Goal: Book appointment/travel/reservation

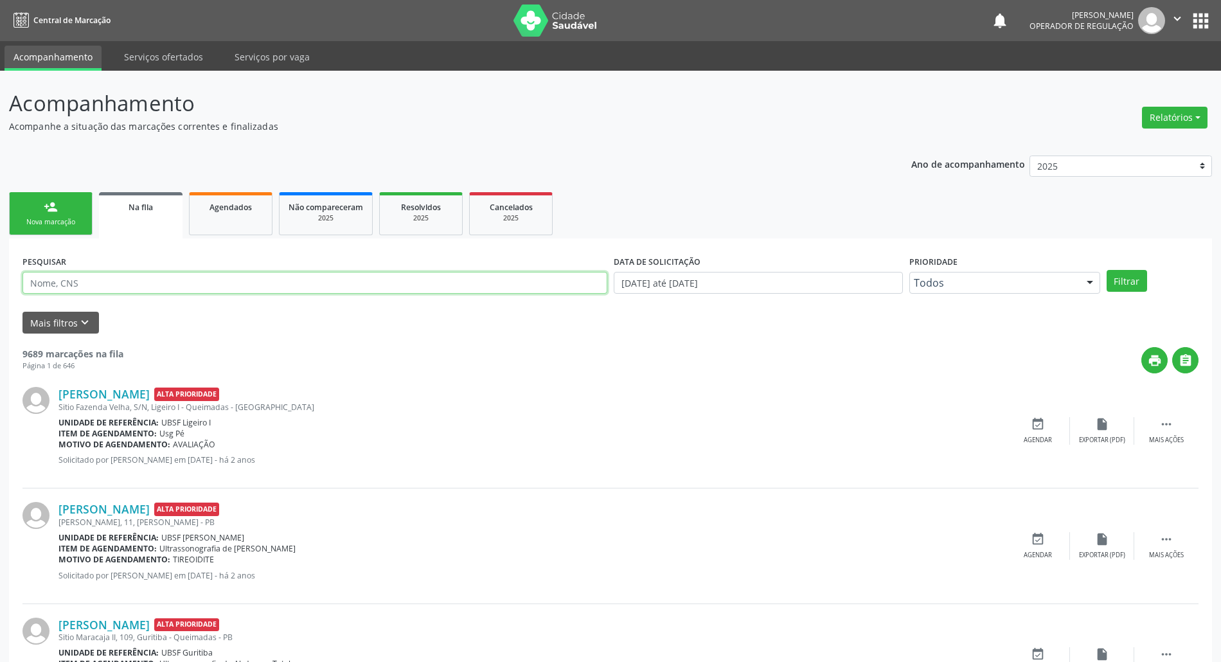
click at [138, 286] on input "text" at bounding box center [314, 283] width 585 height 22
type input "708500382609579"
click at [1107, 270] on button "Filtrar" at bounding box center [1127, 281] width 40 height 22
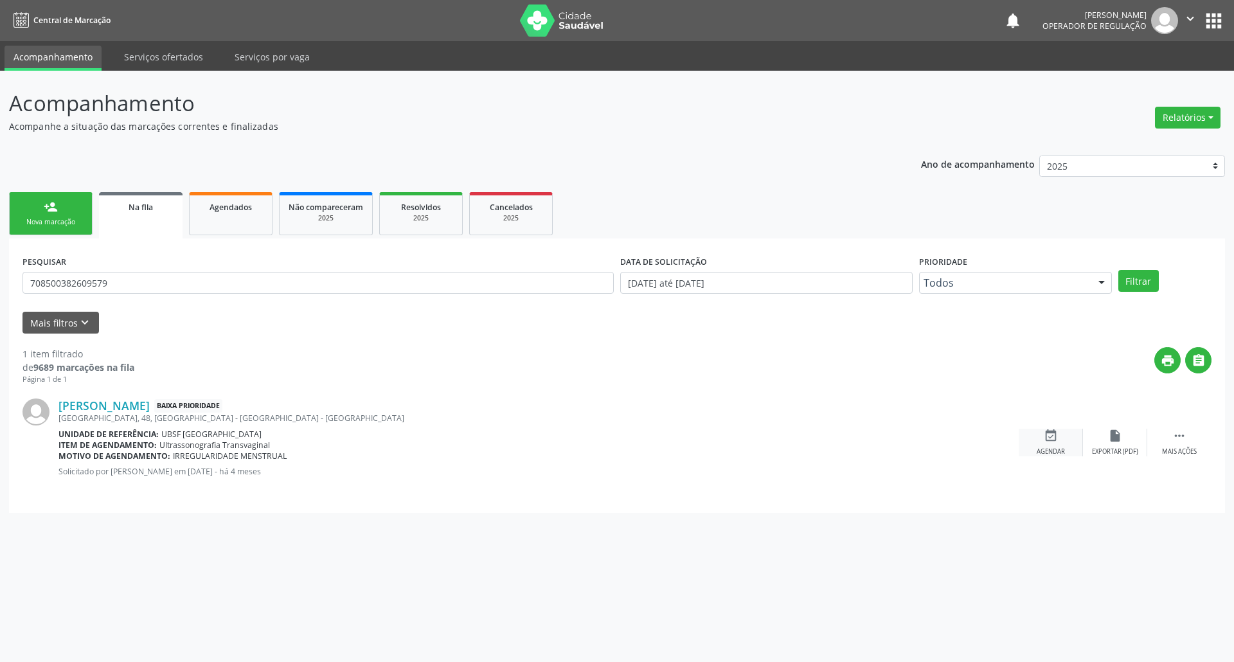
click at [1055, 440] on icon "event_available" at bounding box center [1051, 436] width 14 height 14
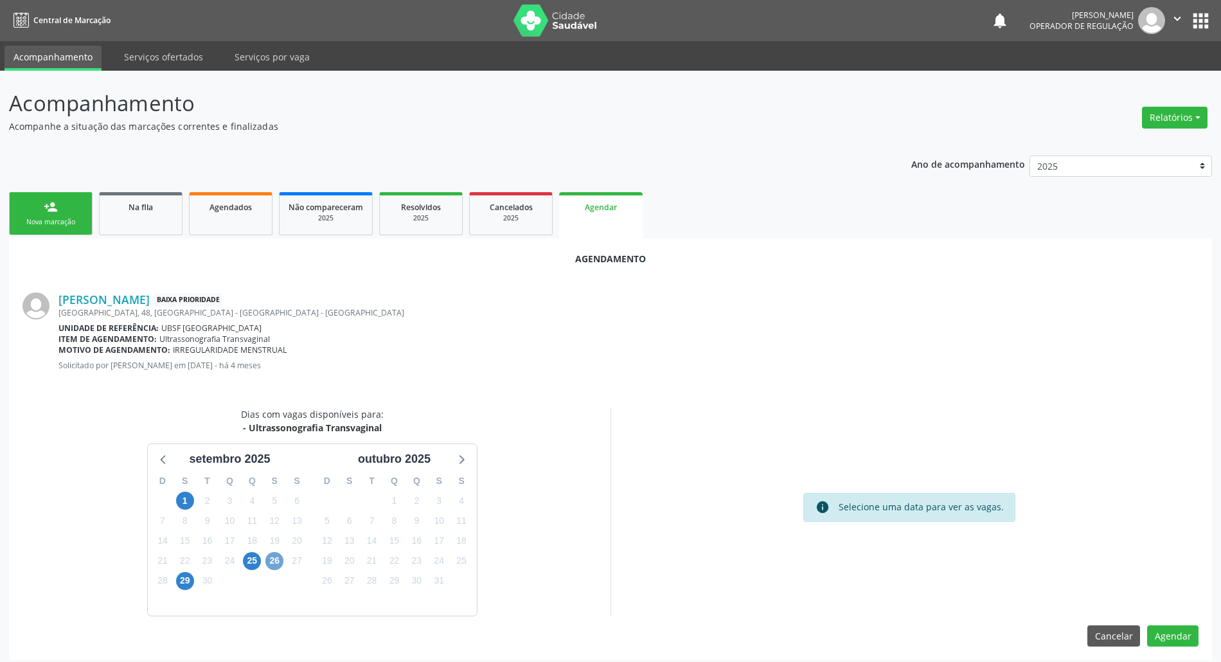
click at [267, 564] on span "26" at bounding box center [274, 561] width 18 height 18
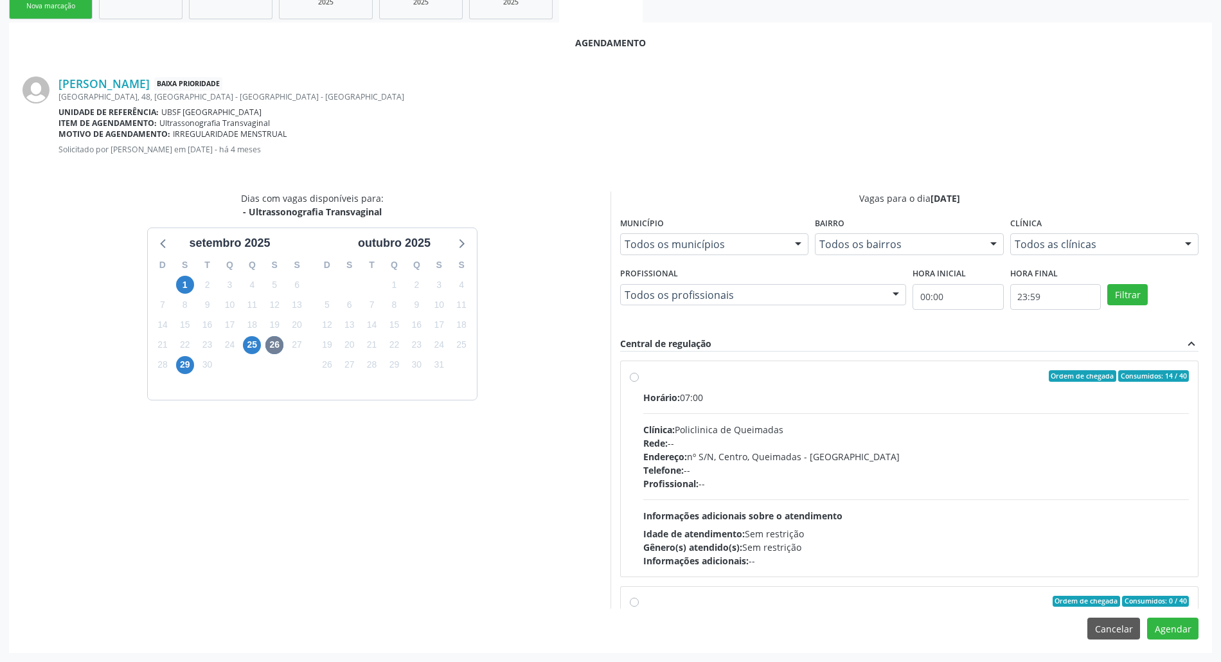
click at [803, 466] on div "Telefone: --" at bounding box center [916, 469] width 546 height 13
click at [639, 382] on input "Ordem de chegada Consumidos: 14 / 40 Horário: 07:00 Clínica: Policlinica de Que…" at bounding box center [634, 376] width 9 height 12
radio input "true"
click at [1162, 621] on button "Agendar" at bounding box center [1172, 629] width 51 height 22
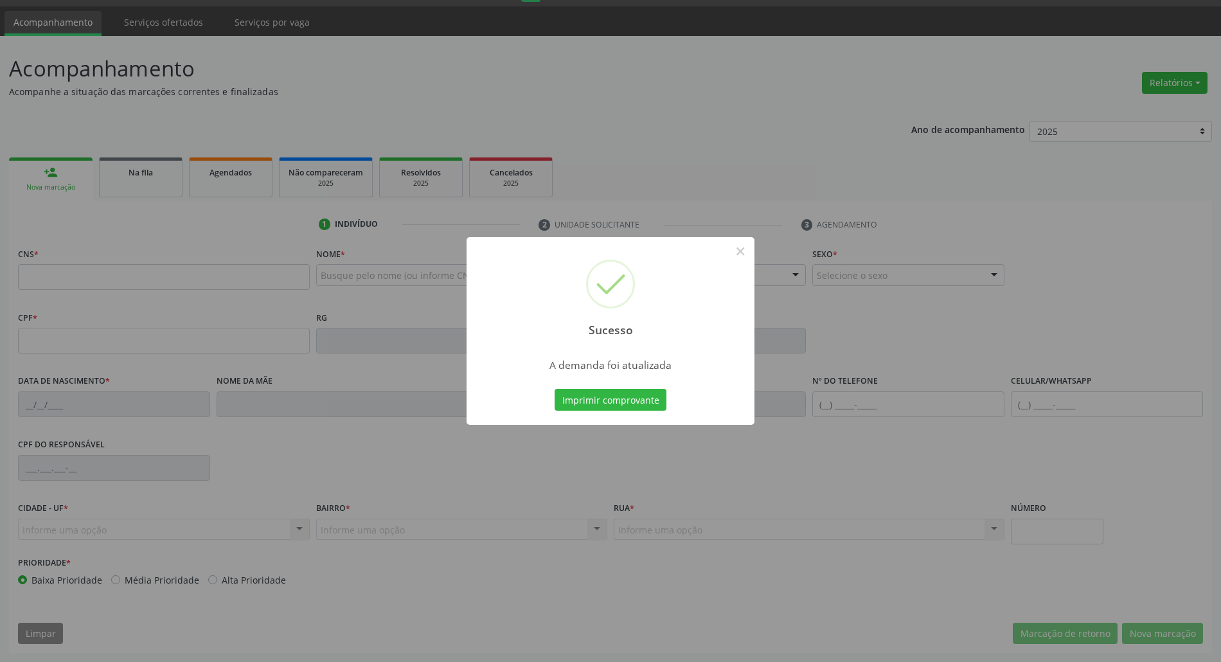
scroll to position [35, 0]
click at [650, 397] on button "Imprimir comprovante" at bounding box center [611, 400] width 112 height 22
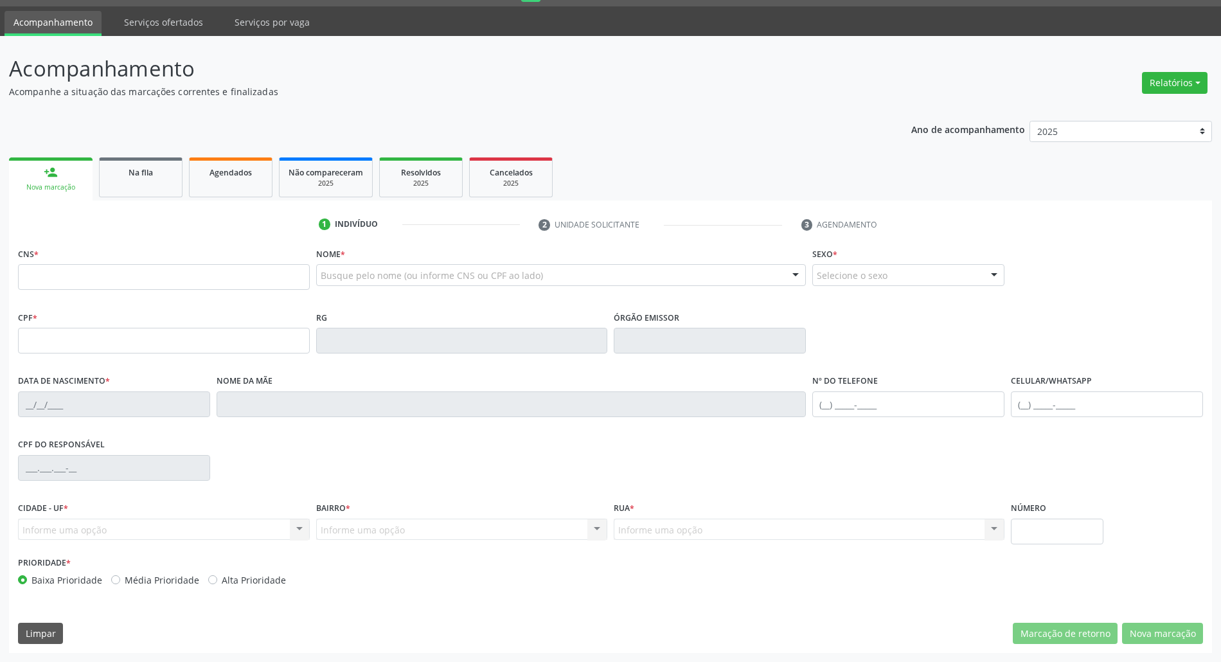
click at [144, 145] on div "Ano de acompanhamento 2025 2024 2023 2022 2021 person_add Nova marcação Na fila…" at bounding box center [610, 383] width 1203 height 542
click at [150, 174] on span "Na fila" at bounding box center [141, 172] width 24 height 11
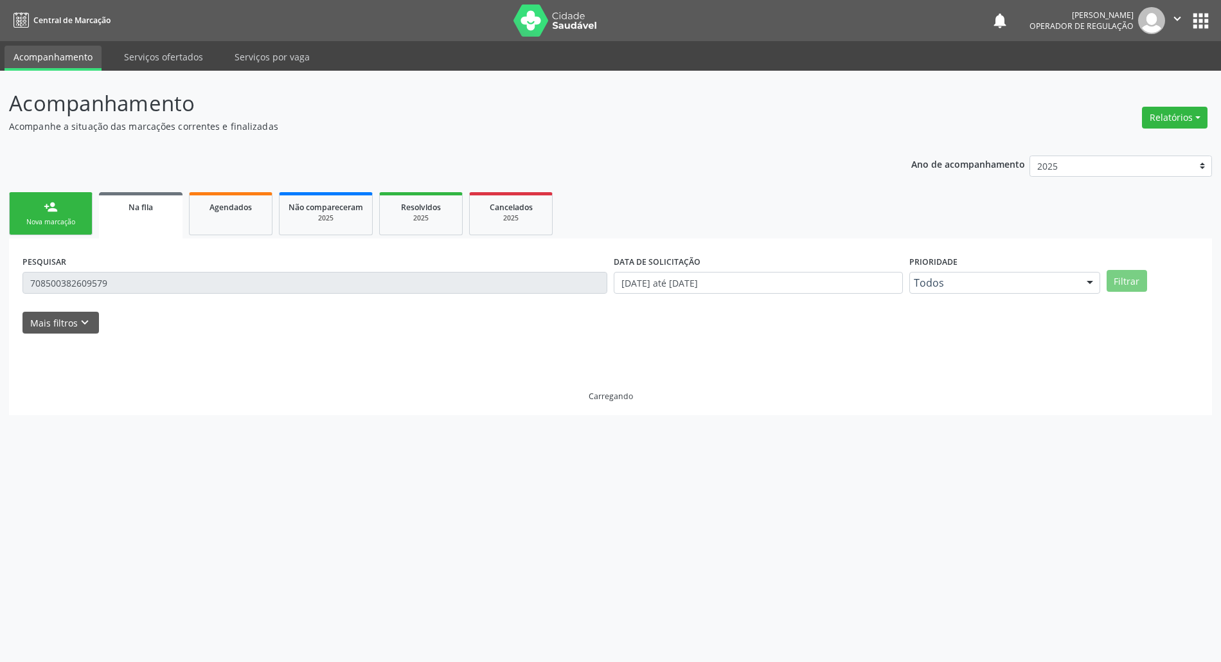
scroll to position [0, 0]
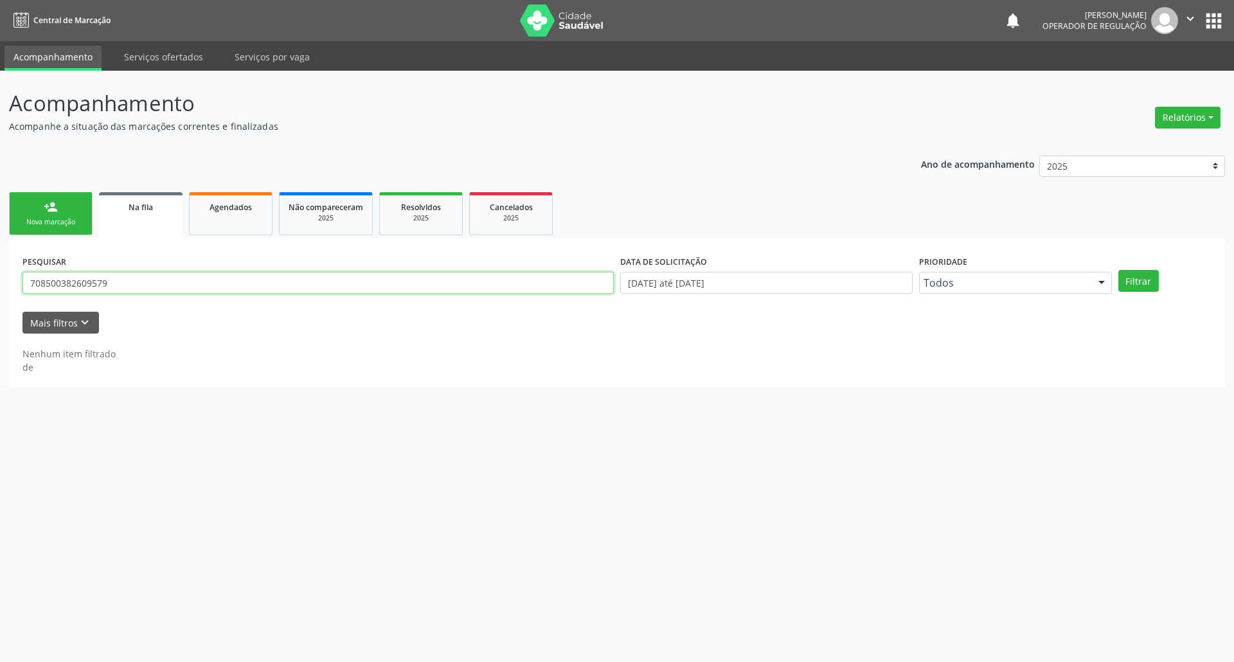
click at [114, 272] on input "708500382609579" at bounding box center [317, 283] width 591 height 22
click at [120, 285] on input "708500382609579" at bounding box center [317, 283] width 591 height 22
type input "702404040358624"
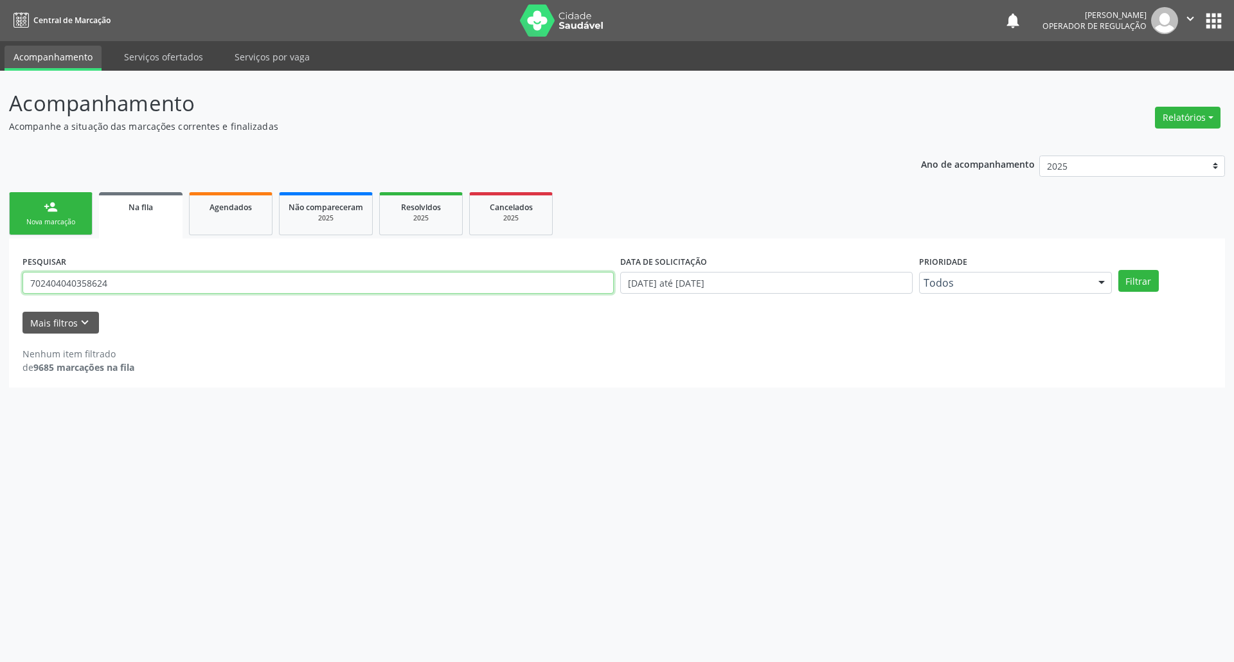
click at [1118, 270] on button "Filtrar" at bounding box center [1138, 281] width 40 height 22
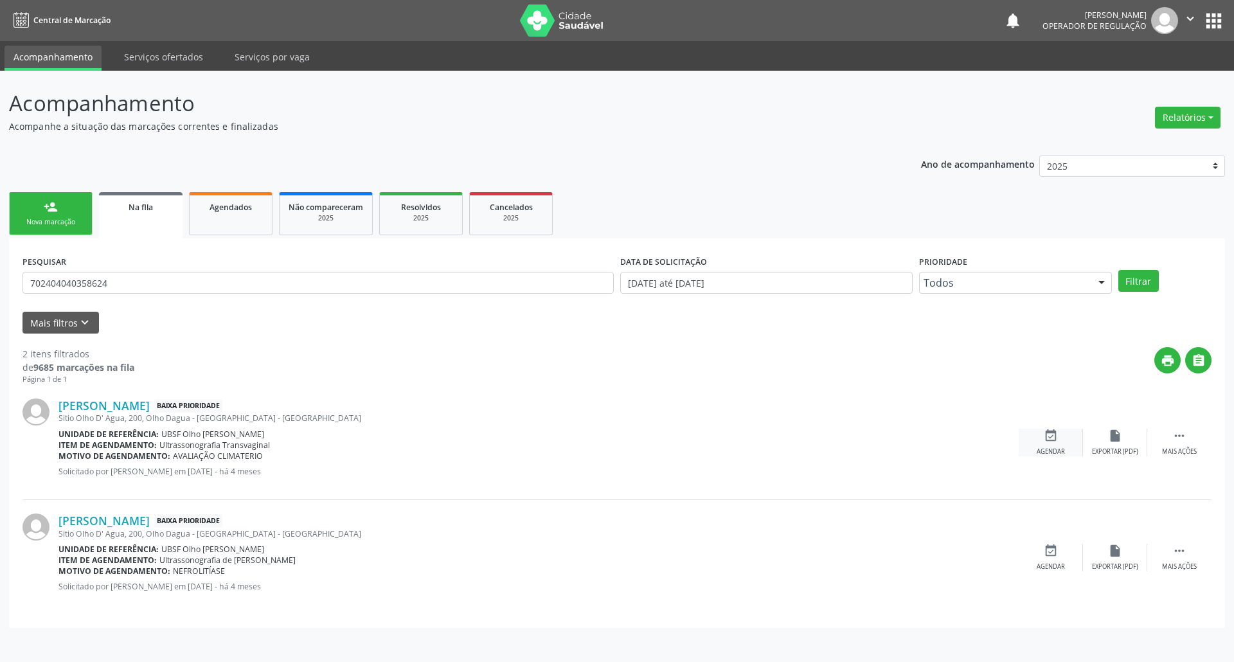
click at [1037, 445] on div "event_available Agendar" at bounding box center [1051, 443] width 64 height 28
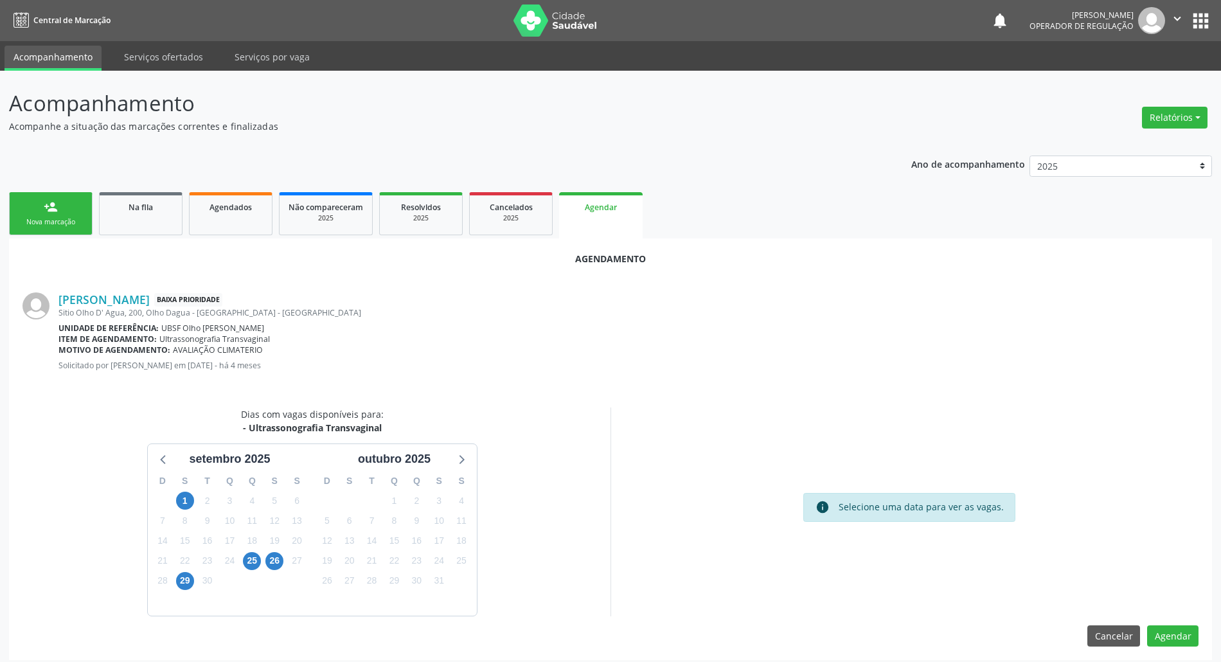
click at [271, 571] on div "3" at bounding box center [275, 581] width 22 height 20
click at [270, 566] on span "26" at bounding box center [274, 561] width 18 height 18
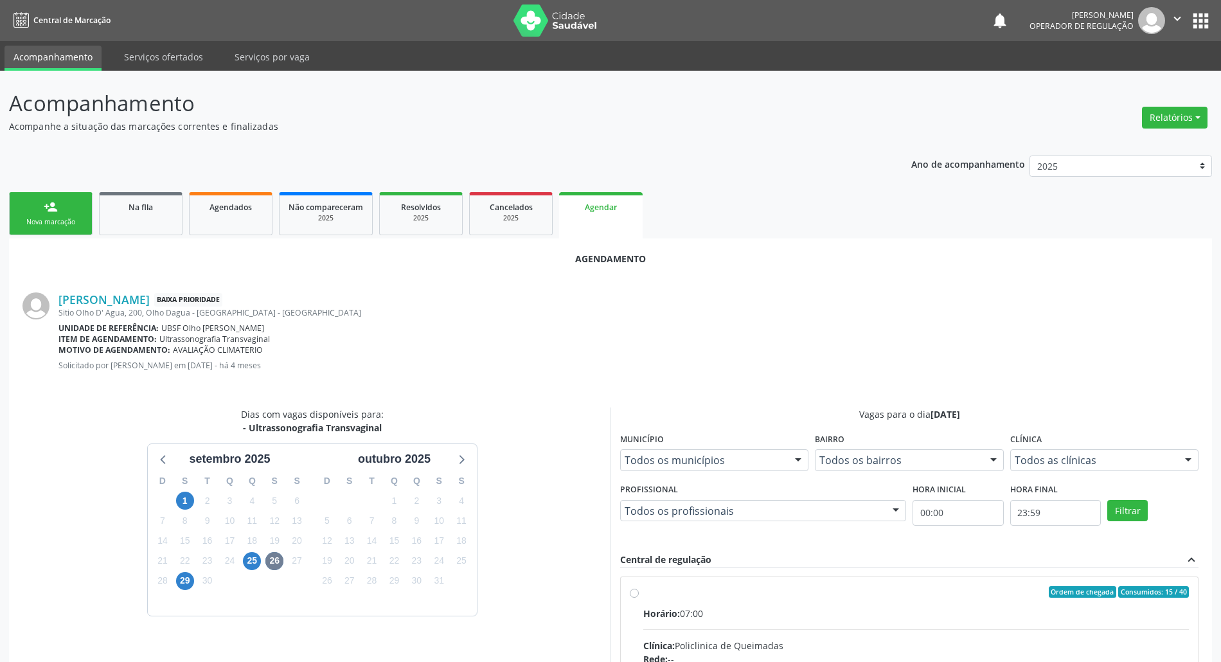
drag, startPoint x: 711, startPoint y: 609, endPoint x: 524, endPoint y: 533, distance: 201.2
click at [705, 609] on div "Horário: 07:00" at bounding box center [916, 613] width 546 height 13
click at [639, 598] on input "Ordem de chegada Consumidos: 15 / 40 Horário: 07:00 Clínica: Policlinica de Que…" at bounding box center [634, 592] width 9 height 12
radio input "true"
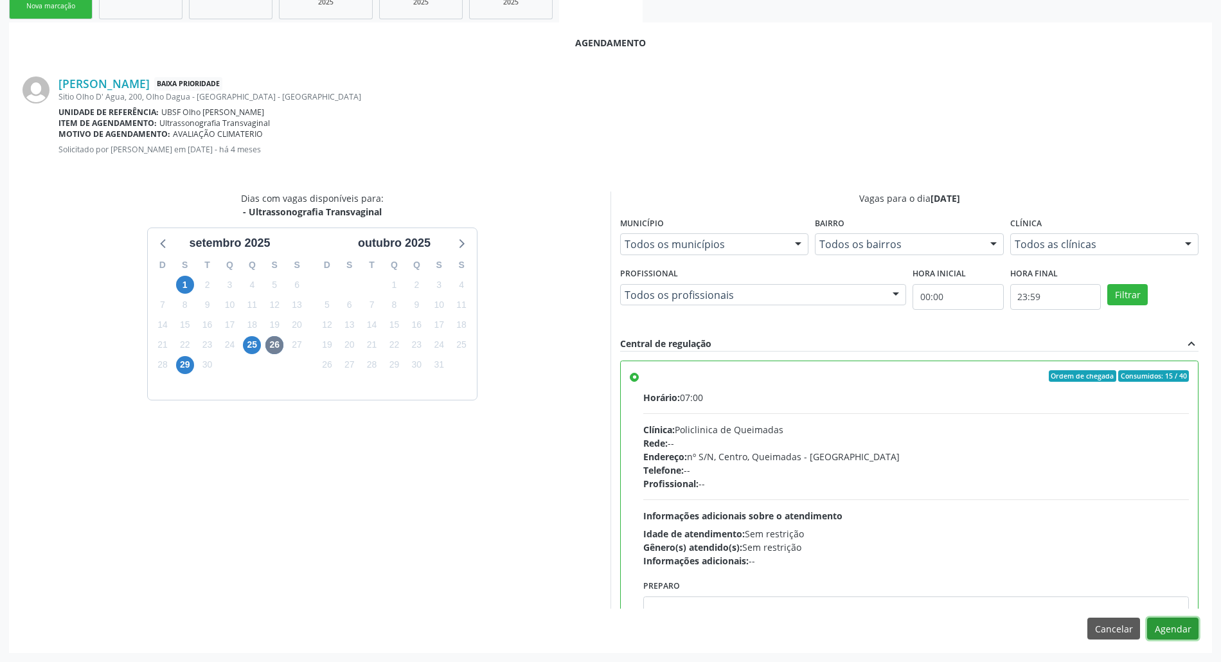
click at [1186, 631] on button "Agendar" at bounding box center [1172, 629] width 51 height 22
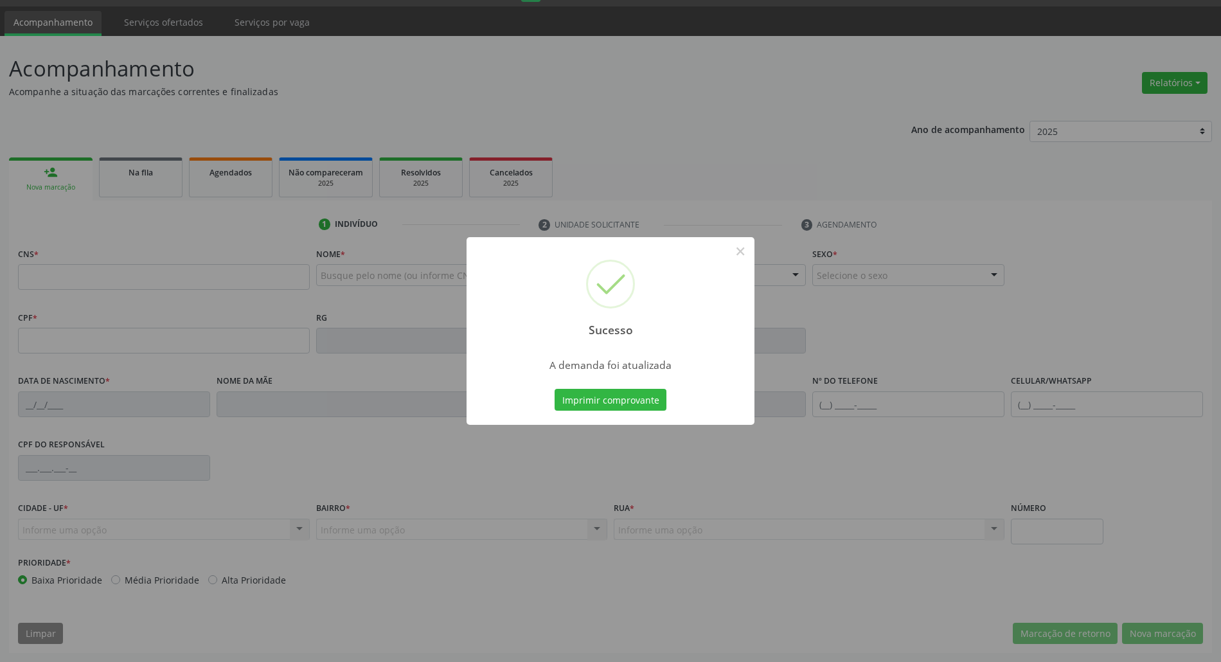
scroll to position [35, 0]
click at [555, 389] on button "Imprimir comprovante" at bounding box center [611, 400] width 112 height 22
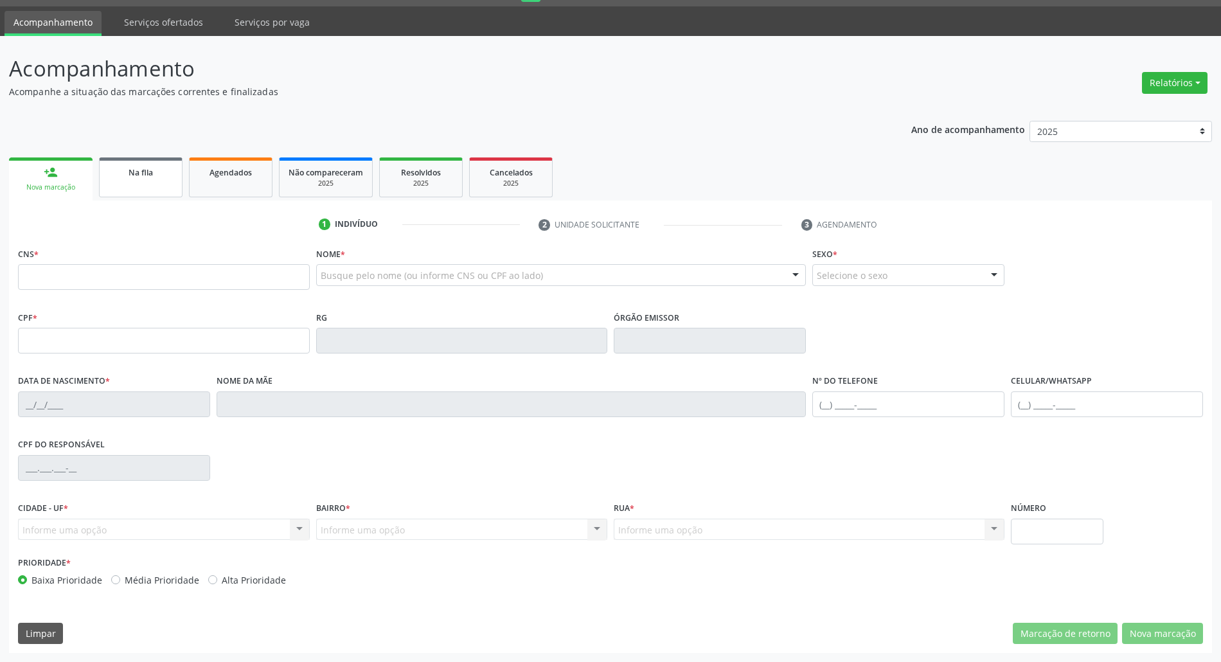
click at [165, 186] on link "Na fila" at bounding box center [141, 177] width 84 height 40
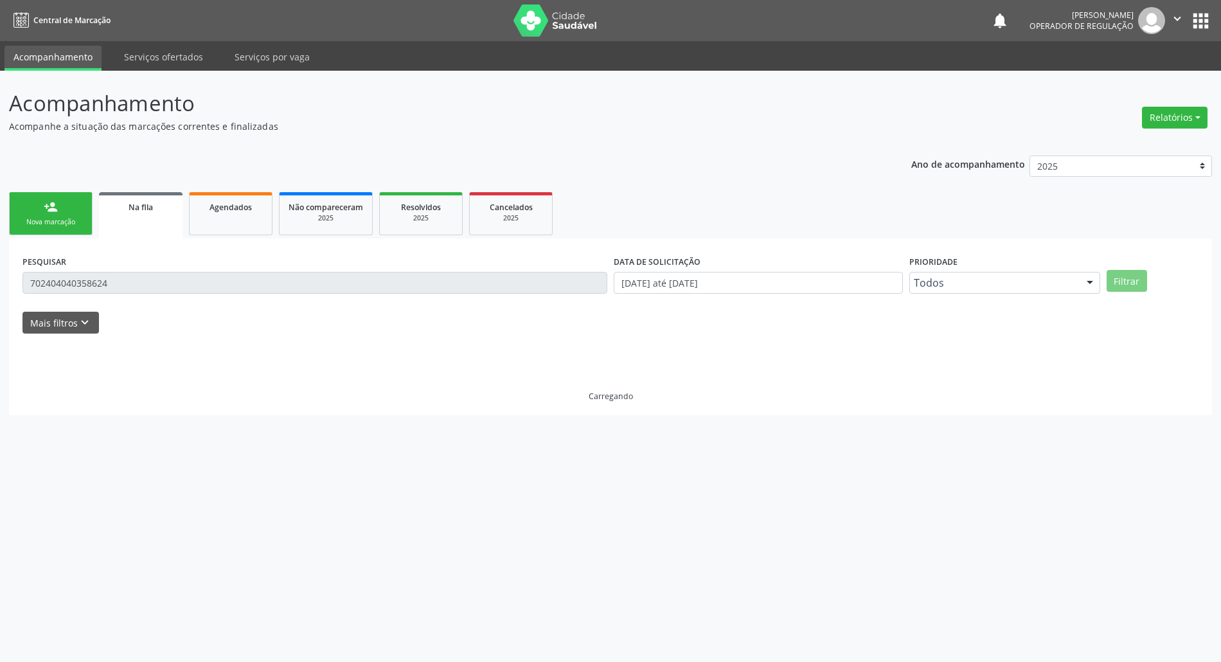
scroll to position [0, 0]
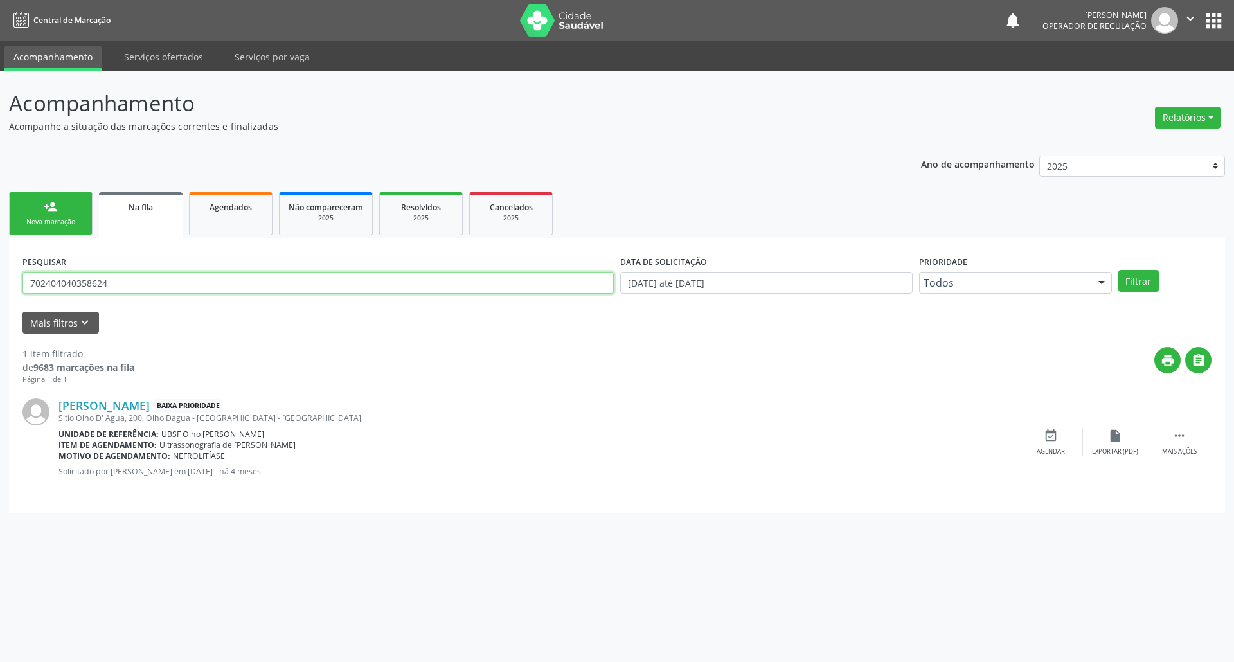
click at [144, 282] on input "702404040358624" at bounding box center [317, 283] width 591 height 22
click at [143, 283] on input "7018032" at bounding box center [317, 283] width 591 height 22
type input "701803275456070"
click at [1118, 270] on button "Filtrar" at bounding box center [1138, 281] width 40 height 22
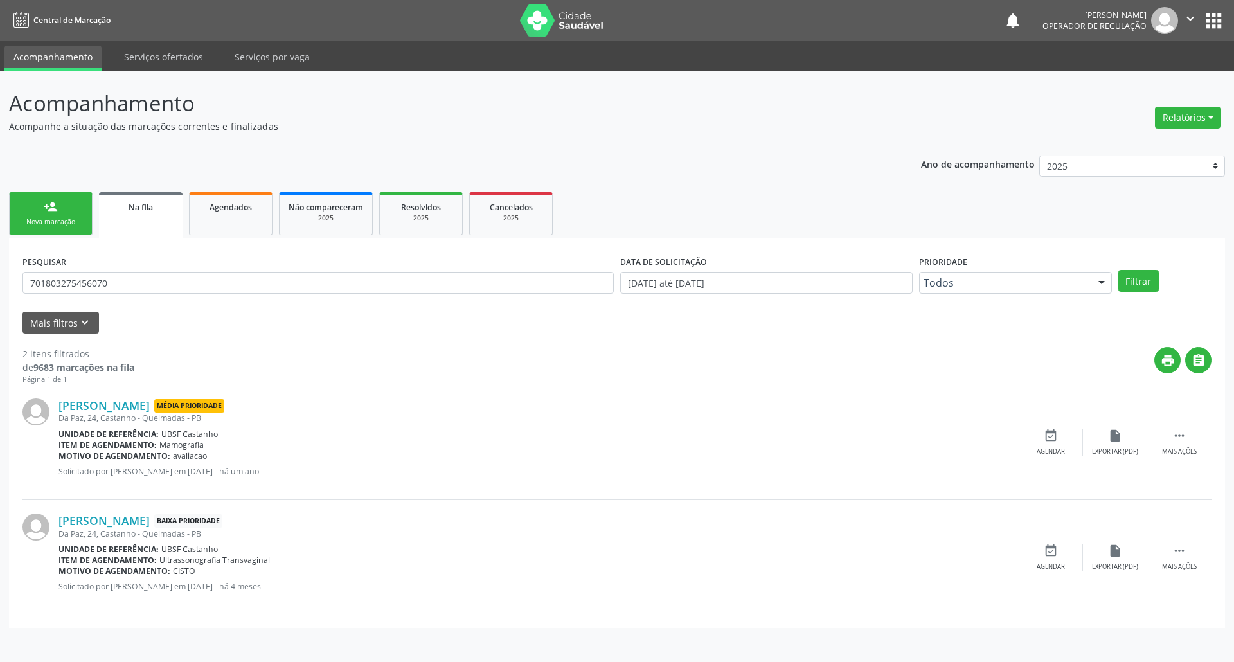
click at [1021, 543] on div "[PERSON_NAME] Baixa Prioridade [STREET_ADDRESS] Unidade de referência: UBSF Cas…" at bounding box center [616, 557] width 1189 height 114
click at [1040, 559] on div "event_available Agendar" at bounding box center [1051, 558] width 64 height 28
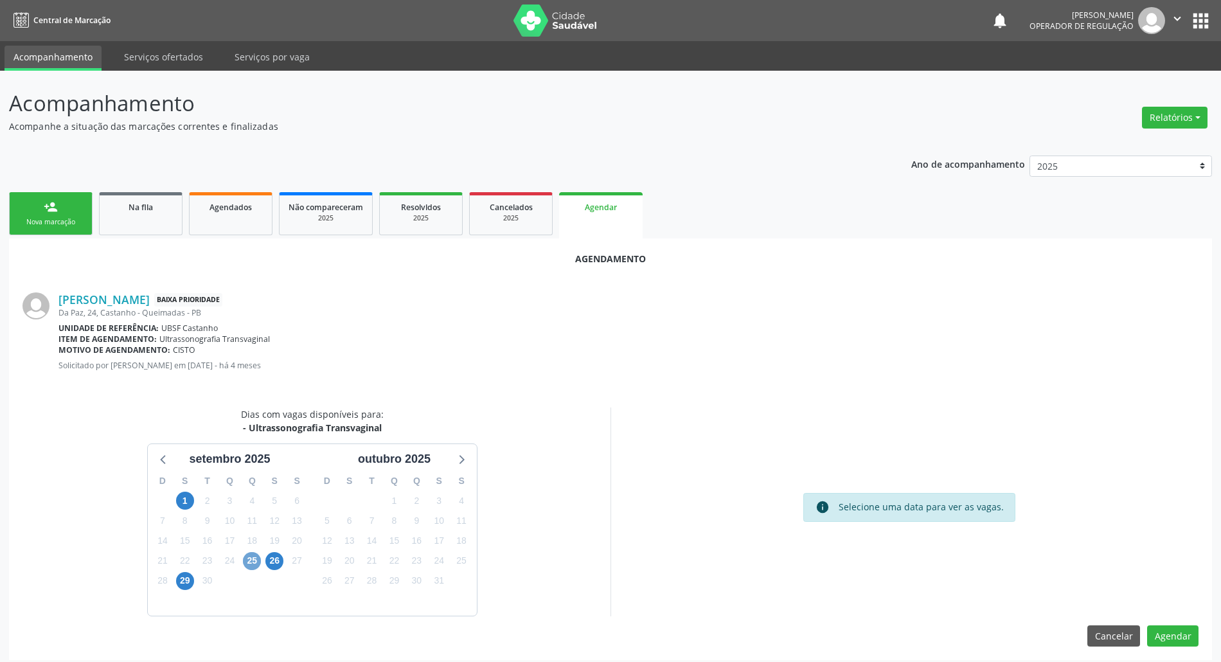
click at [256, 563] on span "25" at bounding box center [252, 561] width 18 height 18
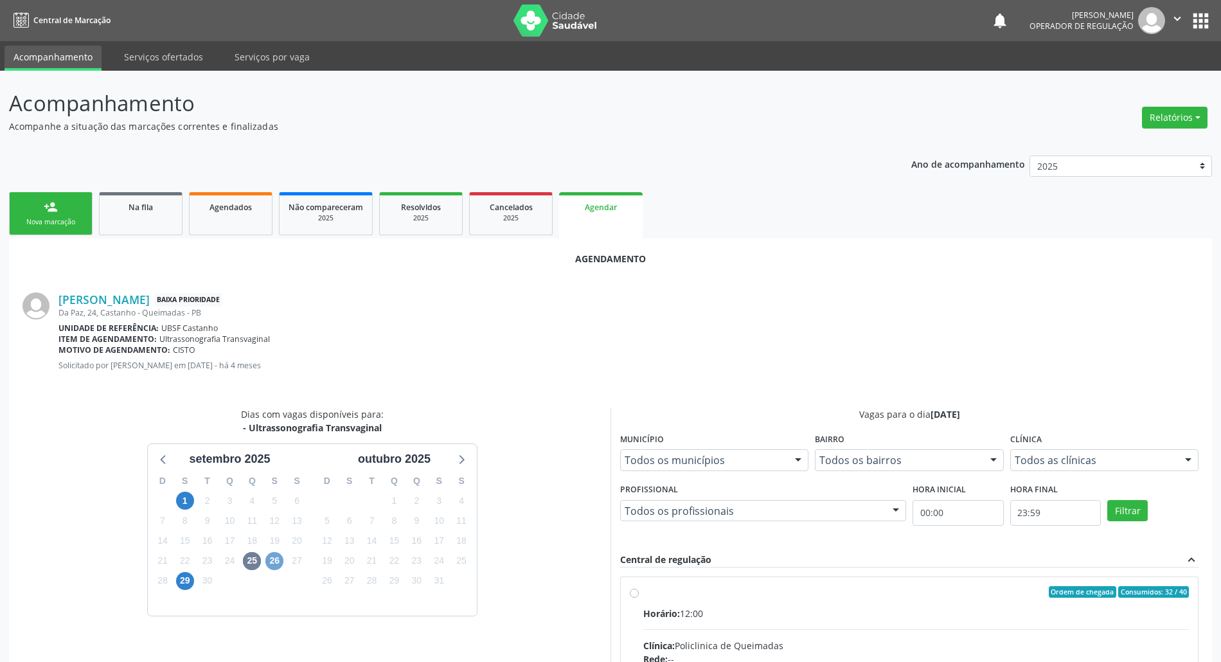
click at [276, 568] on span "26" at bounding box center [274, 561] width 18 height 18
radio input "true"
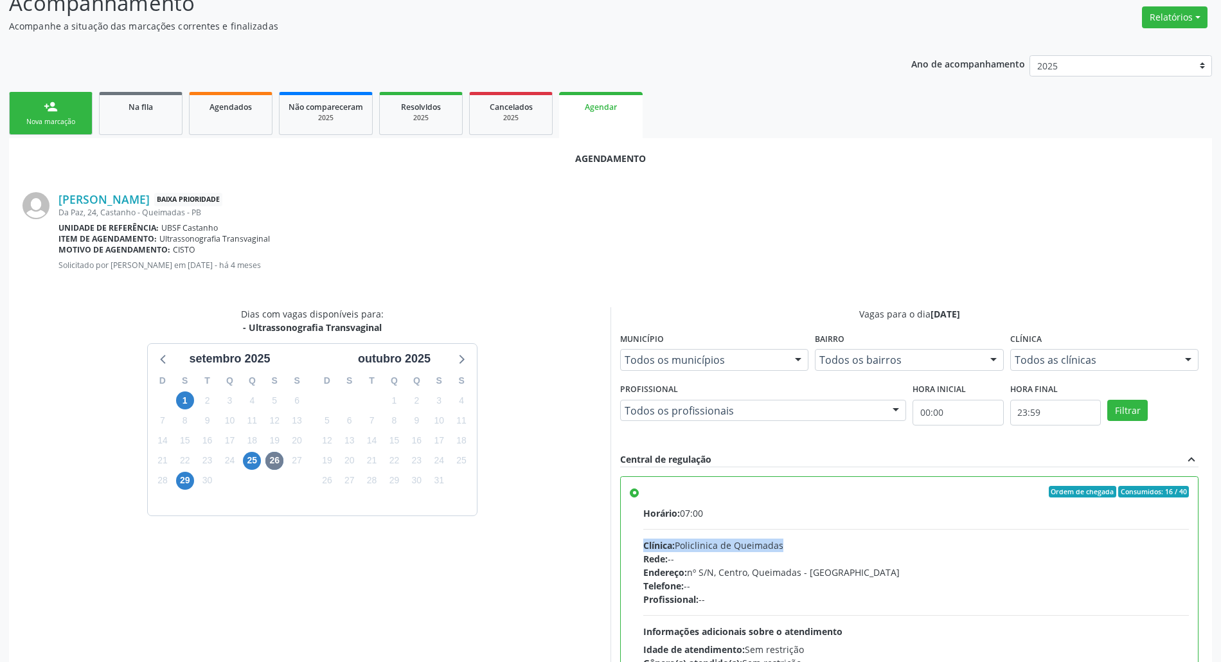
scroll to position [216, 0]
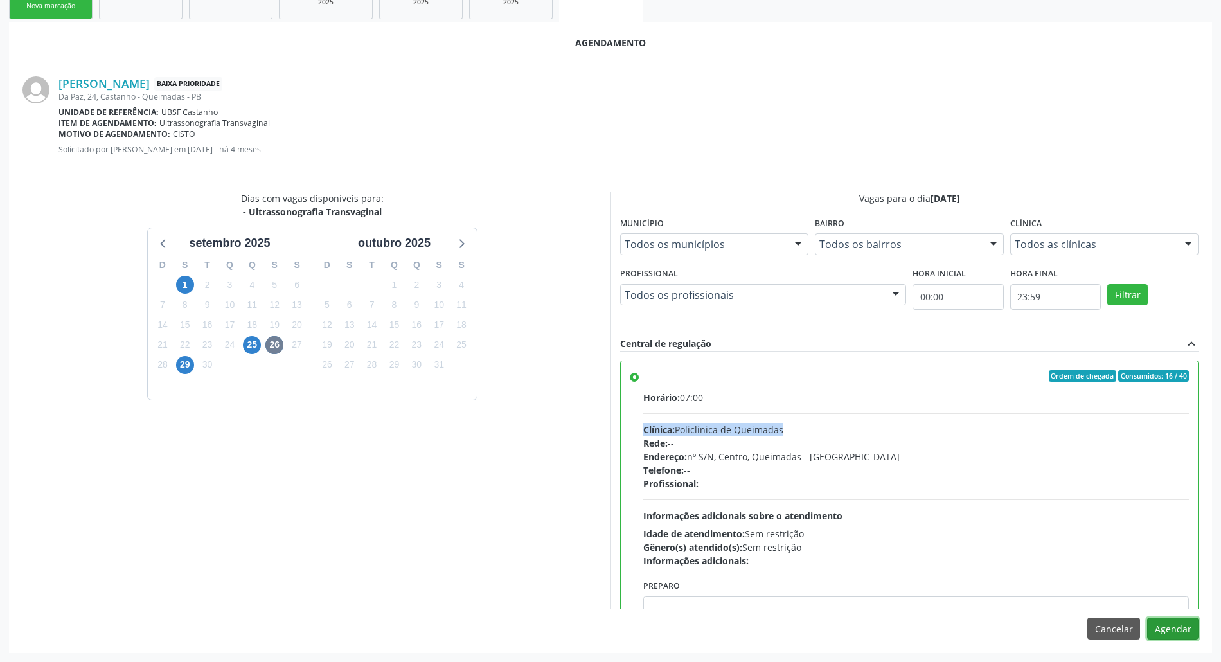
click at [1177, 620] on button "Agendar" at bounding box center [1172, 629] width 51 height 22
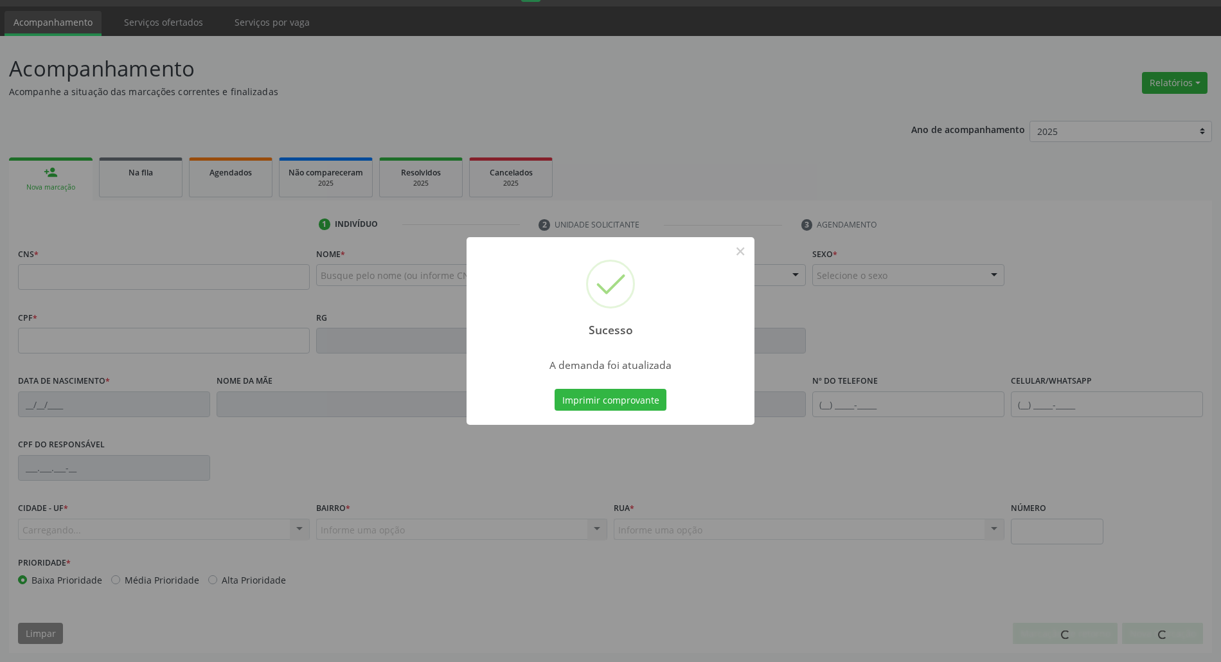
scroll to position [35, 0]
click at [555, 389] on button "Imprimir comprovante" at bounding box center [611, 400] width 112 height 22
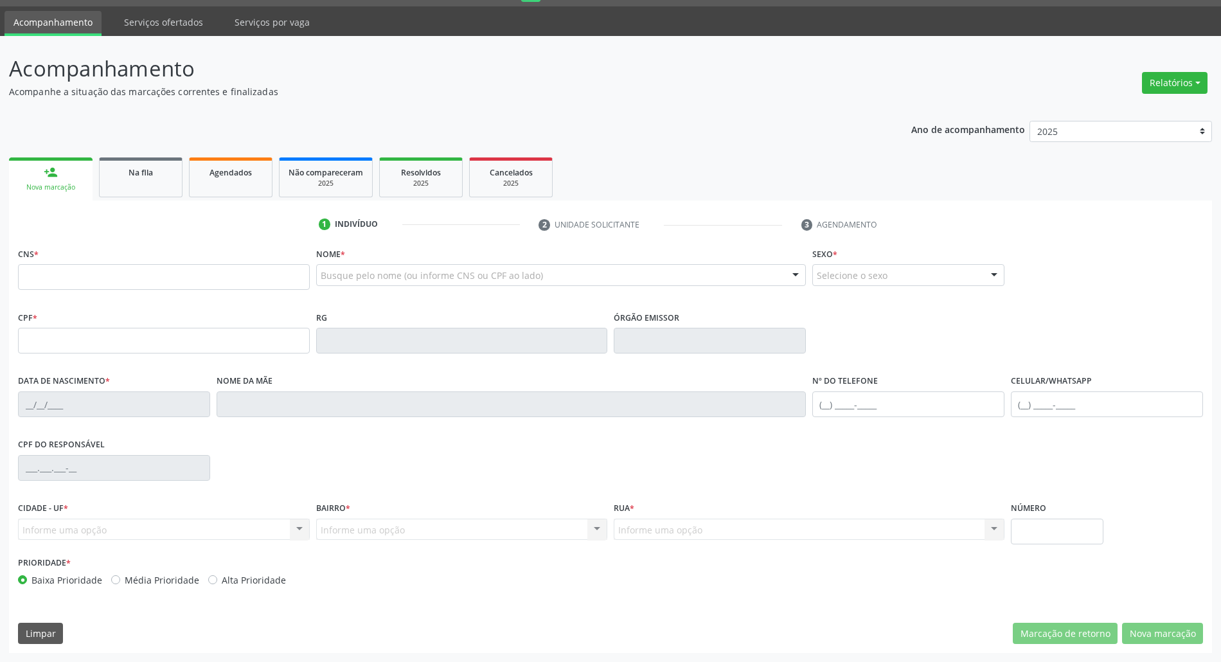
click at [127, 212] on div "1 Indivíduo 2 Unidade solicitante 3 Agendamento CNS * Nome * Busque pelo nome (…" at bounding box center [610, 427] width 1203 height 452
click at [139, 186] on link "Na fila" at bounding box center [141, 177] width 84 height 40
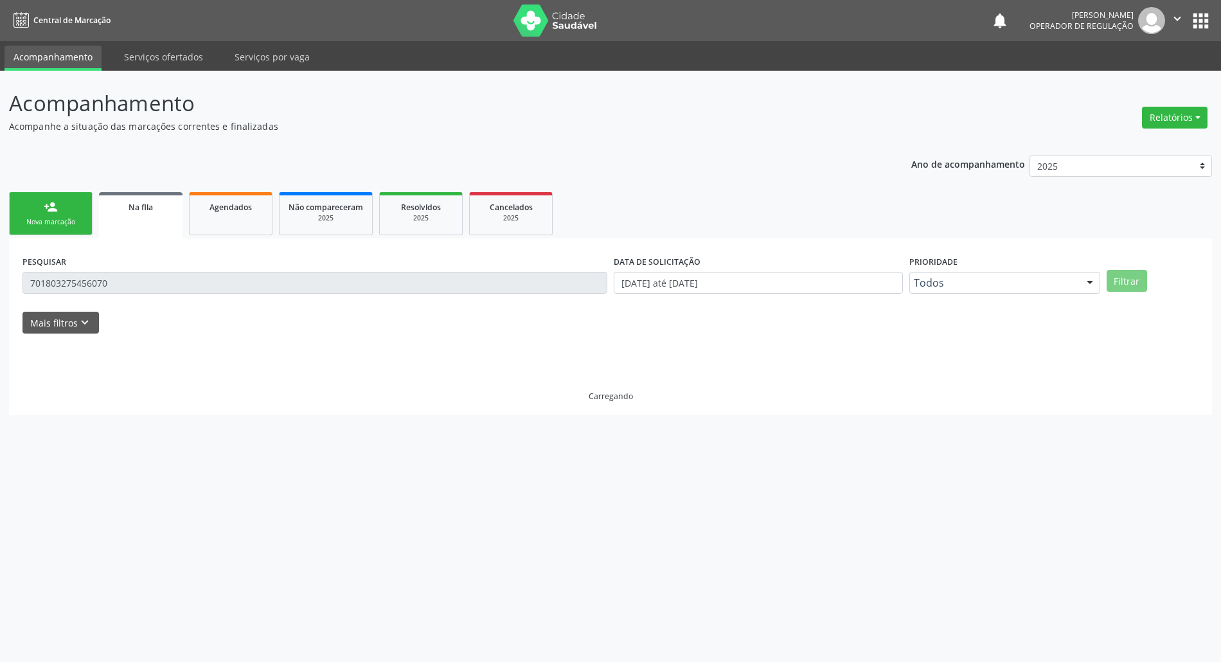
scroll to position [0, 0]
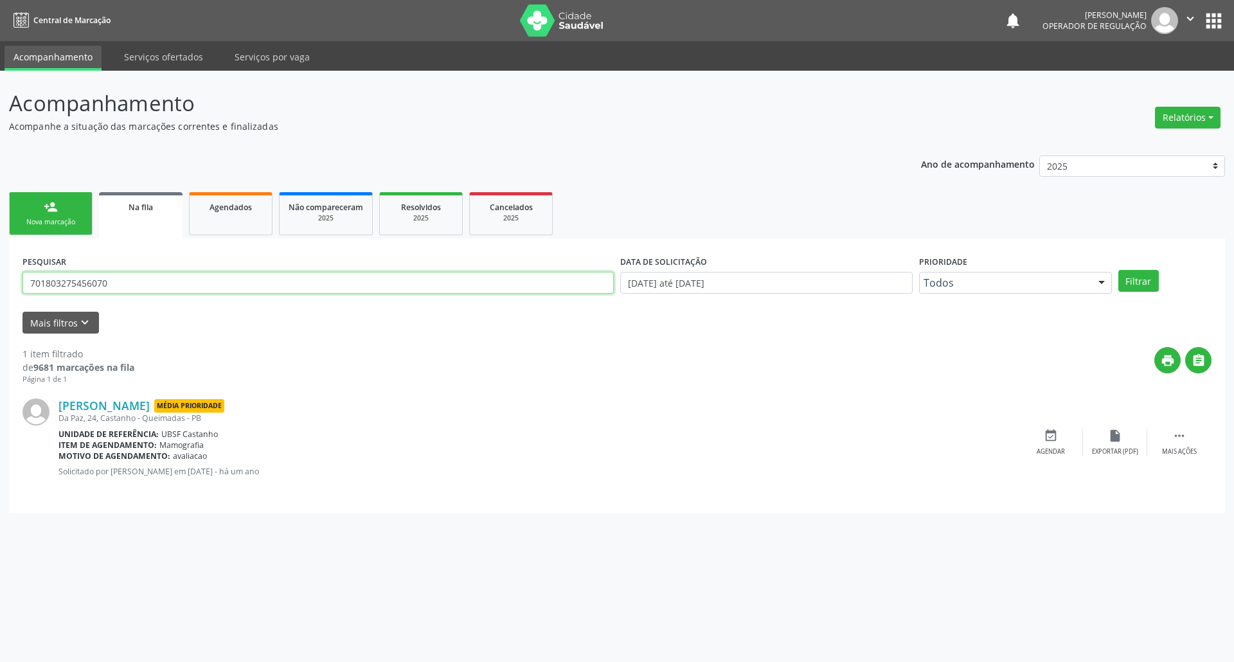
click at [175, 280] on input "701803275456070" at bounding box center [317, 283] width 591 height 22
click at [175, 281] on input "701803275456070" at bounding box center [317, 283] width 591 height 22
type input "702907529647272"
click at [1118, 270] on button "Filtrar" at bounding box center [1138, 281] width 40 height 22
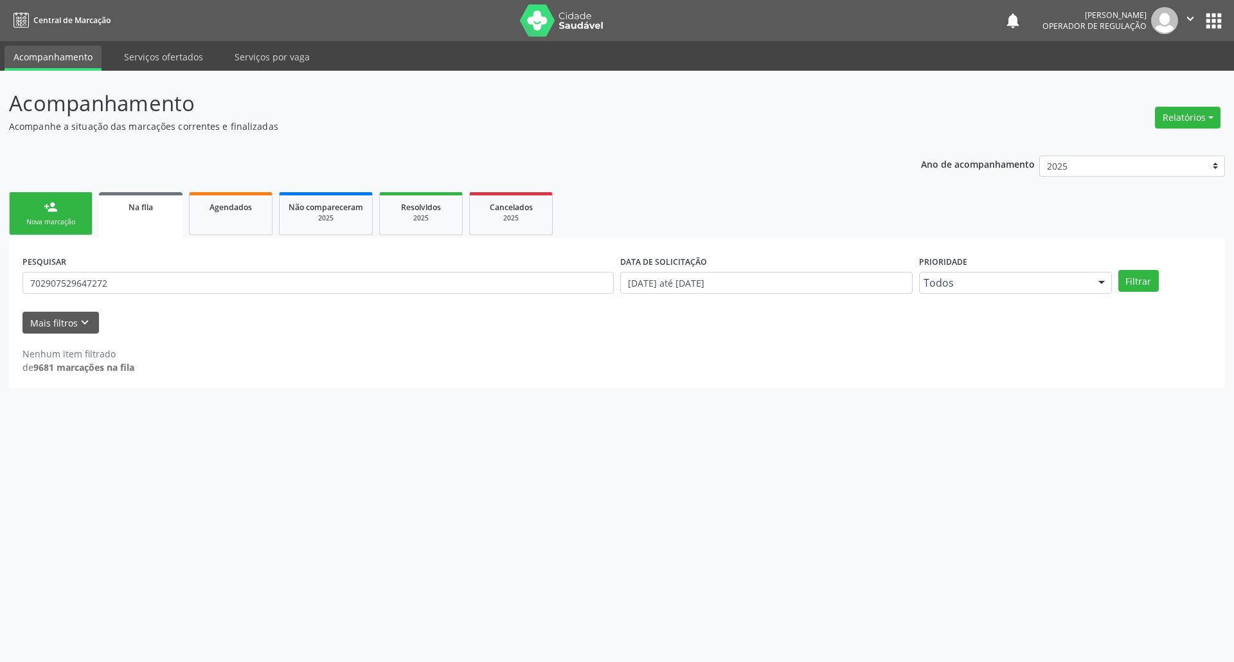
drag, startPoint x: 154, startPoint y: 298, endPoint x: 150, endPoint y: 289, distance: 10.1
click at [154, 296] on div "PESQUISAR 702907529647272" at bounding box center [318, 277] width 598 height 50
click at [147, 285] on input "702907529647272" at bounding box center [317, 283] width 591 height 22
click at [78, 213] on link "person_add Nova marcação" at bounding box center [51, 213] width 84 height 43
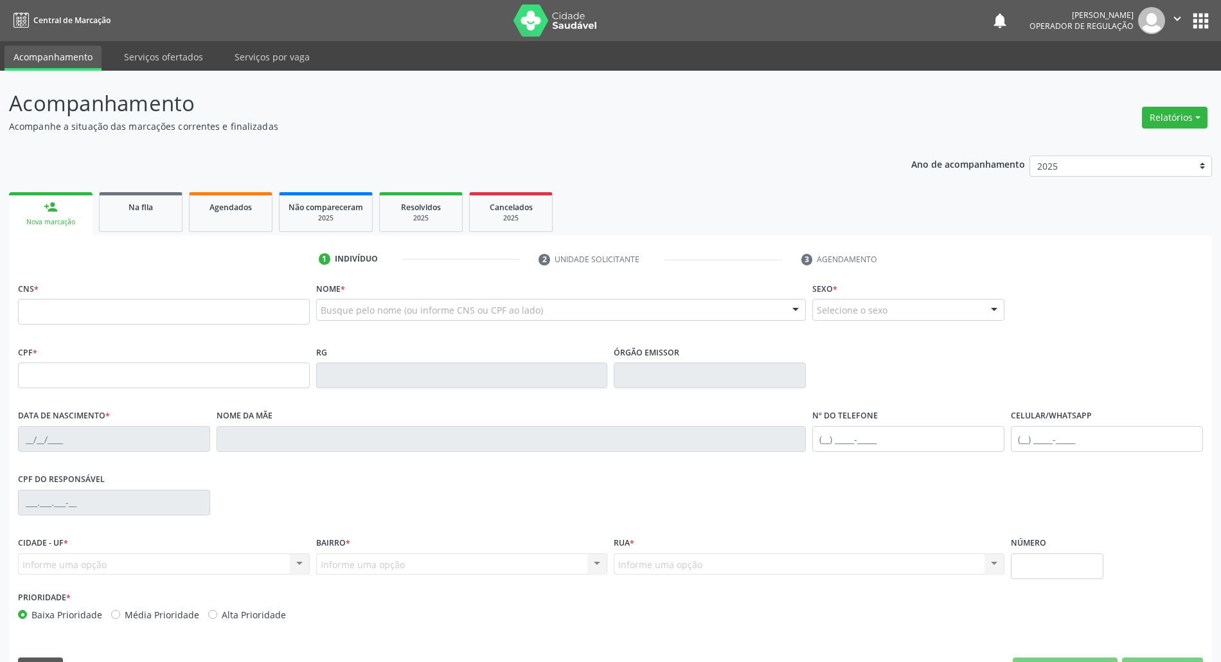
click at [232, 298] on div "CNS *" at bounding box center [164, 302] width 292 height 46
click at [230, 318] on input "text" at bounding box center [164, 312] width 292 height 26
paste input "702 9075 2964 7272"
type input "702 9075 2964 7272"
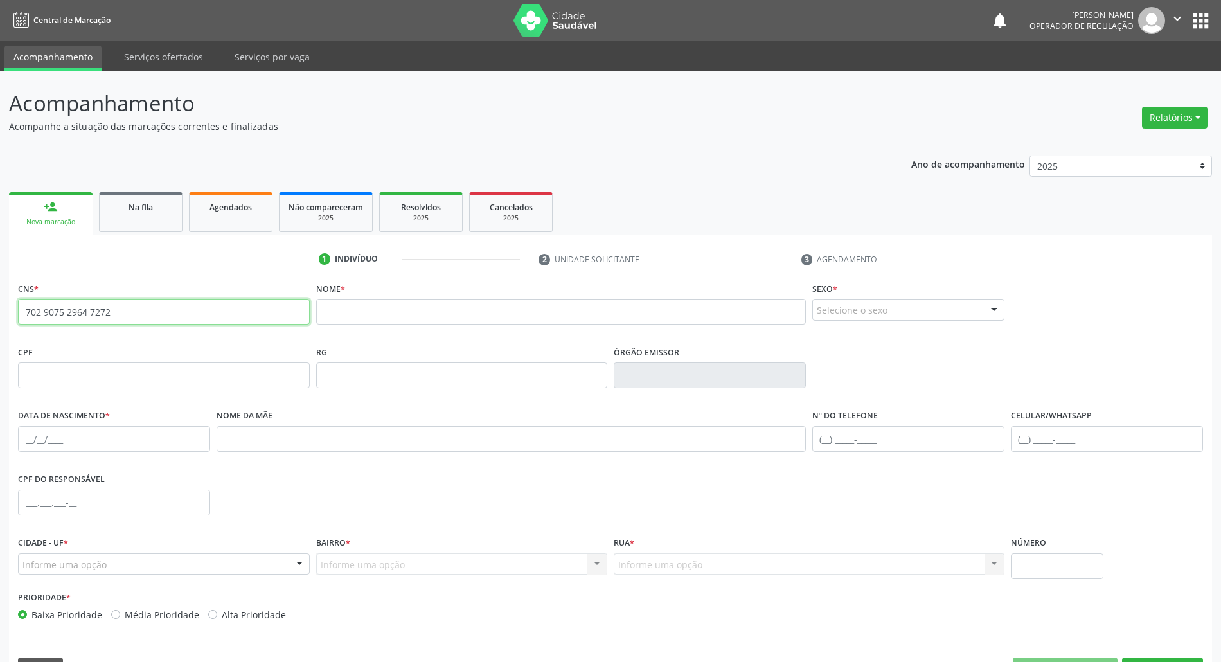
click at [230, 317] on input "702 9075 2964 7272" at bounding box center [164, 312] width 292 height 26
click at [153, 219] on link "Na fila" at bounding box center [141, 212] width 84 height 40
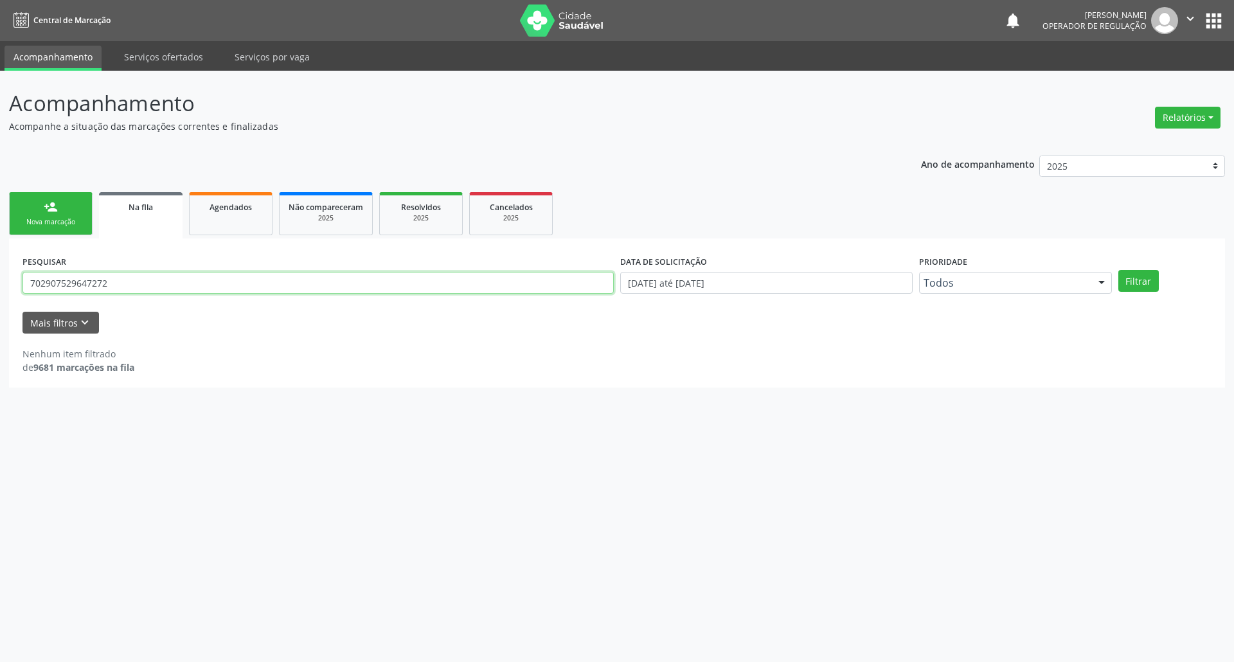
click at [145, 283] on input "702907529647272" at bounding box center [317, 283] width 591 height 22
type input "700005476603209"
click at [1118, 270] on button "Filtrar" at bounding box center [1138, 281] width 40 height 22
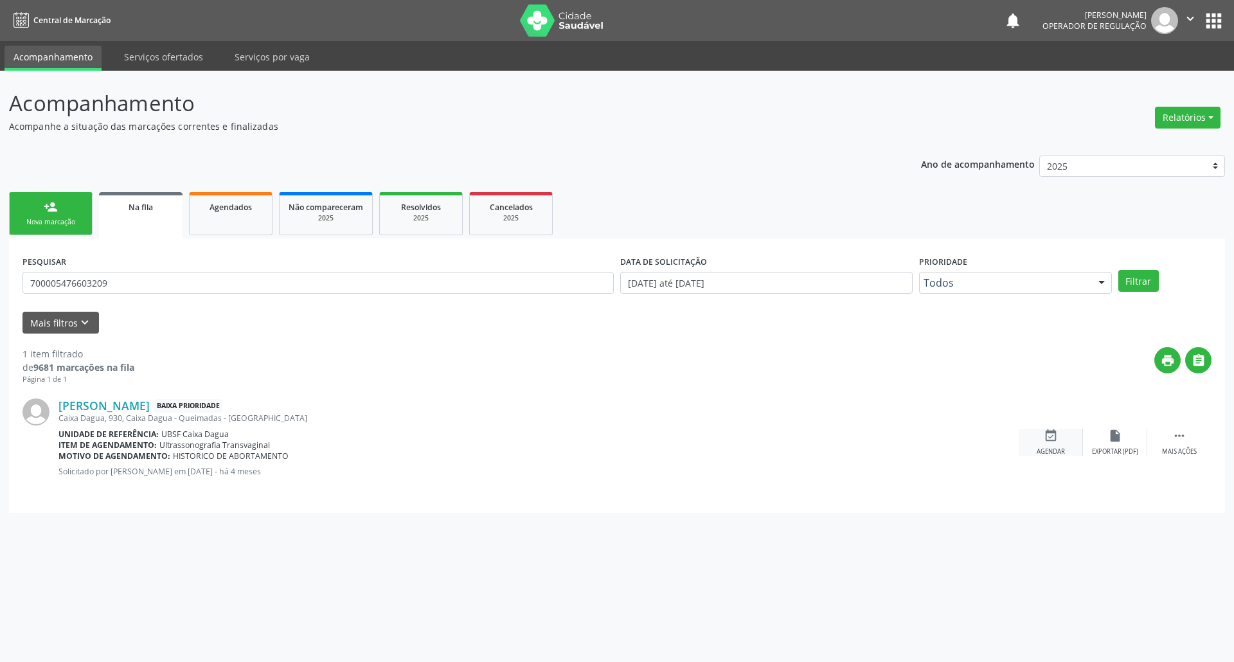
click at [1066, 449] on div "event_available Agendar" at bounding box center [1051, 443] width 64 height 28
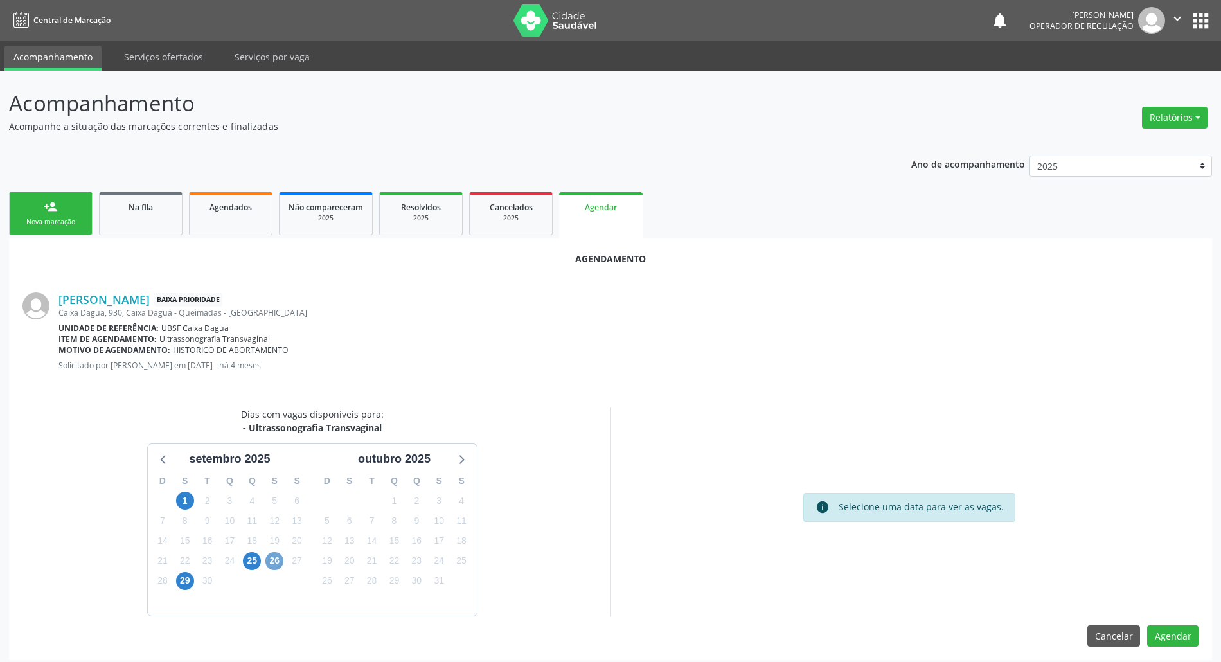
click at [274, 559] on span "26" at bounding box center [274, 561] width 18 height 18
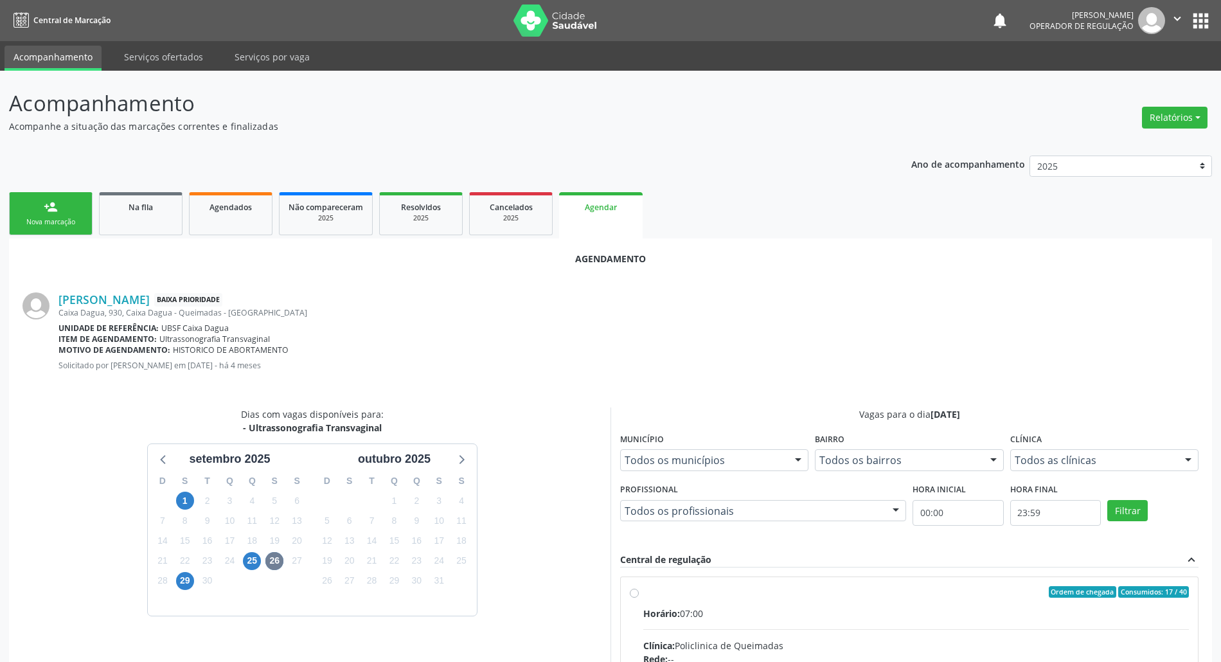
click at [846, 587] on div "Ordem de chegada Consumidos: 17 / 40" at bounding box center [916, 592] width 546 height 12
click at [639, 587] on input "Ordem de chegada Consumidos: 17 / 40 Horário: 07:00 Clínica: Policlinica de Que…" at bounding box center [634, 592] width 9 height 12
radio input "true"
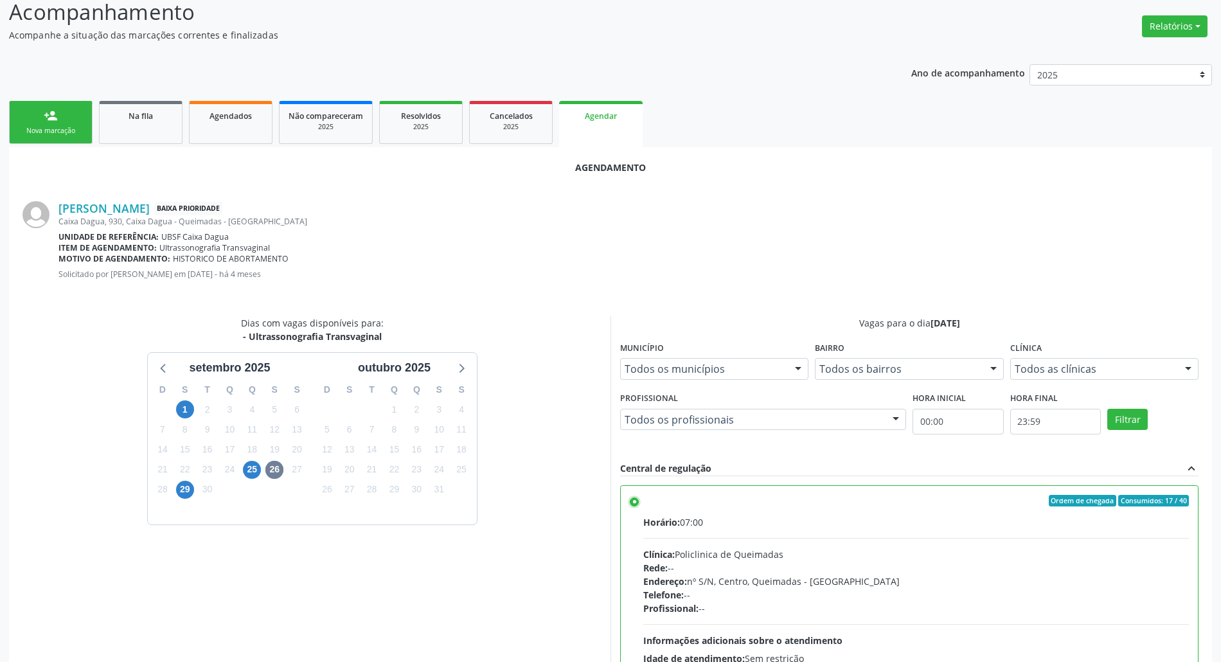
scroll to position [216, 0]
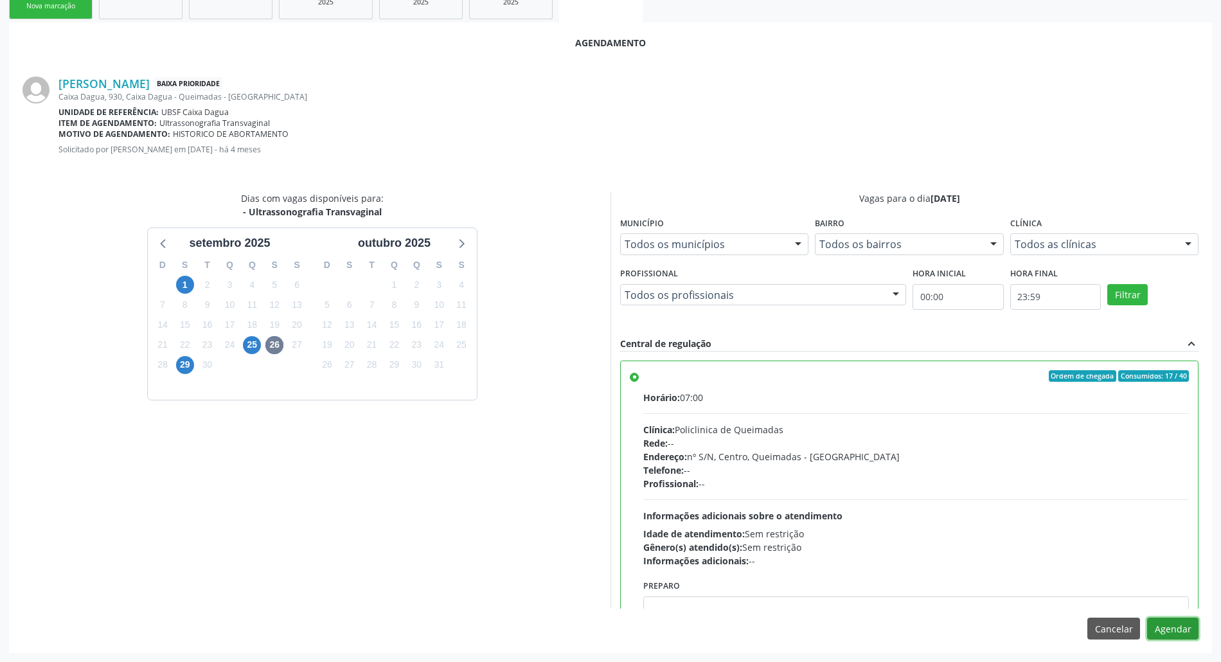
click at [1163, 628] on button "Agendar" at bounding box center [1172, 629] width 51 height 22
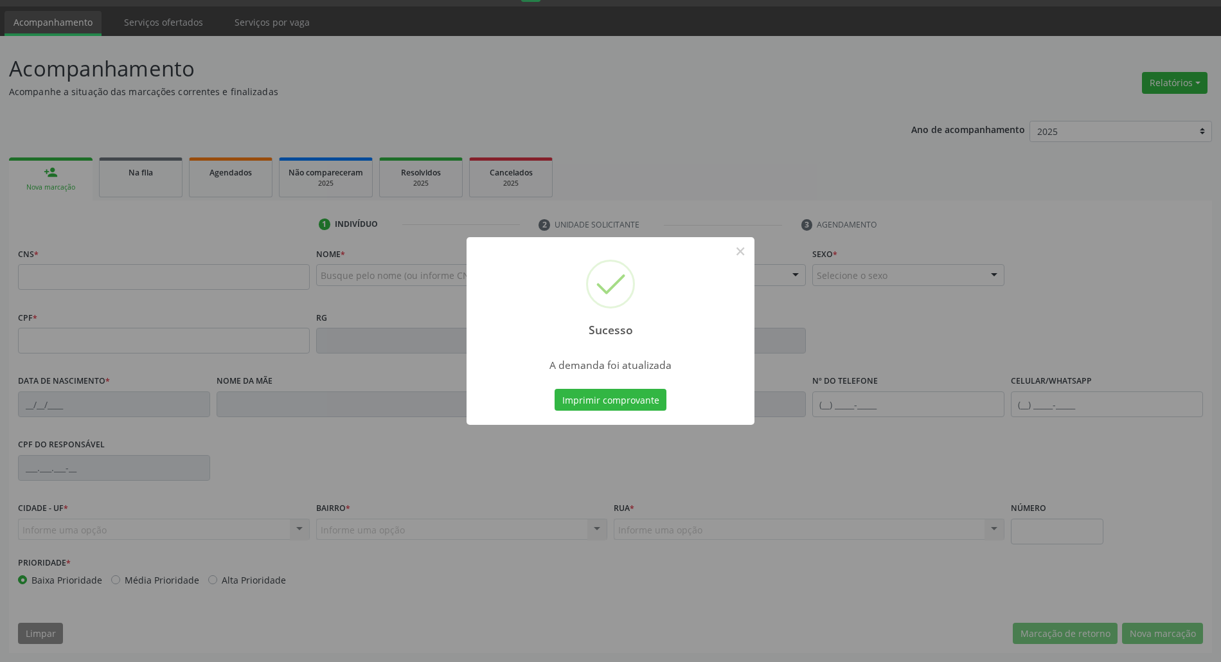
scroll to position [35, 0]
click at [555, 389] on button "Imprimir comprovante" at bounding box center [611, 400] width 112 height 22
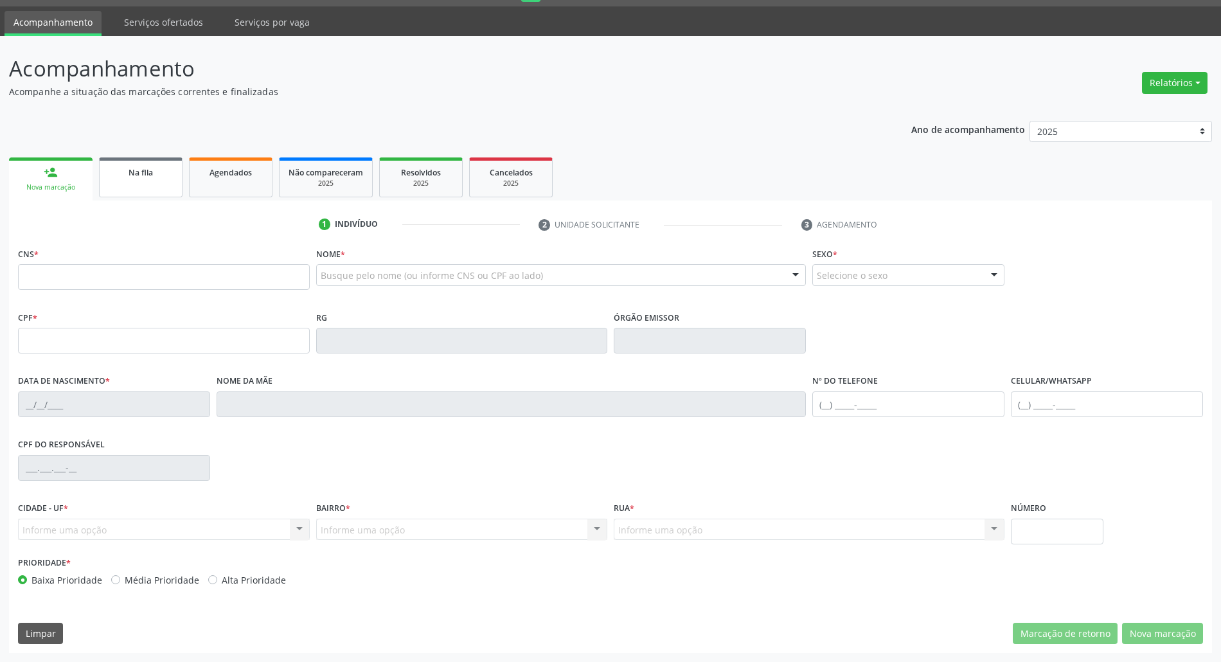
click at [175, 185] on link "Na fila" at bounding box center [141, 177] width 84 height 40
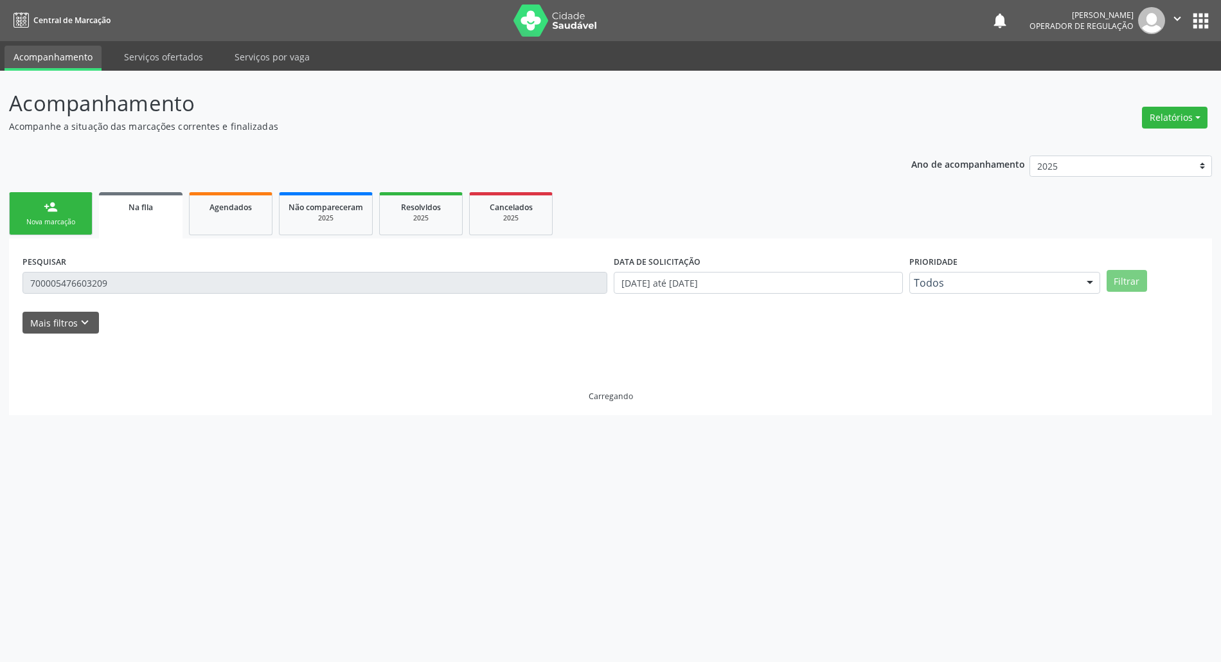
scroll to position [0, 0]
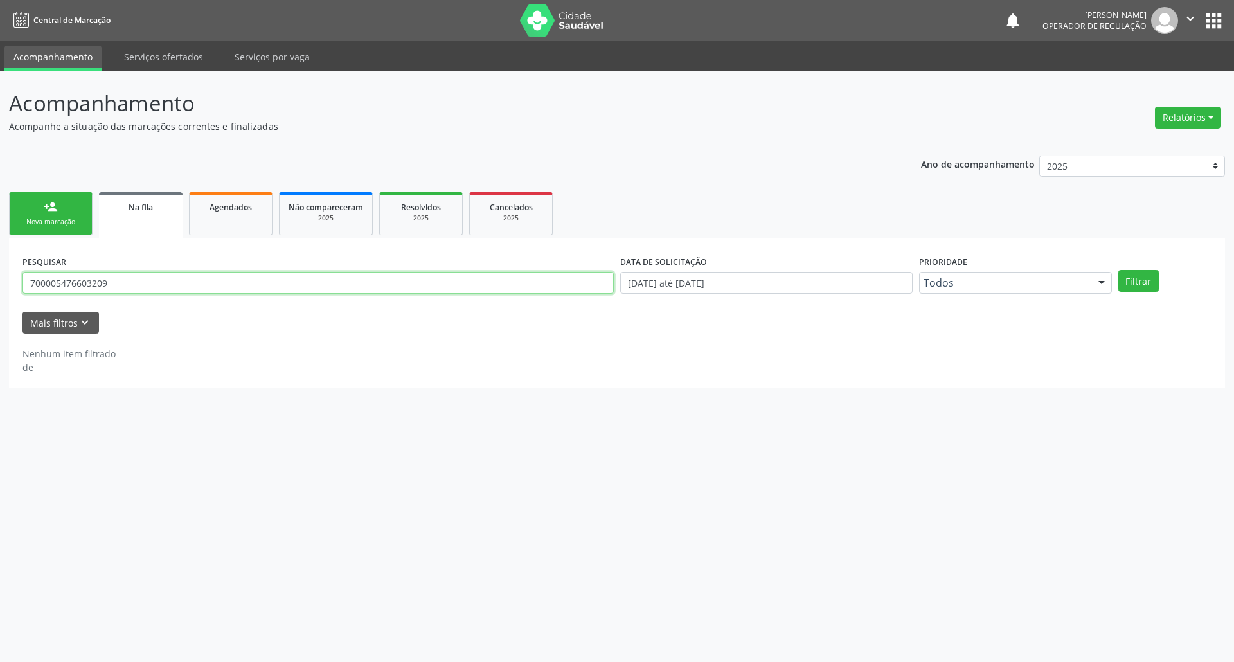
click at [262, 289] on input "700005476603209" at bounding box center [317, 283] width 591 height 22
type input "7"
type input "[PERSON_NAME]"
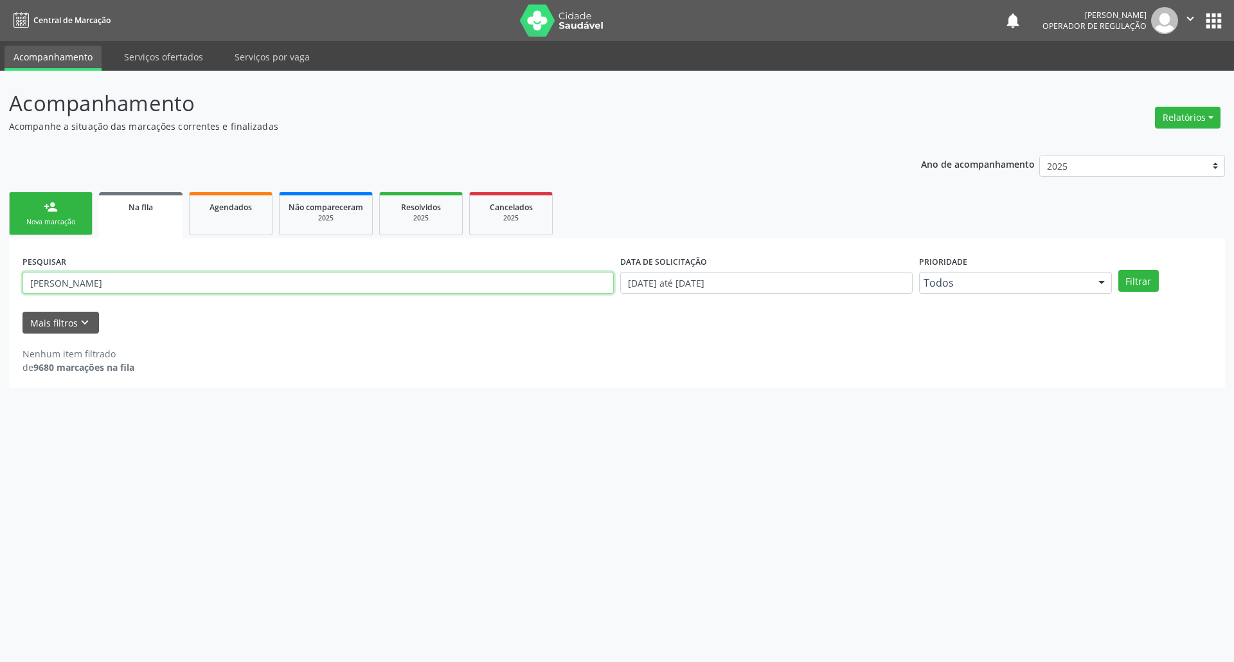
click at [1118, 270] on button "Filtrar" at bounding box center [1138, 281] width 40 height 22
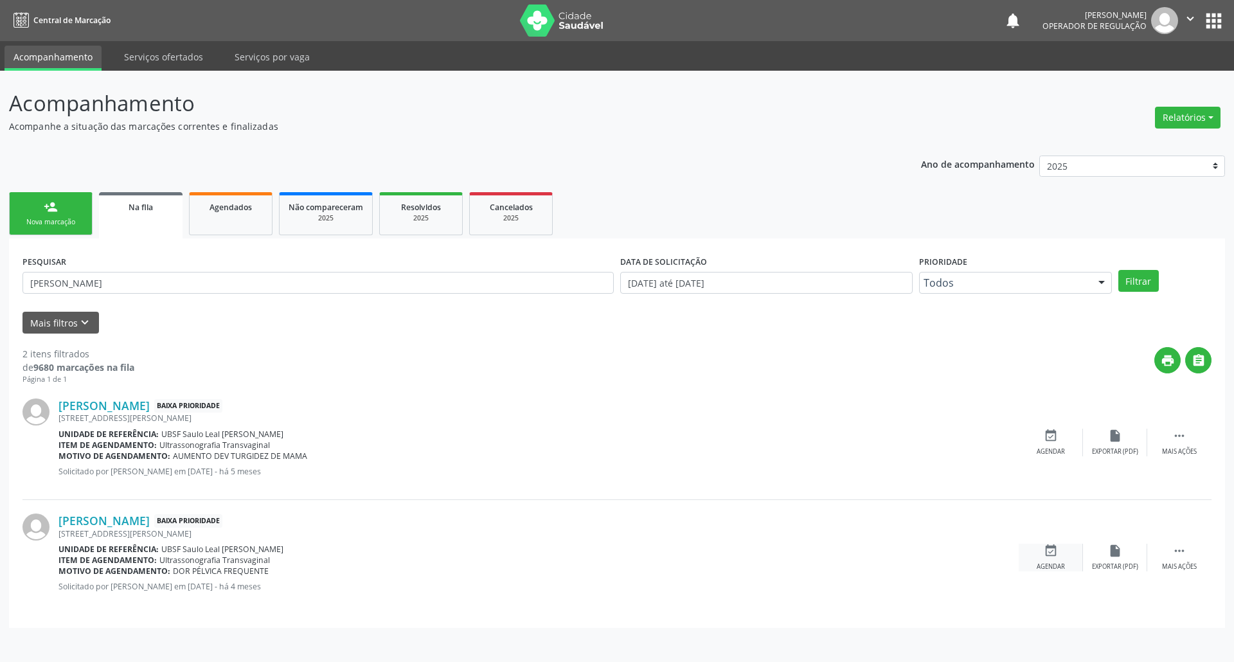
click at [1063, 549] on div "event_available Agendar" at bounding box center [1051, 558] width 64 height 28
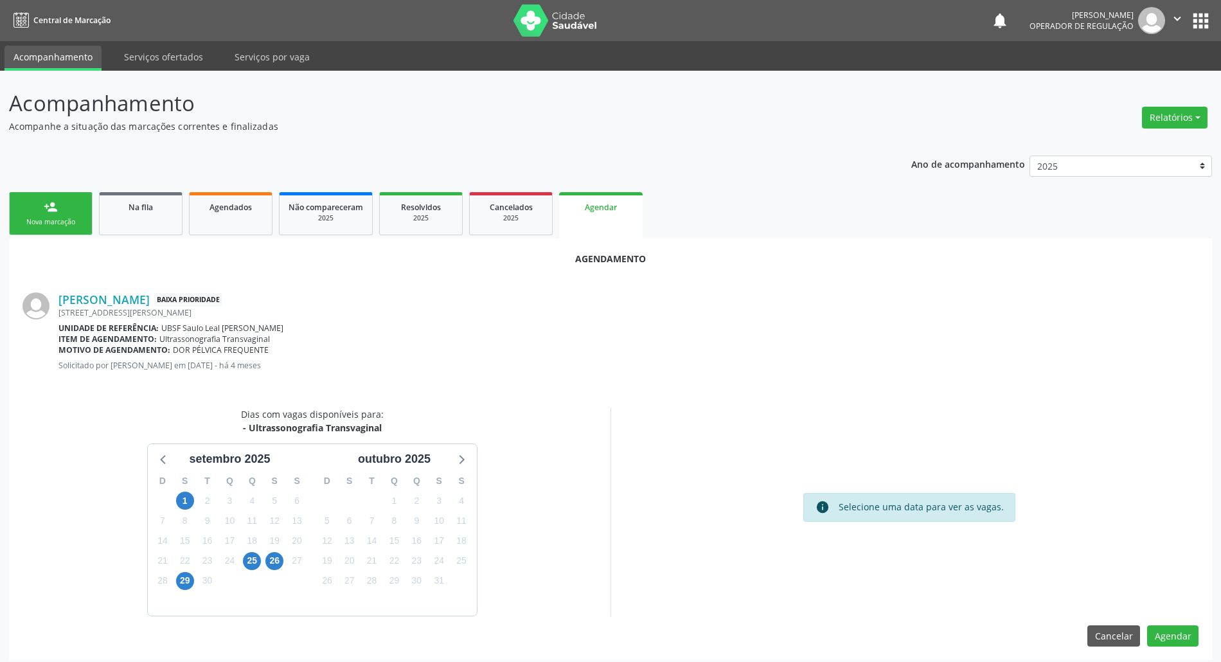
click at [260, 567] on div "25" at bounding box center [252, 561] width 18 height 20
click at [256, 566] on span "25" at bounding box center [252, 561] width 18 height 18
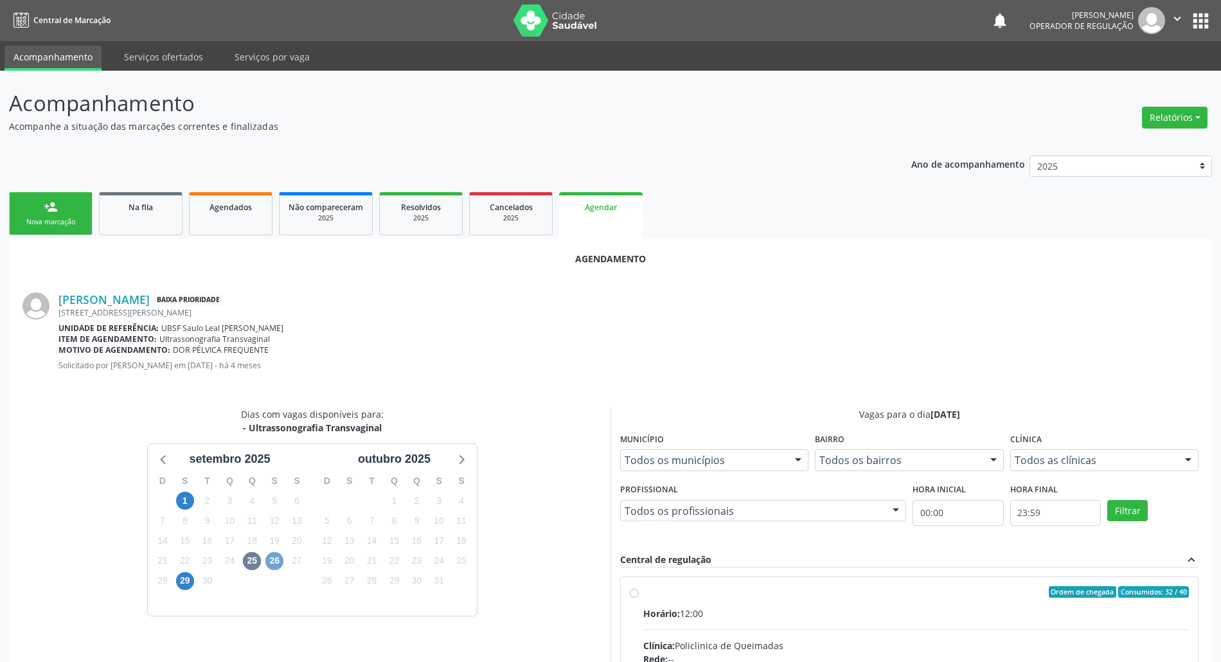
click at [282, 564] on span "26" at bounding box center [274, 561] width 18 height 18
click at [836, 618] on div "Horário: 07:00" at bounding box center [916, 613] width 546 height 13
click at [639, 598] on input "Ordem de chegada Consumidos: 18 / 40 Horário: 07:00 Clínica: Policlinica de Que…" at bounding box center [634, 592] width 9 height 12
radio input "true"
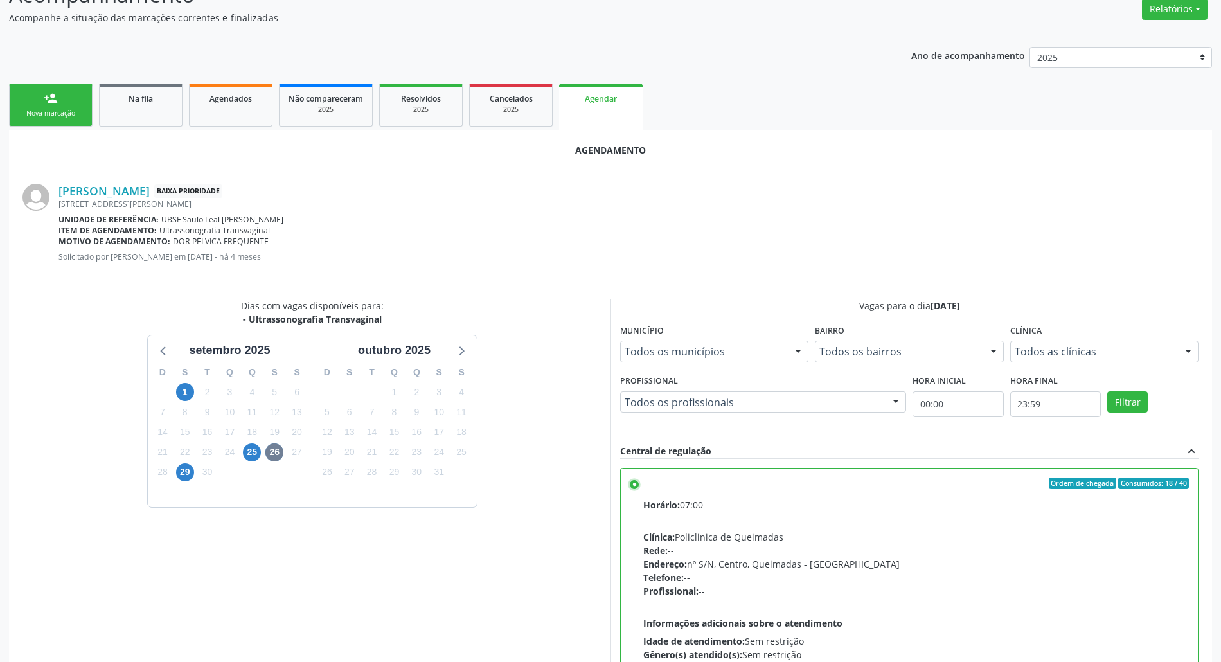
scroll to position [216, 0]
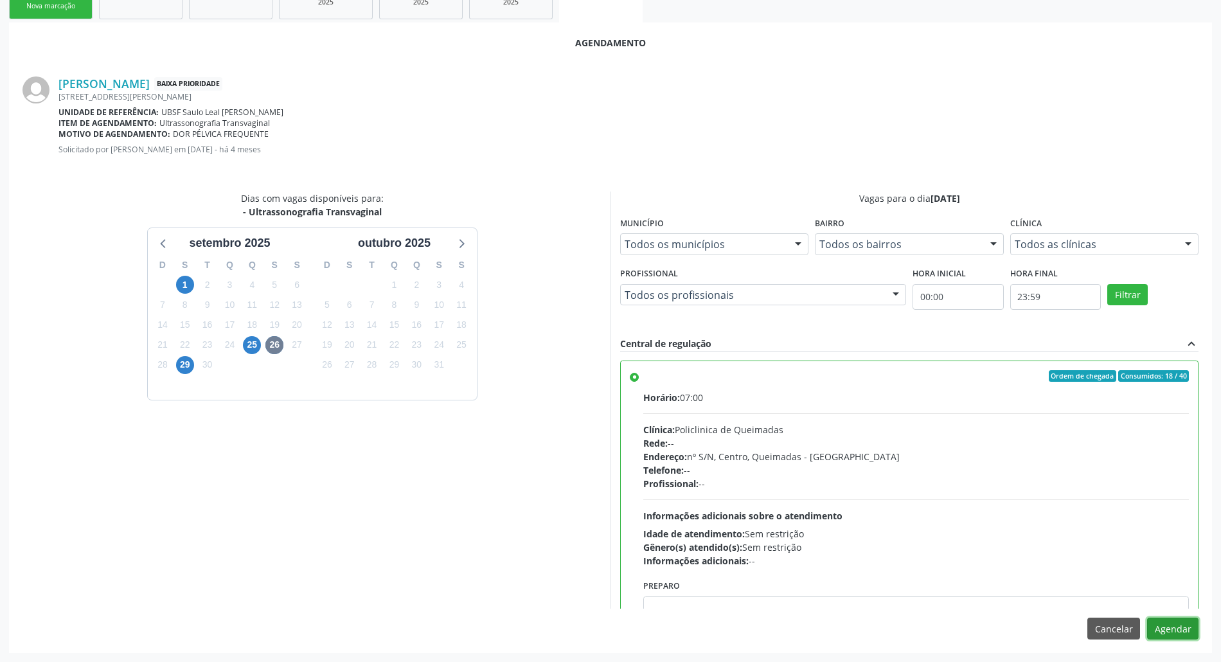
click at [1161, 634] on button "Agendar" at bounding box center [1172, 629] width 51 height 22
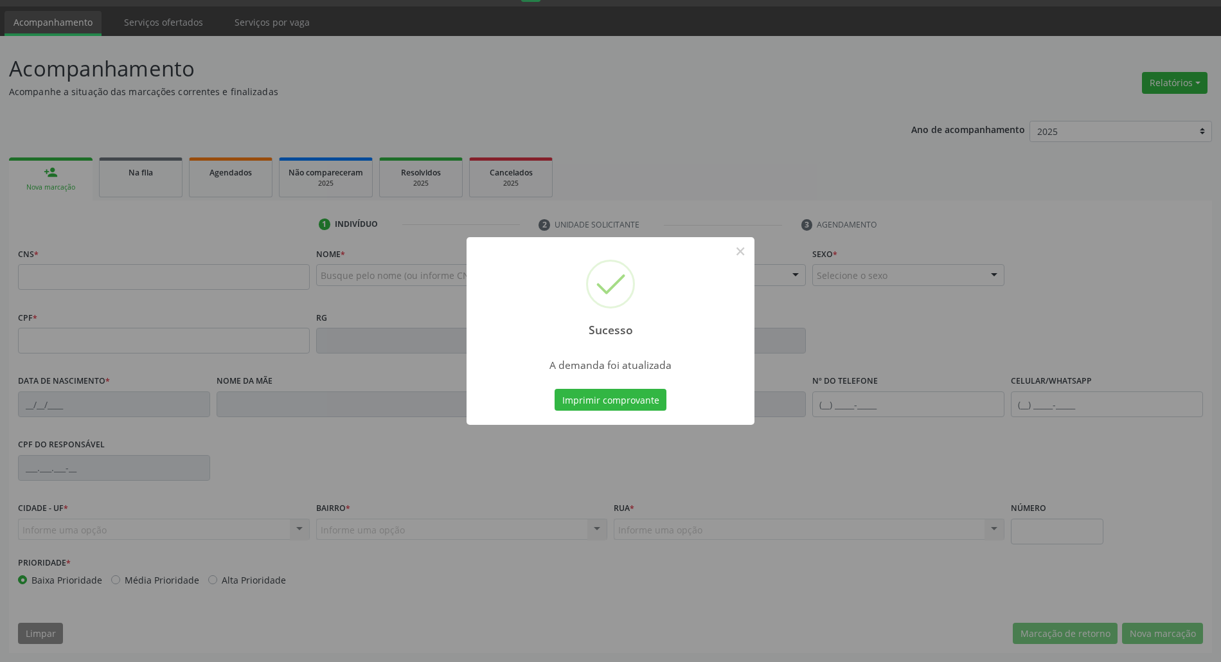
scroll to position [35, 0]
click at [555, 389] on button "Imprimir comprovante" at bounding box center [611, 400] width 112 height 22
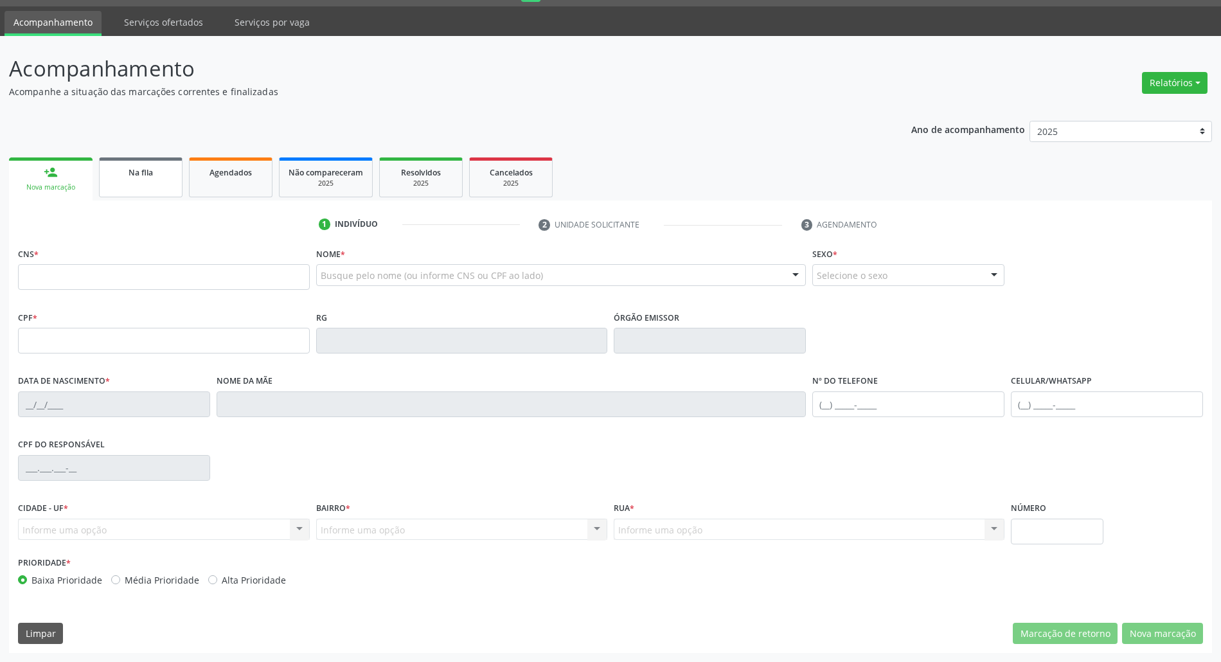
click at [141, 172] on span "Na fila" at bounding box center [141, 172] width 24 height 11
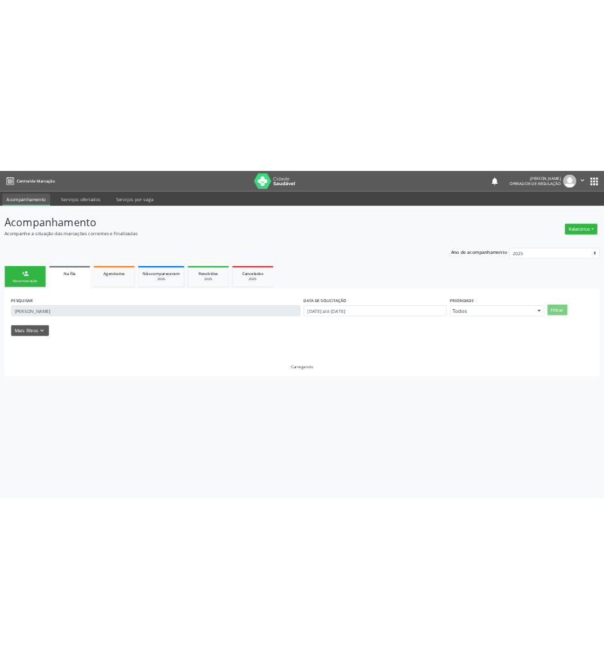
scroll to position [0, 0]
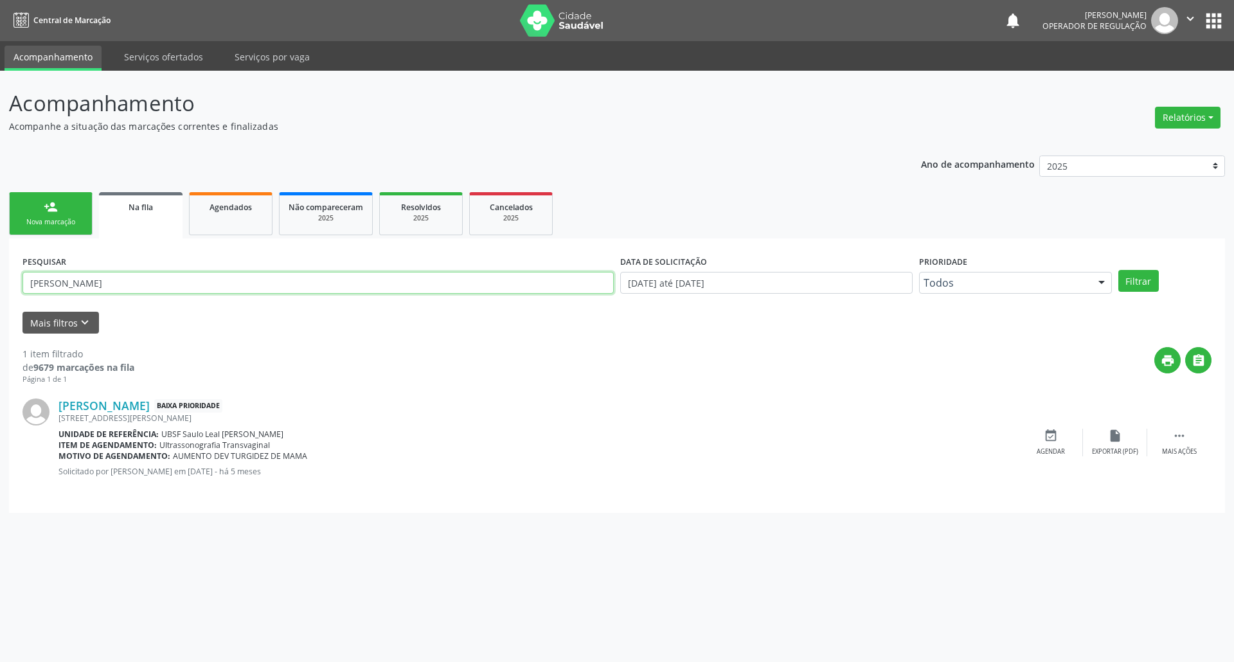
click at [121, 283] on input "[PERSON_NAME]" at bounding box center [317, 283] width 591 height 22
type input "700000311243201"
click at [1118, 270] on button "Filtrar" at bounding box center [1138, 281] width 40 height 22
click at [1068, 440] on div "event_available Agendar" at bounding box center [1051, 443] width 64 height 28
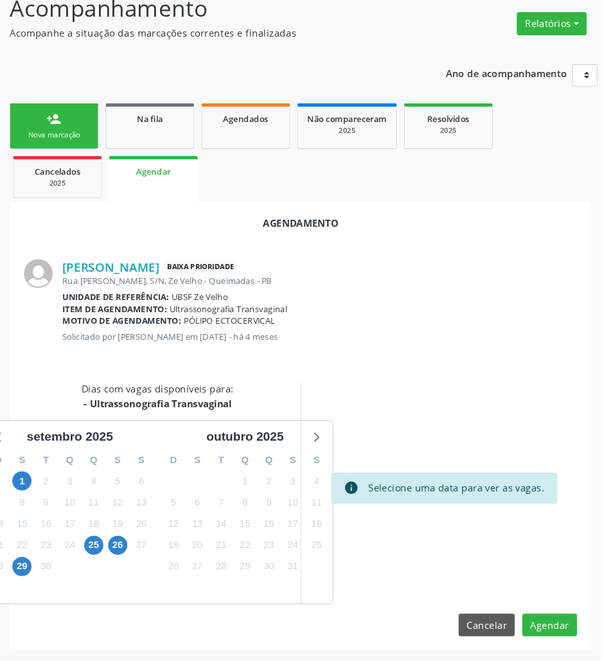
scroll to position [51, 0]
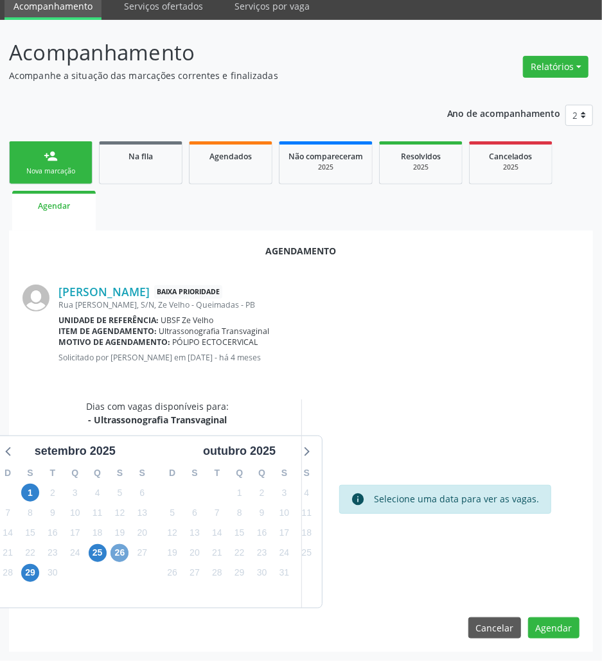
click at [121, 546] on span "26" at bounding box center [120, 553] width 18 height 18
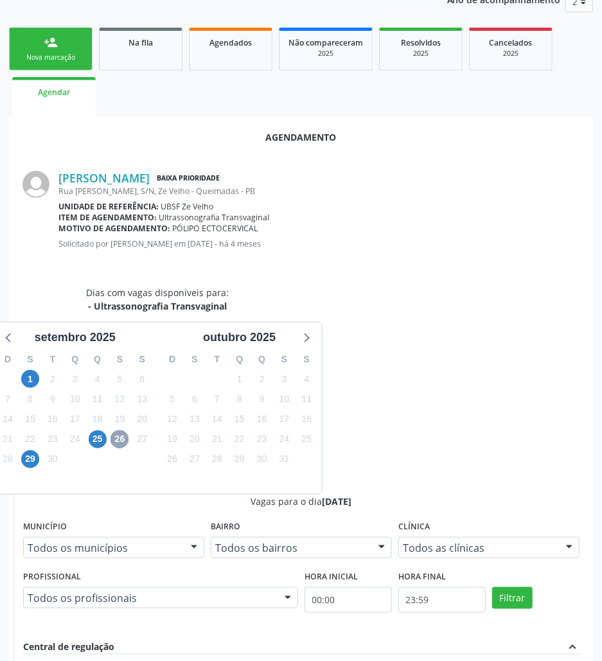
scroll to position [266, 0]
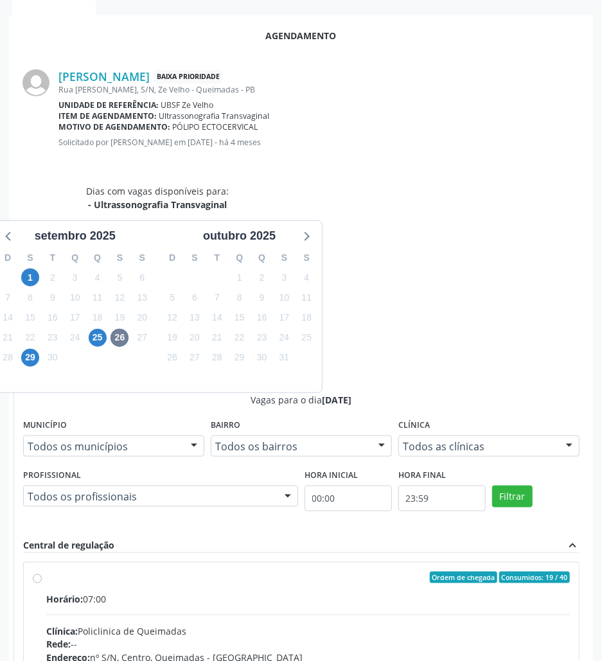
click at [42, 572] on input "Ordem de chegada Consumidos: 19 / 40 Horário: 07:00 Clínica: Policlinica de Que…" at bounding box center [37, 578] width 9 height 12
radio input "true"
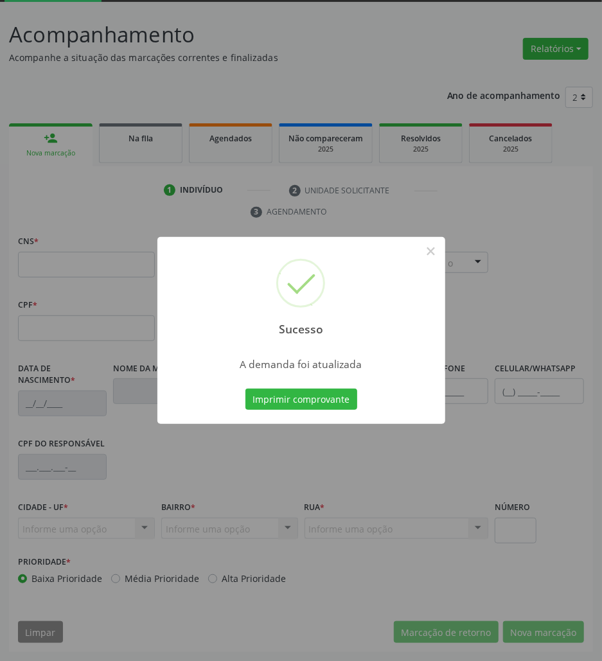
scroll to position [69, 0]
click at [318, 391] on button "Imprimir comprovante" at bounding box center [302, 400] width 112 height 22
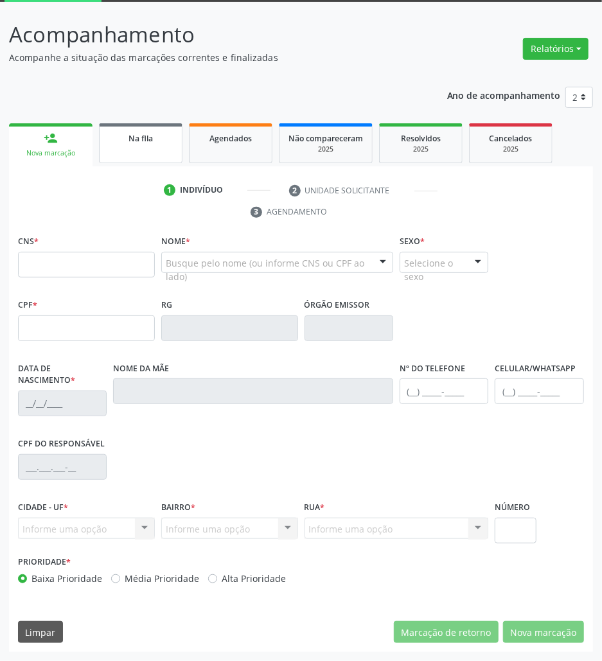
click at [113, 136] on div "Na fila" at bounding box center [141, 137] width 64 height 13
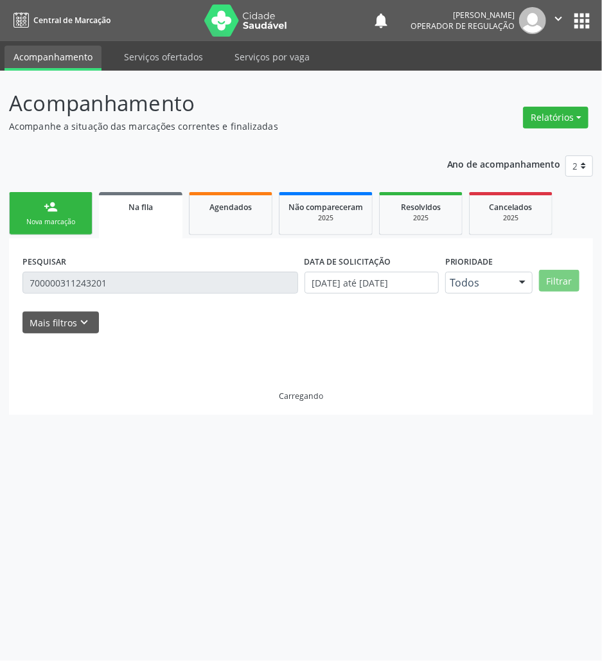
scroll to position [0, 0]
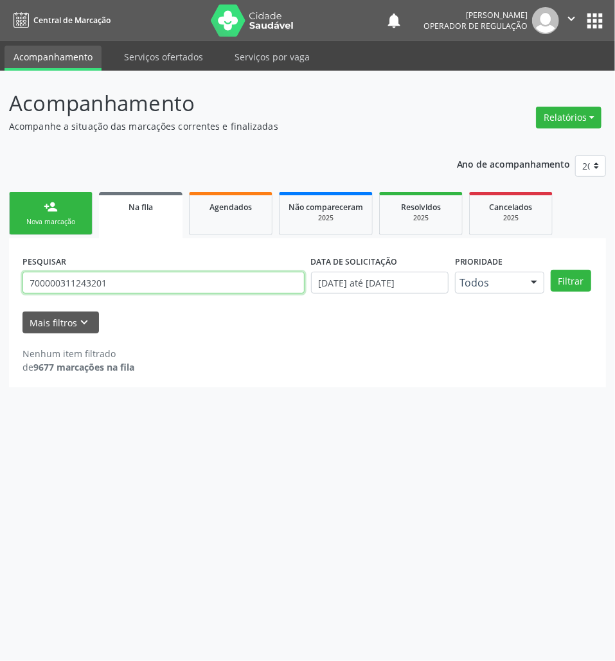
click at [172, 289] on input "700000311243201" at bounding box center [163, 283] width 282 height 22
type input "700003928588200"
click at [551, 270] on button "Filtrar" at bounding box center [571, 281] width 40 height 22
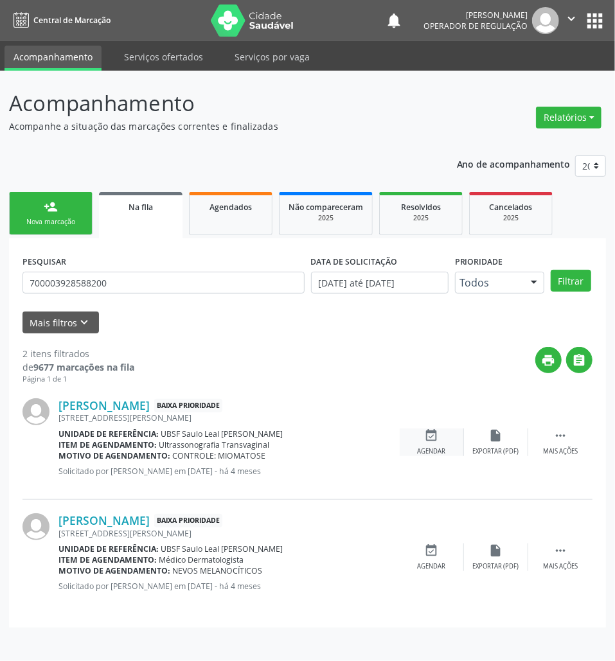
click at [430, 438] on icon "event_available" at bounding box center [432, 436] width 14 height 14
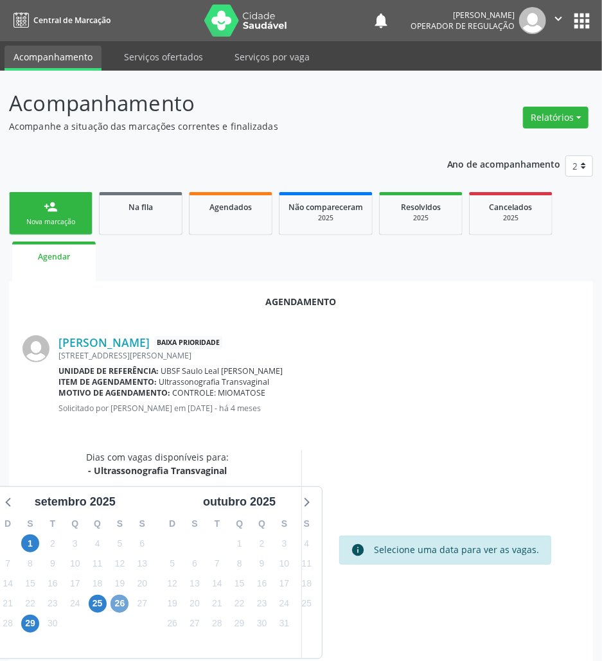
click at [121, 604] on span "26" at bounding box center [120, 604] width 18 height 18
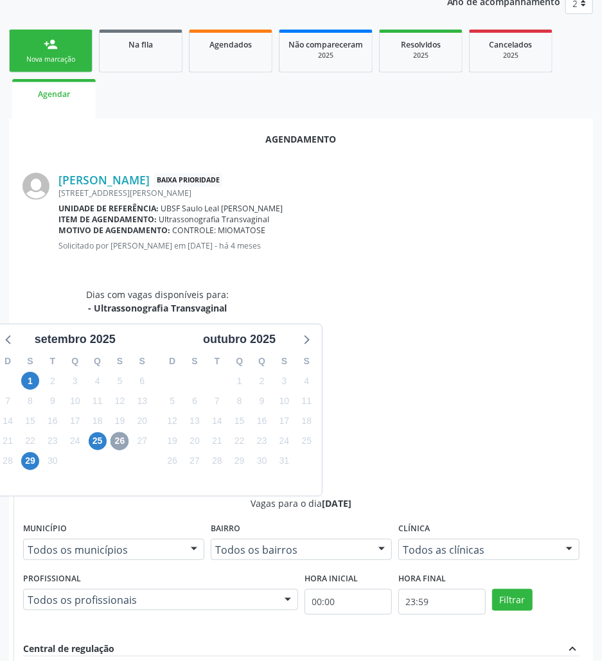
scroll to position [266, 0]
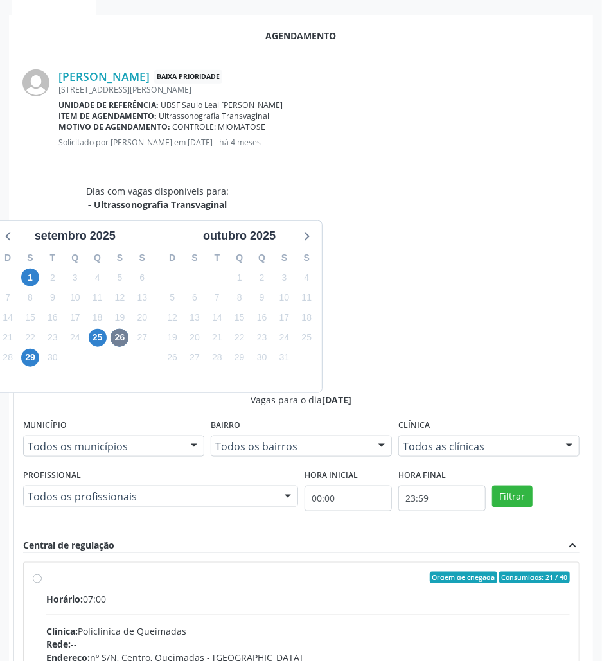
click at [461, 661] on div "Telefone: --" at bounding box center [308, 671] width 524 height 13
click at [42, 572] on input "Ordem de chegada Consumidos: 21 / 40 Horário: 07:00 Clínica: Policlinica de Que…" at bounding box center [37, 578] width 9 height 12
radio input "true"
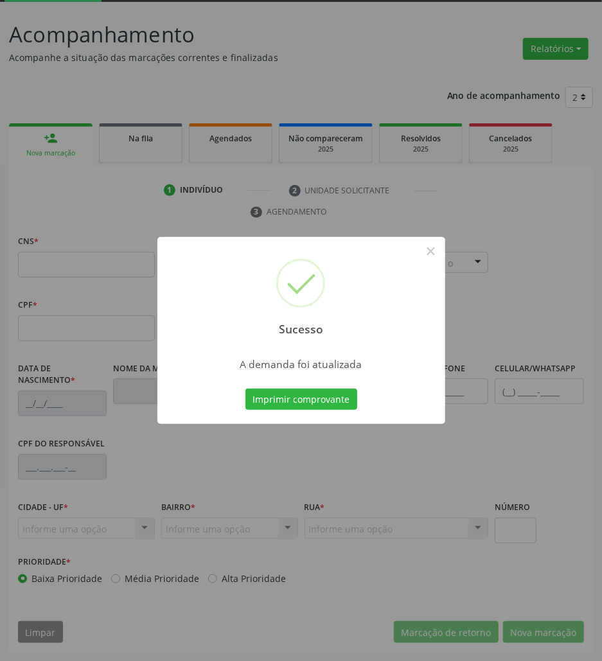
scroll to position [69, 0]
click at [301, 387] on div "Imprimir comprovante Cancel" at bounding box center [301, 399] width 118 height 27
click at [305, 392] on button "Imprimir comprovante" at bounding box center [302, 400] width 112 height 22
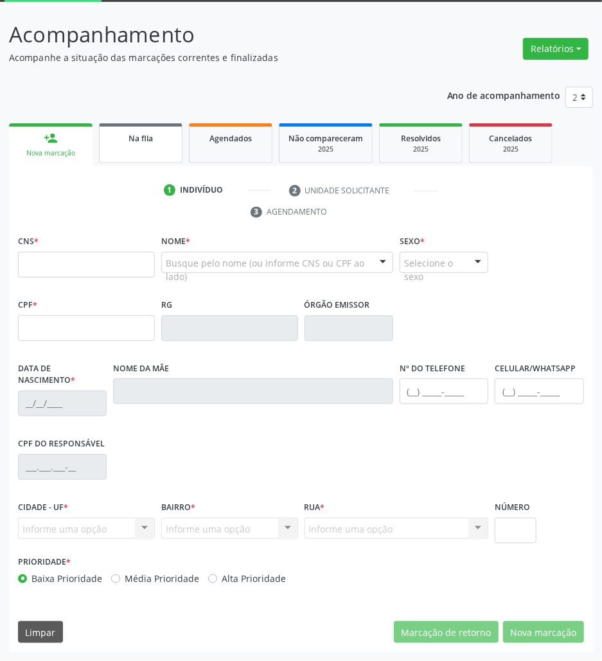
click at [144, 147] on link "Na fila" at bounding box center [141, 143] width 84 height 40
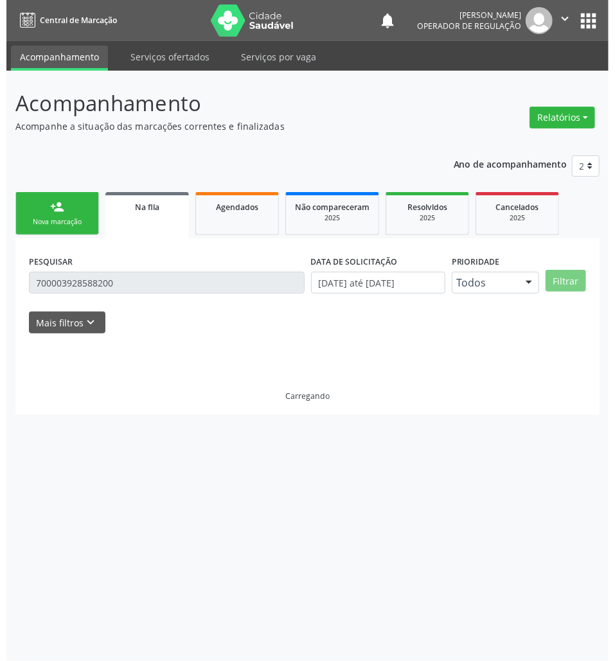
scroll to position [0, 0]
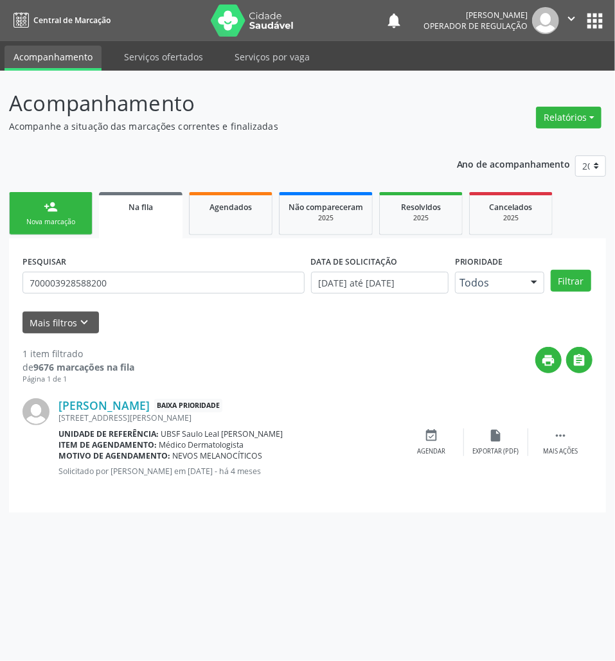
drag, startPoint x: 170, startPoint y: 298, endPoint x: 163, endPoint y: 291, distance: 10.0
click at [170, 299] on div "PESQUISAR 700003928588200" at bounding box center [163, 277] width 289 height 50
click at [163, 289] on input "700003928588200" at bounding box center [163, 283] width 282 height 22
click at [163, 281] on input "700507" at bounding box center [163, 283] width 282 height 22
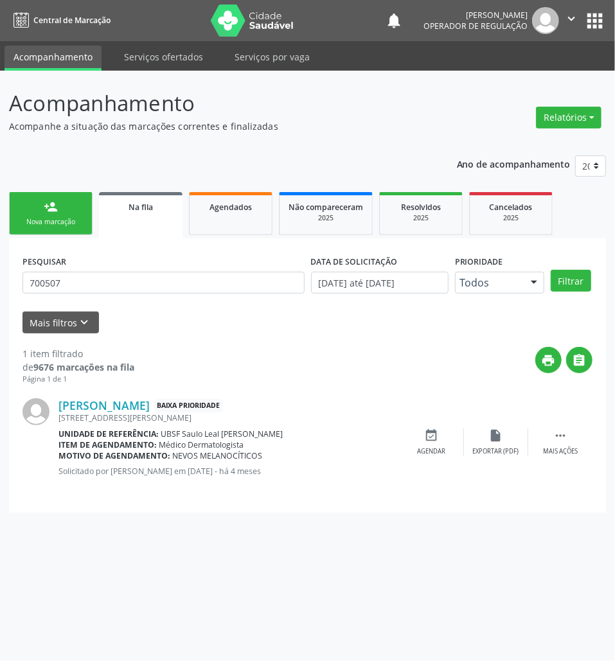
click at [150, 271] on div "PESQUISAR 700507" at bounding box center [163, 277] width 289 height 50
click at [157, 289] on input "700507" at bounding box center [163, 283] width 282 height 22
click at [108, 281] on input "700507" at bounding box center [163, 283] width 282 height 22
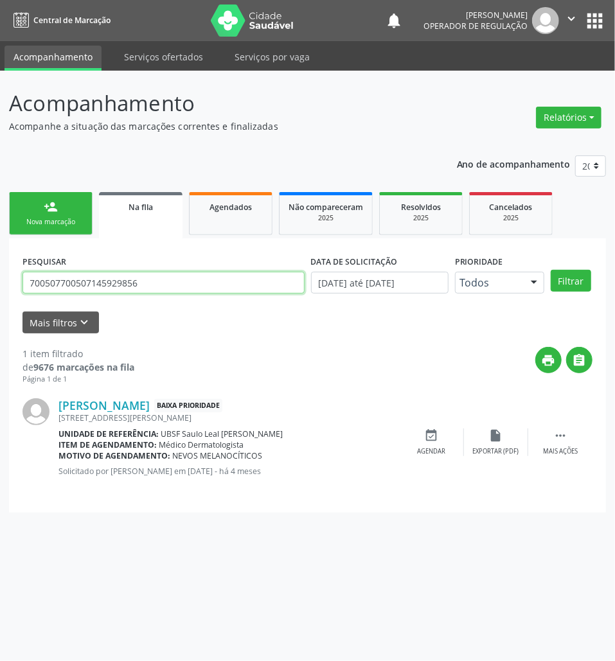
type input "700507700507145929856"
click at [551, 270] on button "Filtrar" at bounding box center [571, 281] width 40 height 22
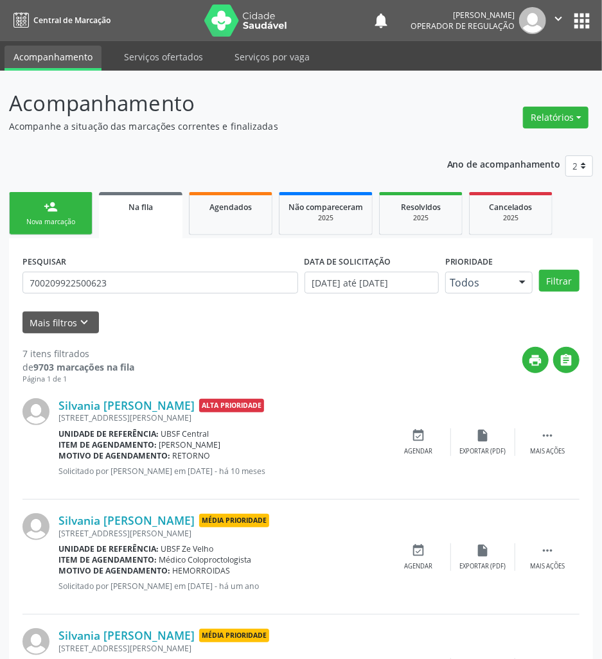
scroll to position [171, 0]
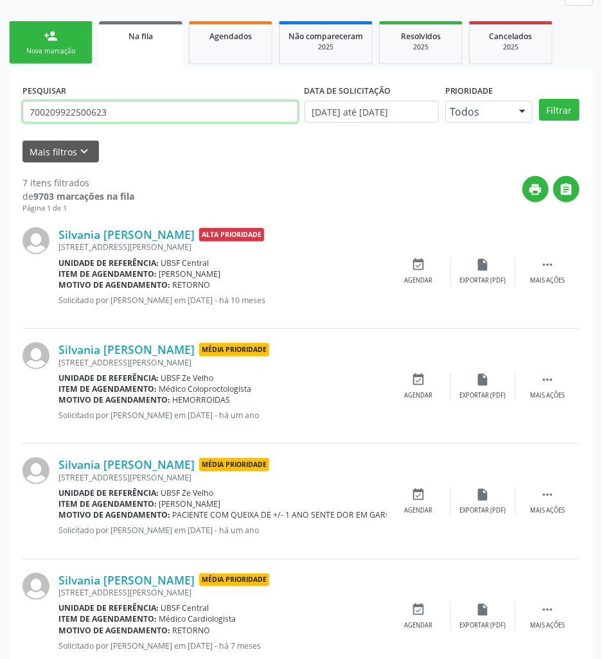
click at [109, 102] on input "700209922500623" at bounding box center [160, 112] width 276 height 22
type input "700003268733101"
click at [539, 99] on button "Filtrar" at bounding box center [559, 110] width 40 height 22
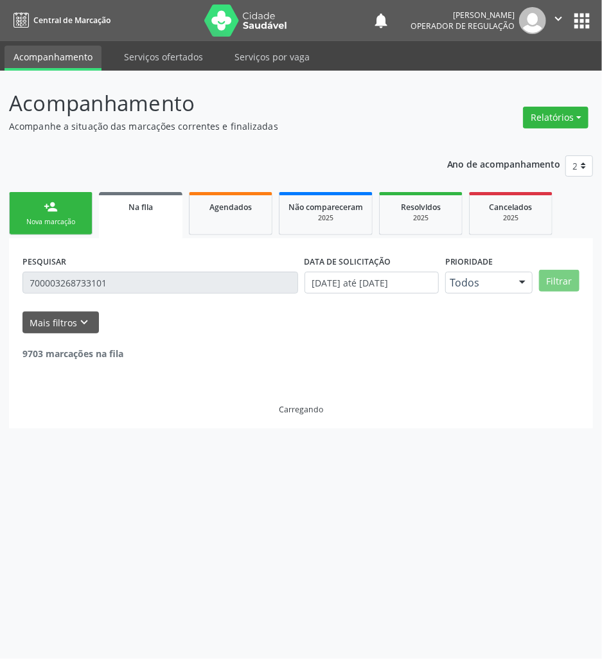
scroll to position [0, 0]
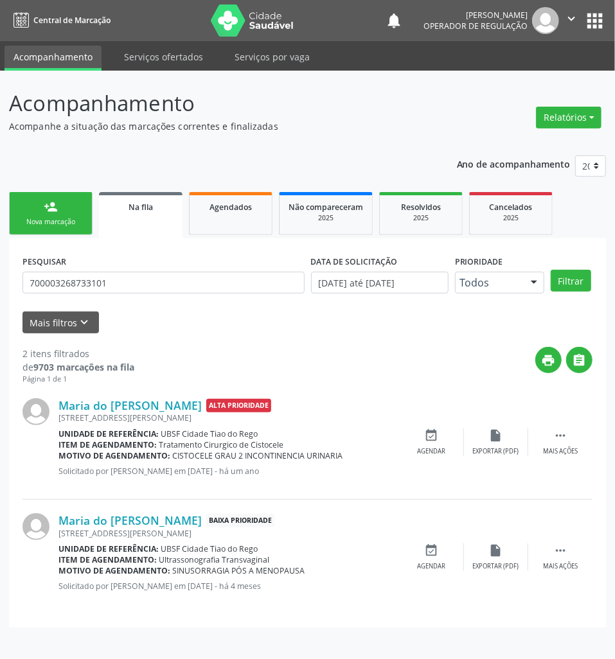
drag, startPoint x: 436, startPoint y: 548, endPoint x: 145, endPoint y: 492, distance: 295.8
click at [433, 548] on icon "event_available" at bounding box center [432, 551] width 14 height 14
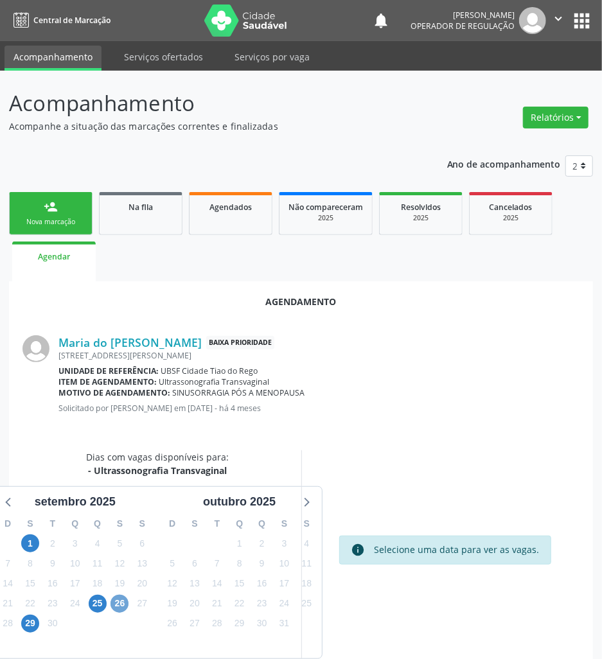
click at [117, 603] on span "26" at bounding box center [120, 604] width 18 height 18
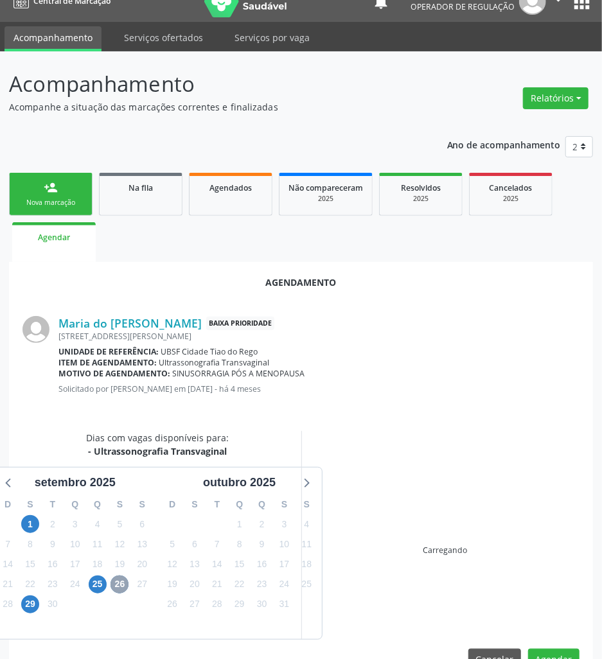
scroll to position [53, 0]
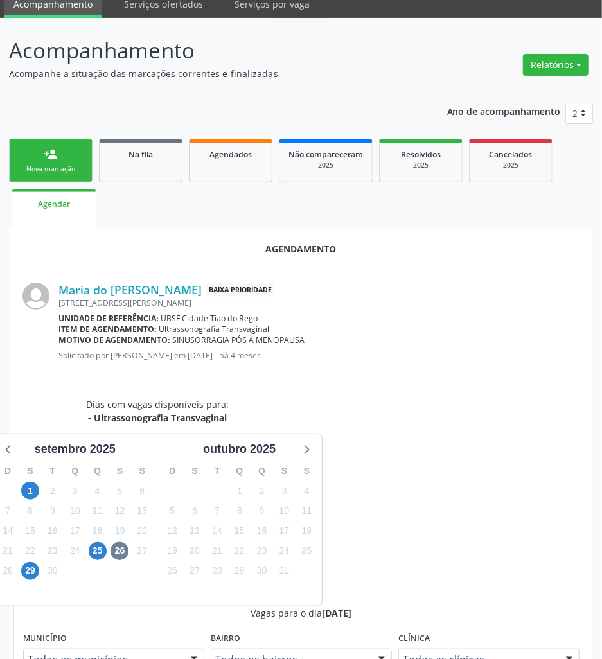
radio input "true"
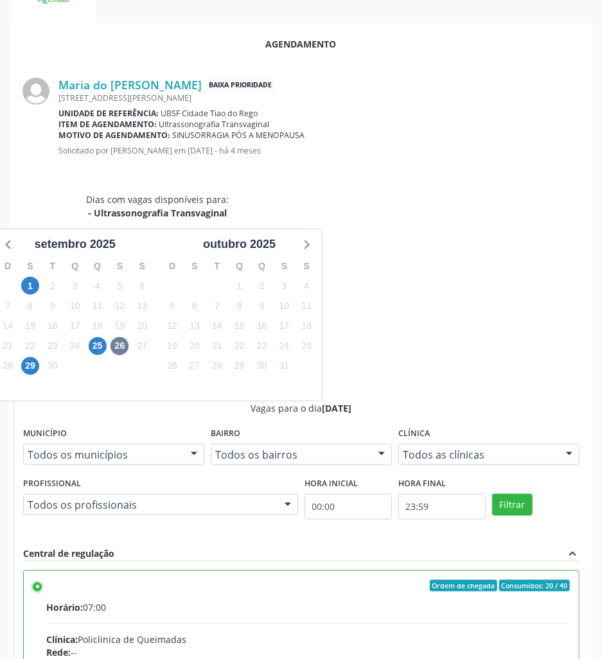
scroll to position [268, 0]
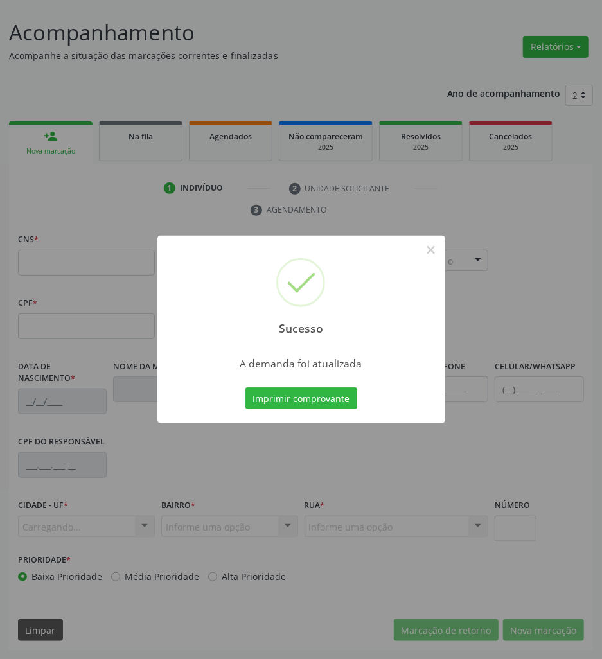
click at [246, 388] on button "Imprimir comprovante" at bounding box center [302, 399] width 112 height 22
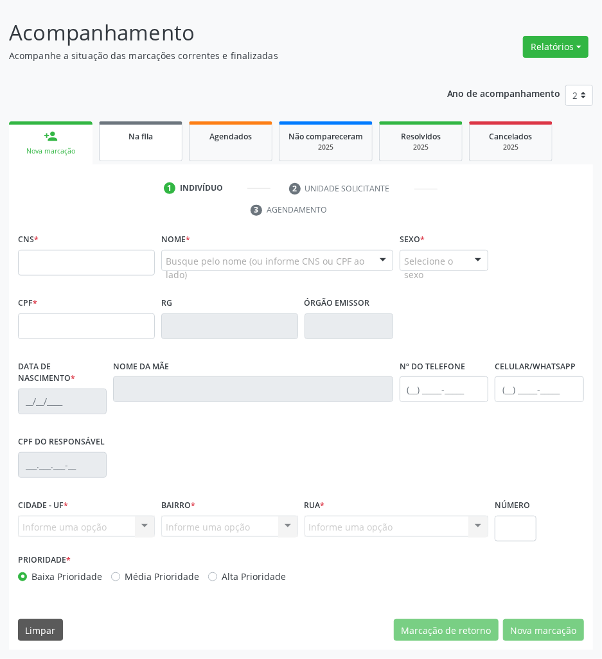
click at [137, 144] on link "Na fila" at bounding box center [141, 141] width 84 height 40
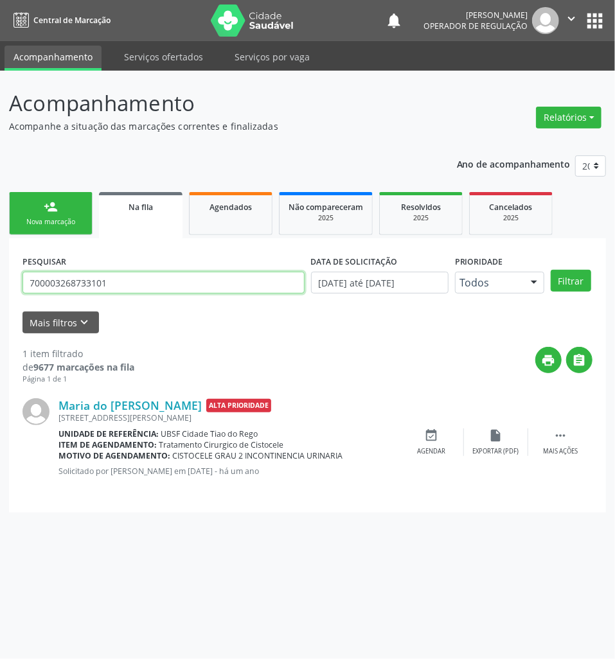
click at [103, 285] on input "700003268733101" at bounding box center [163, 283] width 282 height 22
click at [104, 286] on input "700003268733101" at bounding box center [163, 283] width 282 height 22
click at [125, 279] on input "700003268733101" at bounding box center [163, 283] width 282 height 22
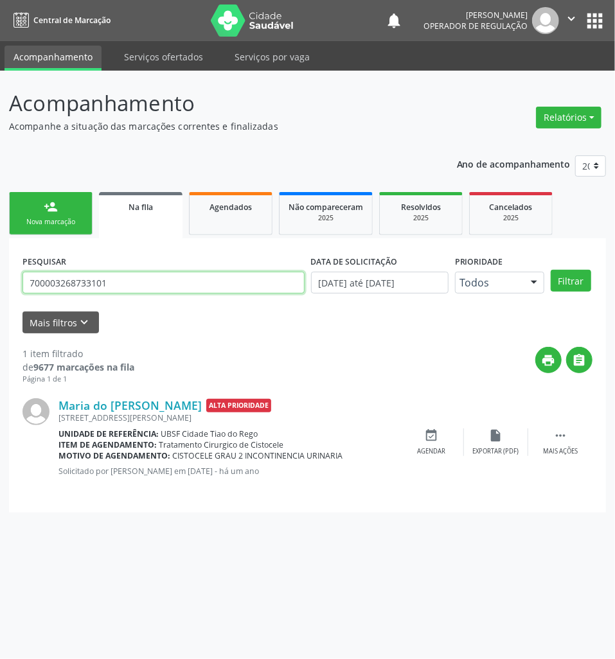
click at [125, 279] on input "700003268733101" at bounding box center [163, 283] width 282 height 22
paste input "507700507145929856"
click at [57, 280] on input "700507700507145929856" at bounding box center [163, 283] width 282 height 22
type input "700507145929856"
click at [551, 270] on button "Filtrar" at bounding box center [571, 281] width 40 height 22
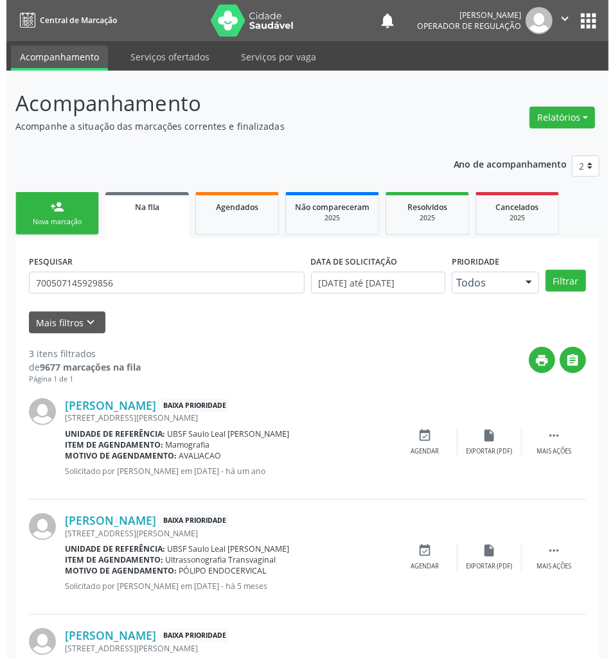
scroll to position [93, 0]
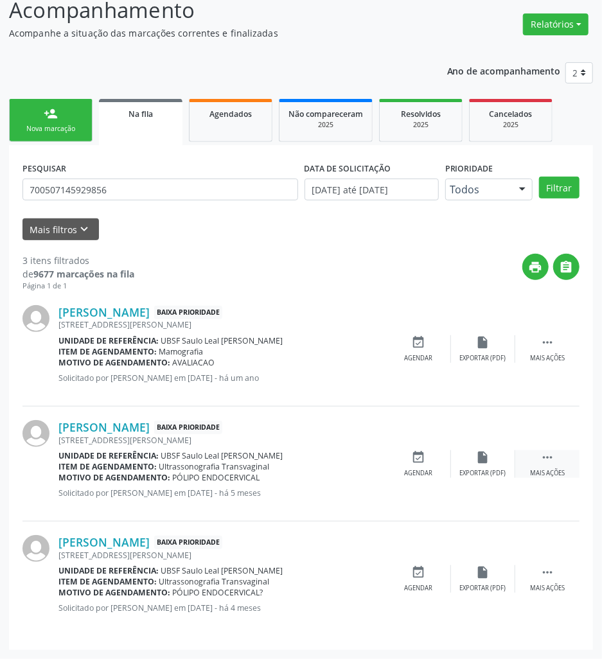
click at [553, 472] on div "Mais ações" at bounding box center [547, 473] width 35 height 9
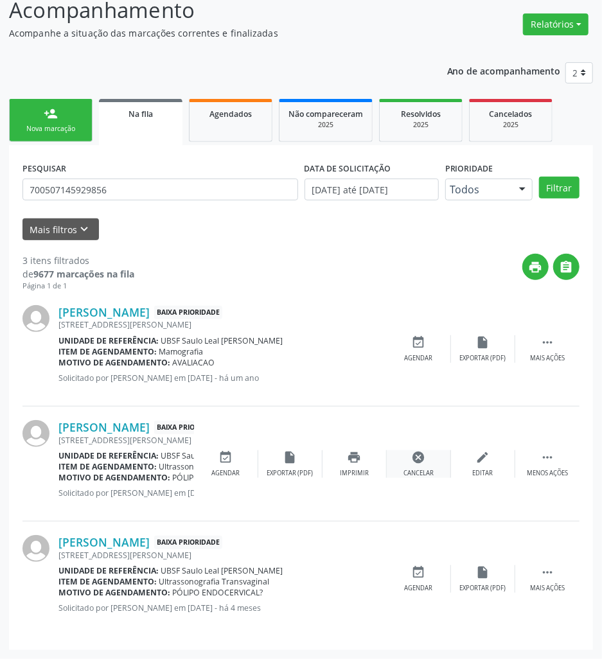
click at [407, 470] on div "Cancelar" at bounding box center [419, 473] width 30 height 9
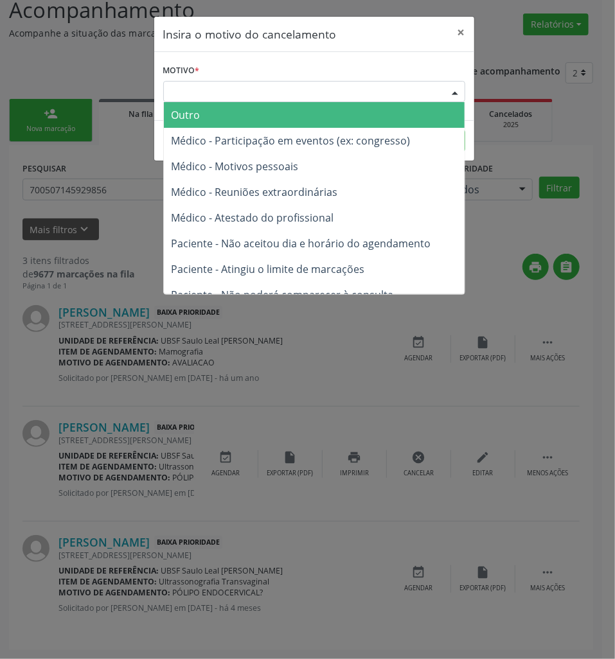
drag, startPoint x: 395, startPoint y: 87, endPoint x: 388, endPoint y: 123, distance: 36.6
click at [395, 88] on div "Escolha o motivo" at bounding box center [314, 92] width 302 height 22
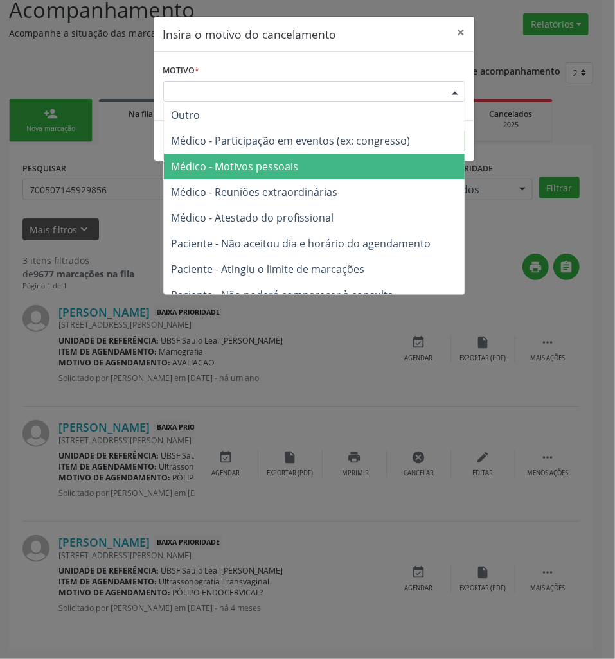
click at [368, 163] on span "Médico - Motivos pessoais" at bounding box center [314, 167] width 301 height 26
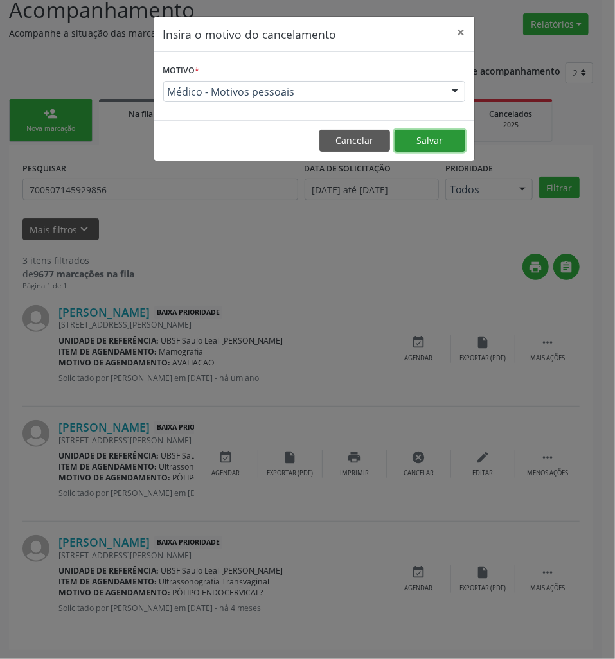
click at [431, 137] on button "Salvar" at bounding box center [430, 141] width 71 height 22
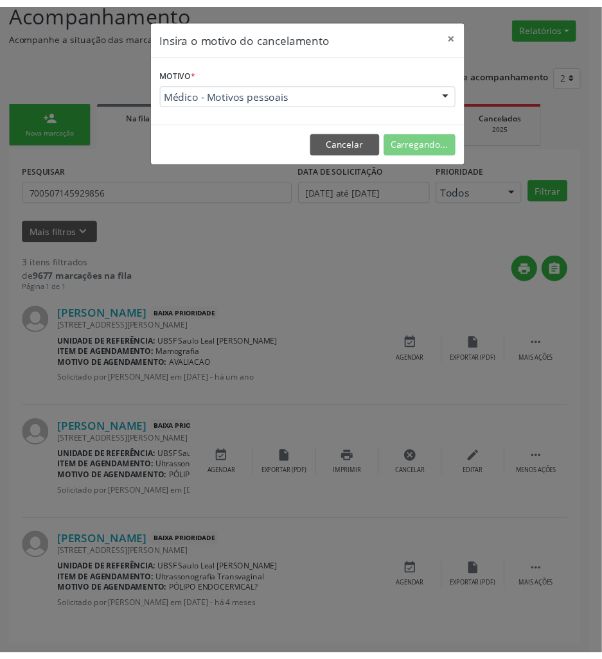
scroll to position [0, 0]
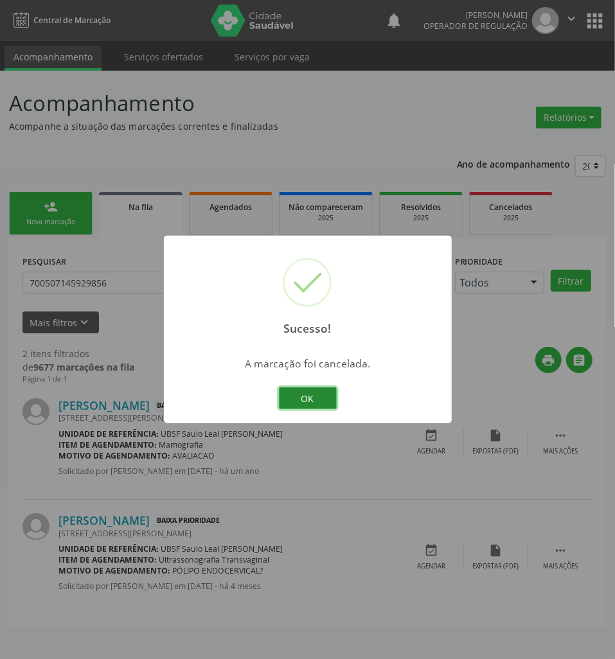
click at [327, 397] on button "OK" at bounding box center [308, 399] width 58 height 22
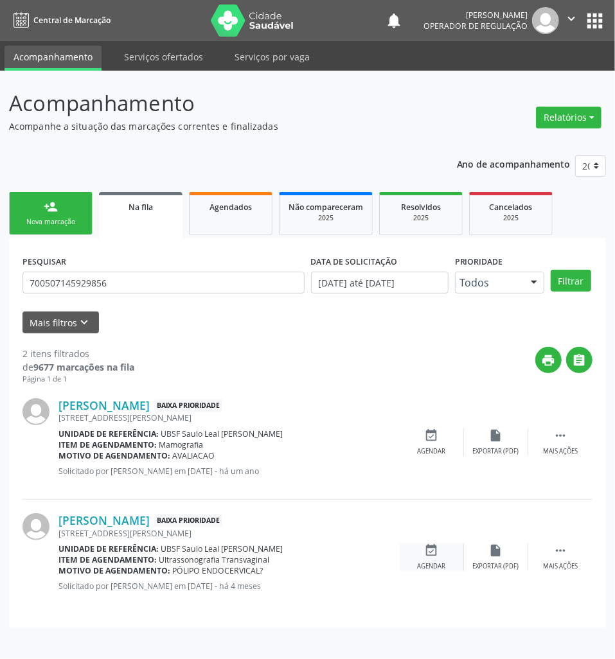
click at [428, 548] on icon "event_available" at bounding box center [432, 551] width 14 height 14
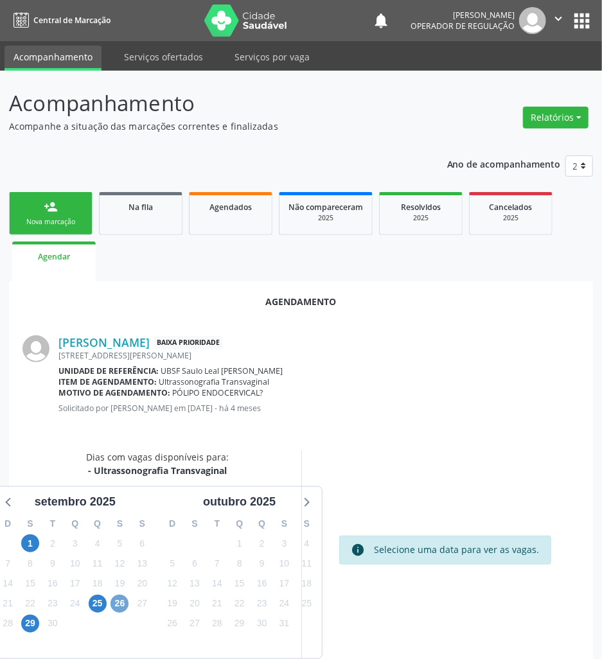
click at [124, 596] on span "26" at bounding box center [120, 604] width 18 height 18
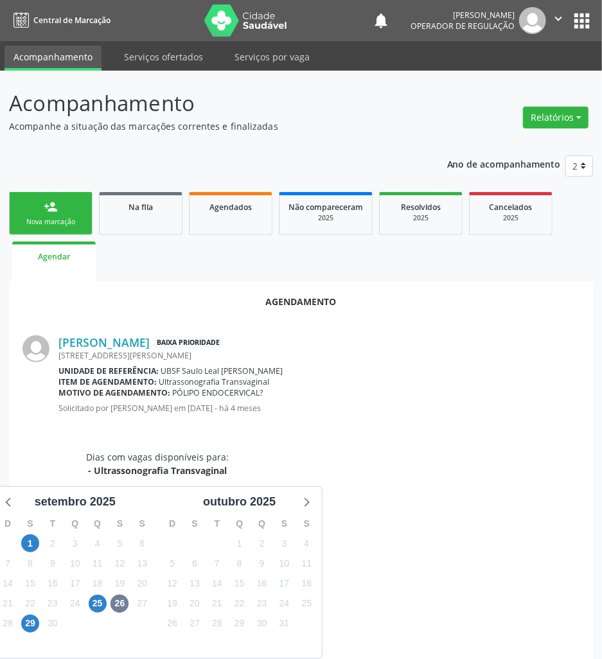
radio input "true"
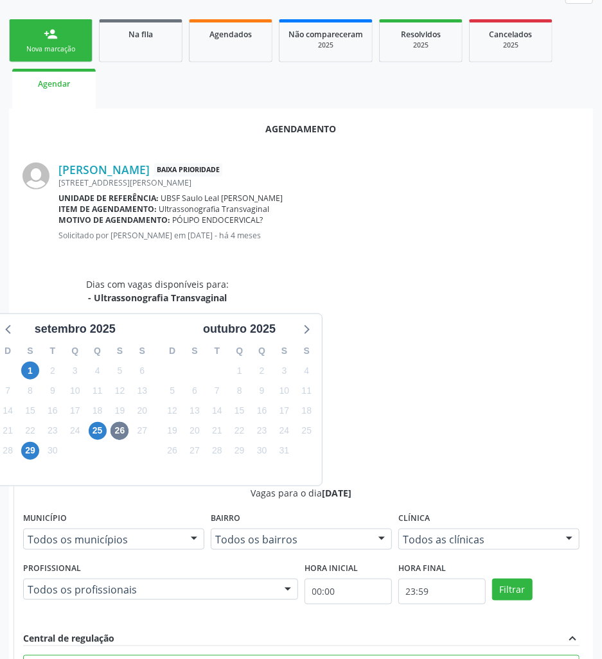
scroll to position [268, 0]
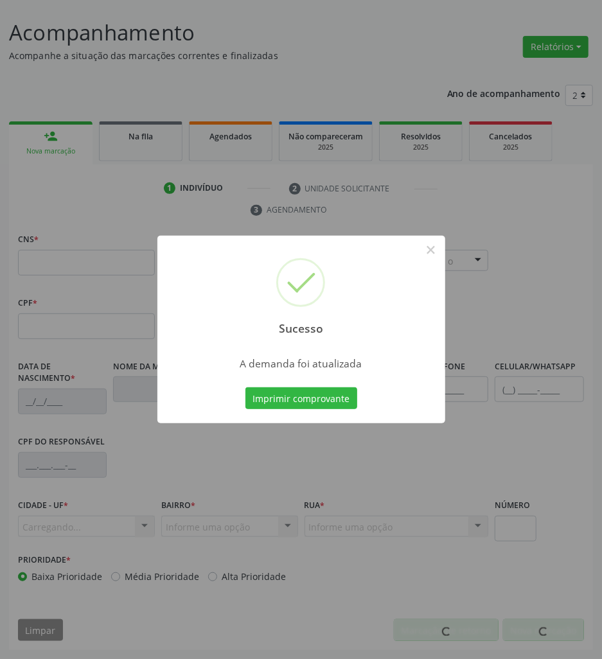
scroll to position [71, 0]
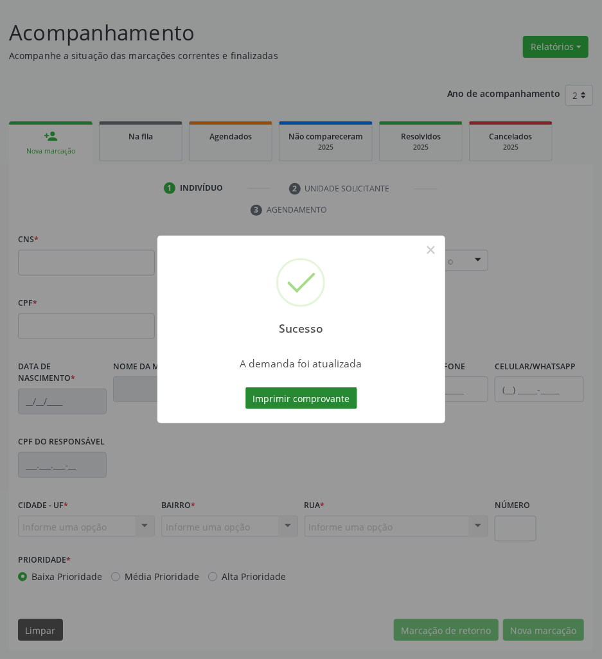
click at [330, 397] on button "Imprimir comprovante" at bounding box center [302, 399] width 112 height 22
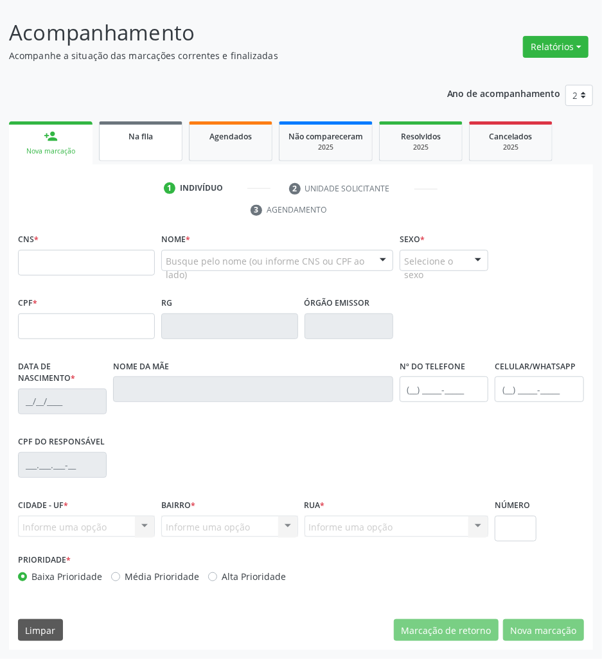
click at [125, 148] on link "Na fila" at bounding box center [141, 141] width 84 height 40
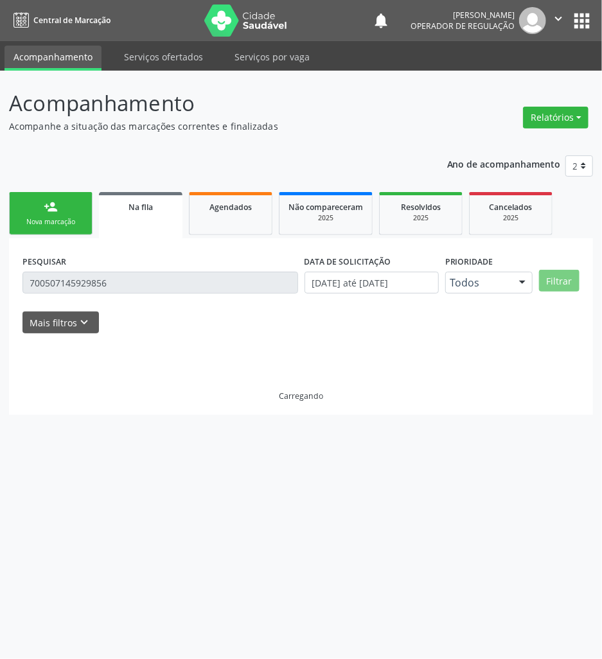
scroll to position [0, 0]
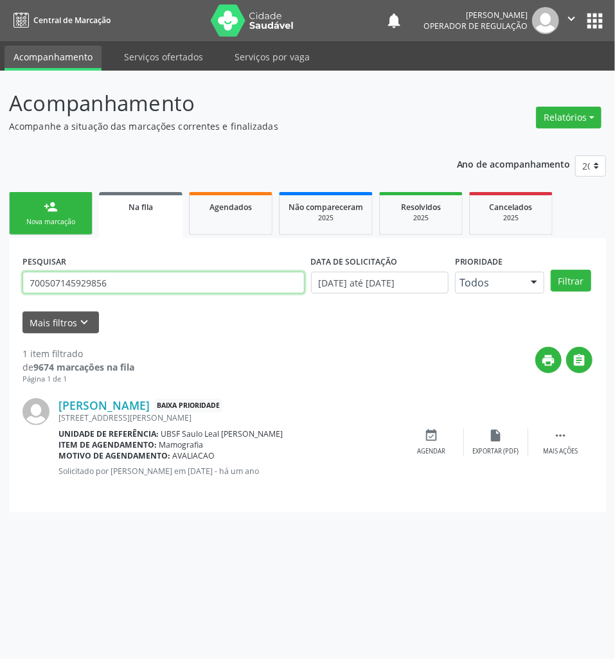
click at [42, 274] on input "700507145929856" at bounding box center [163, 283] width 282 height 22
type input "701707246503370"
click at [551, 270] on button "Filtrar" at bounding box center [571, 281] width 40 height 22
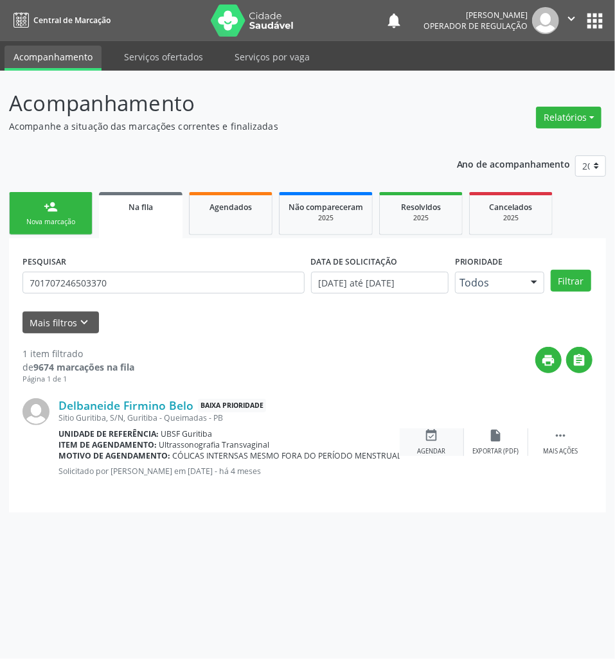
click at [435, 433] on icon "event_available" at bounding box center [432, 436] width 14 height 14
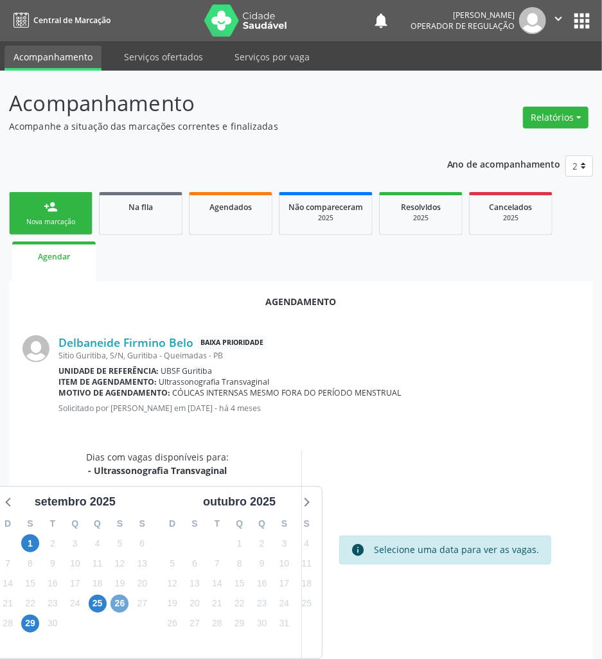
click at [121, 603] on span "26" at bounding box center [120, 604] width 18 height 18
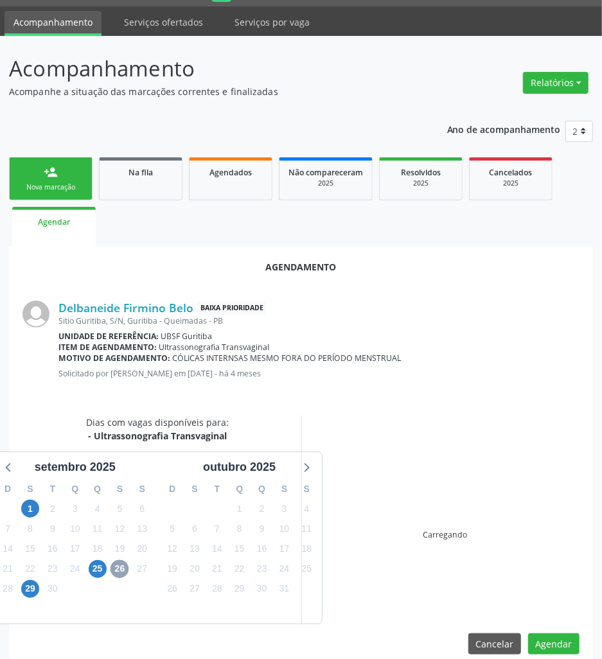
scroll to position [53, 0]
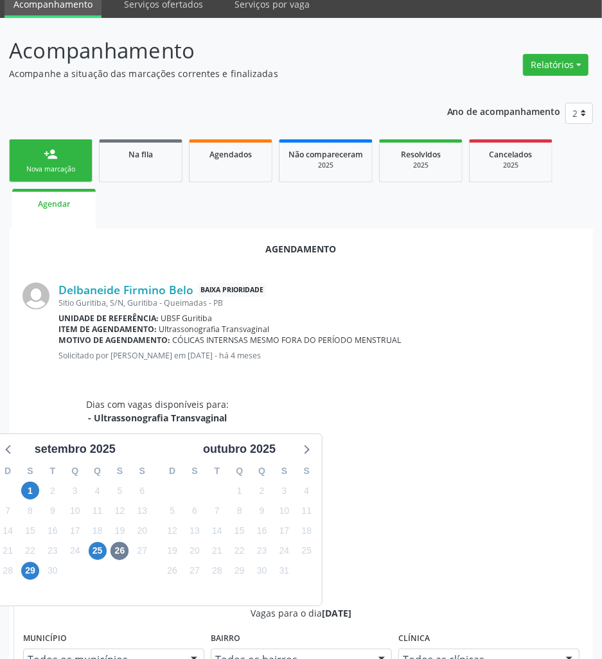
drag, startPoint x: 542, startPoint y: 593, endPoint x: 523, endPoint y: 592, distance: 19.9
radio input "true"
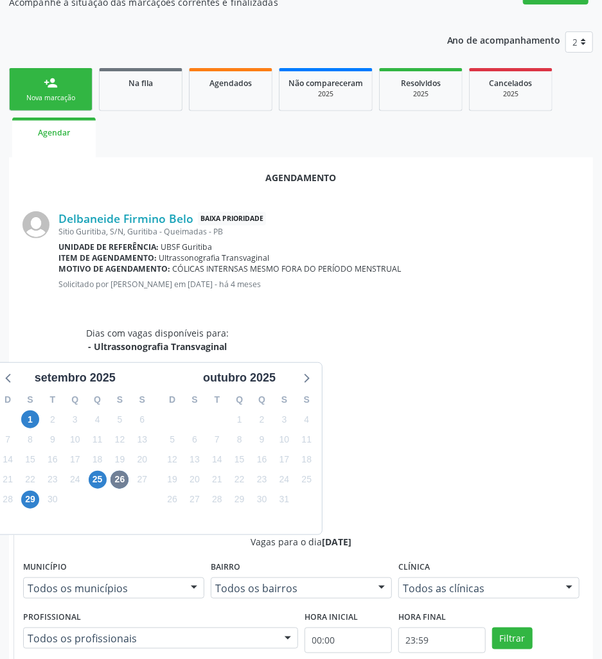
scroll to position [268, 0]
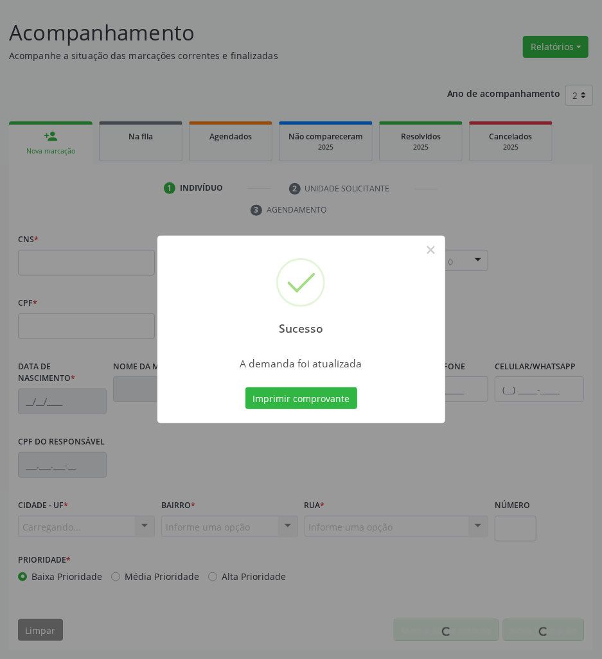
click at [281, 397] on button "Imprimir comprovante" at bounding box center [302, 399] width 112 height 22
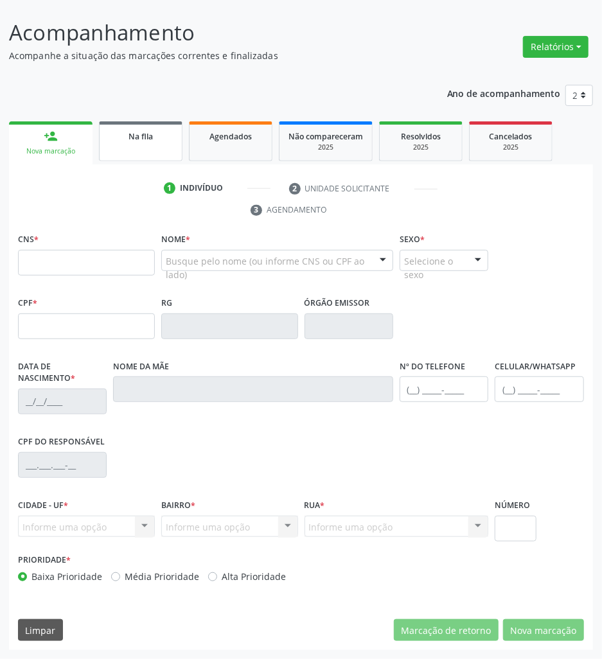
click at [140, 147] on link "Na fila" at bounding box center [141, 141] width 84 height 40
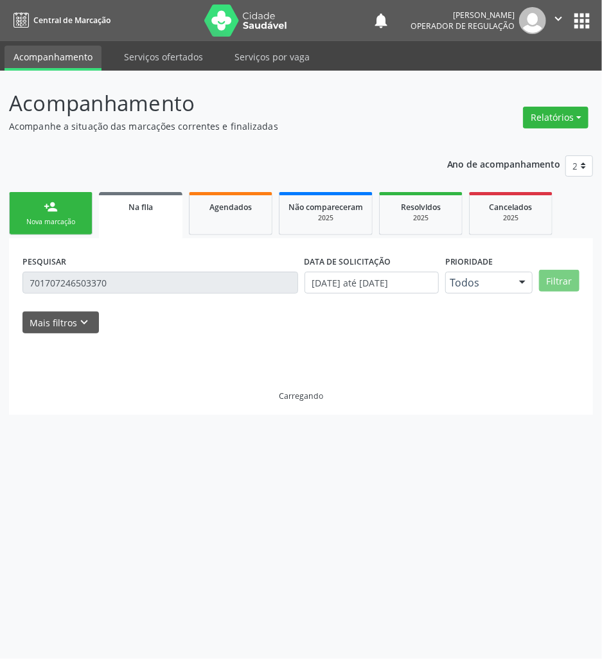
scroll to position [0, 0]
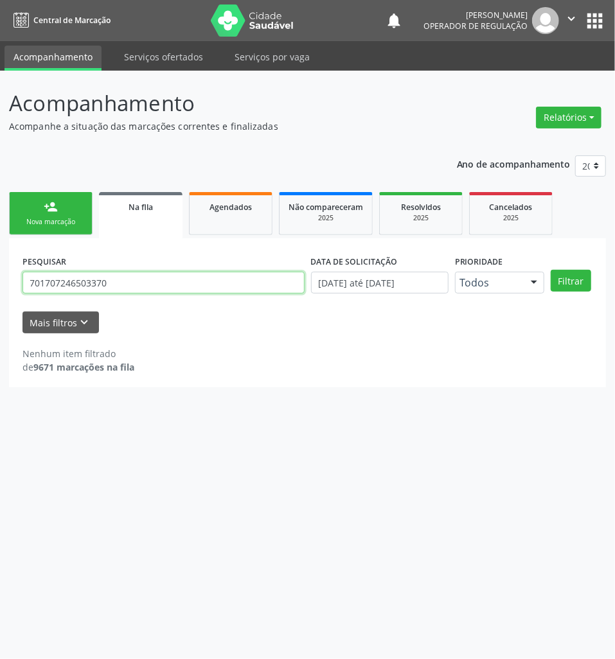
click at [118, 279] on input "701707246503370" at bounding box center [163, 283] width 282 height 22
click at [117, 279] on input "701707246503370" at bounding box center [163, 283] width 282 height 22
type input "705007834865051"
click at [551, 270] on button "Filtrar" at bounding box center [571, 281] width 40 height 22
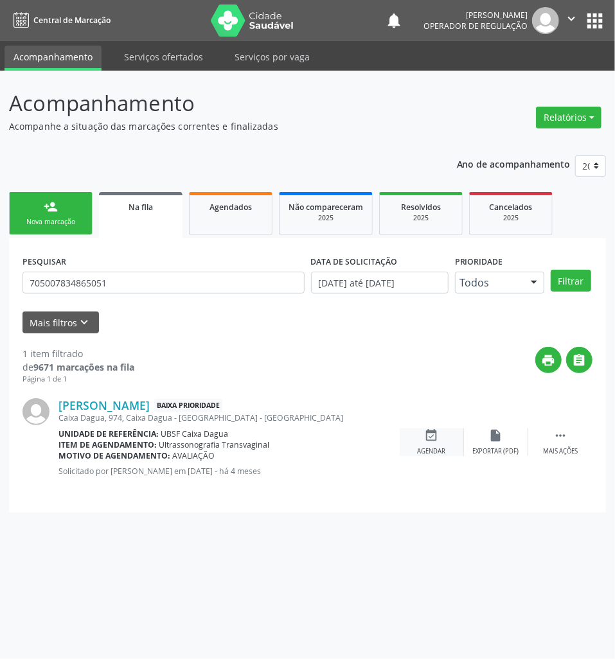
click at [428, 431] on icon "event_available" at bounding box center [432, 436] width 14 height 14
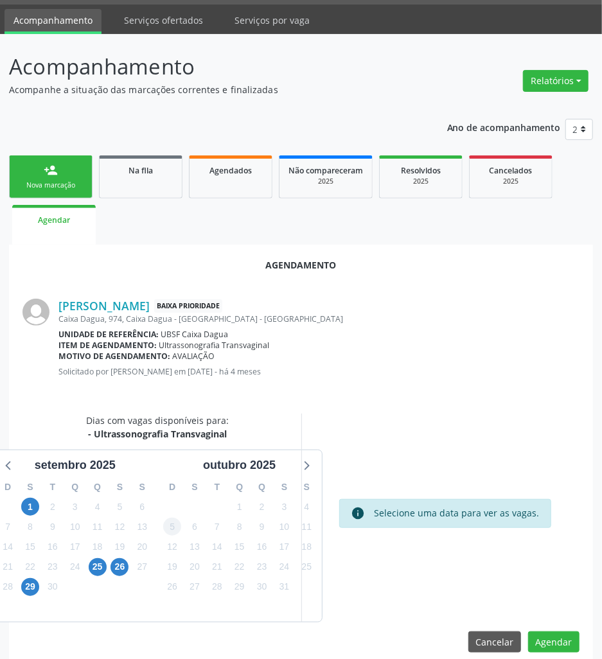
scroll to position [53, 0]
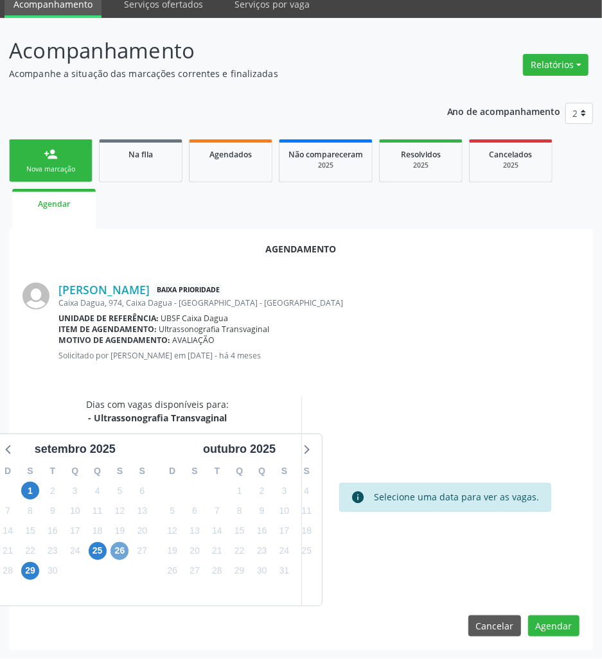
click at [120, 551] on span "26" at bounding box center [120, 551] width 18 height 18
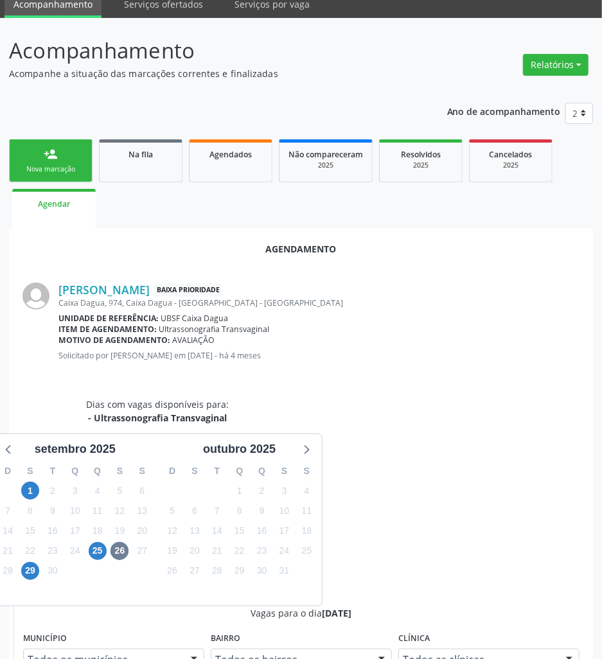
radio input "true"
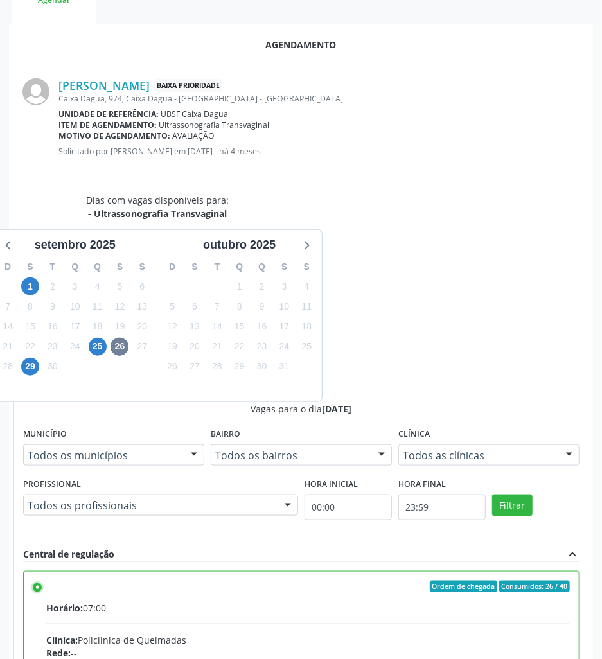
scroll to position [268, 0]
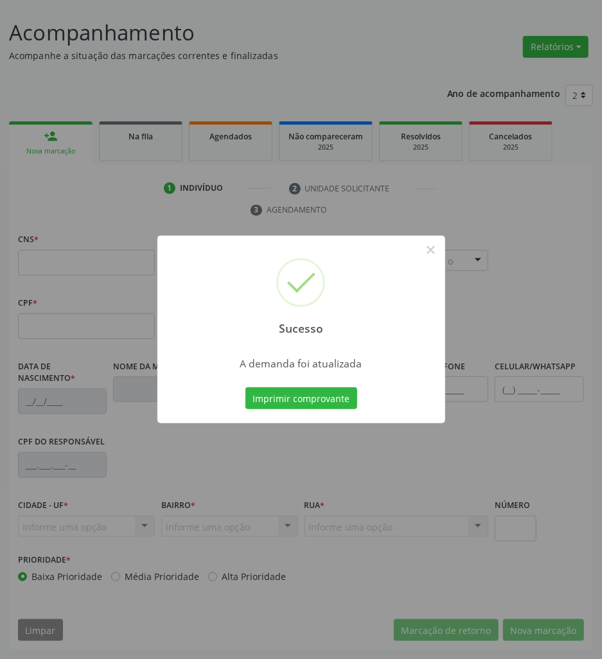
scroll to position [71, 0]
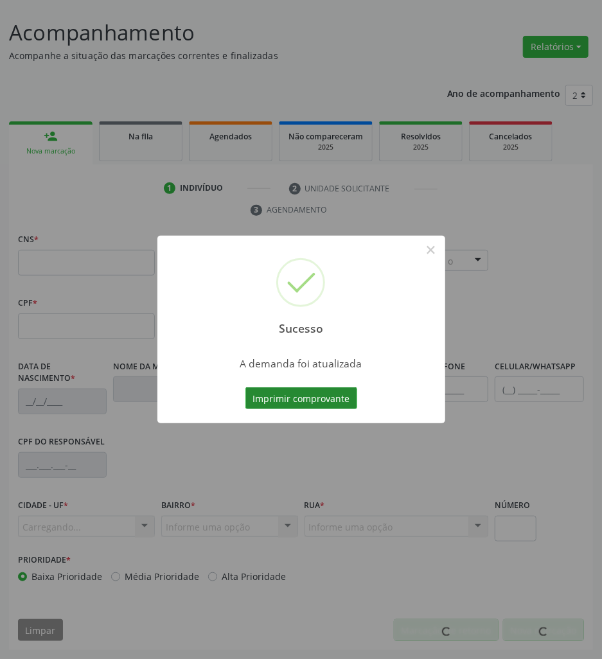
drag, startPoint x: 343, startPoint y: 384, endPoint x: 324, endPoint y: 406, distance: 28.7
click at [339, 393] on div "Imprimir comprovante Cancel" at bounding box center [301, 398] width 118 height 27
click at [324, 406] on button "Imprimir comprovante" at bounding box center [302, 399] width 112 height 22
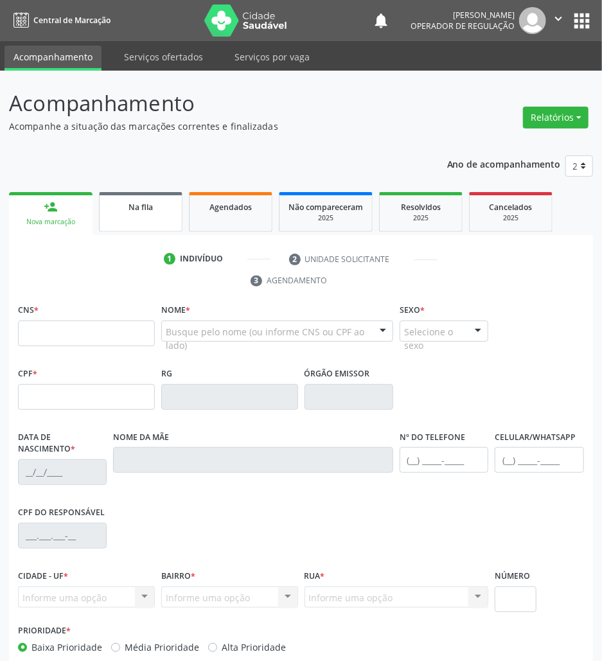
click at [165, 206] on div "Na fila" at bounding box center [141, 206] width 64 height 13
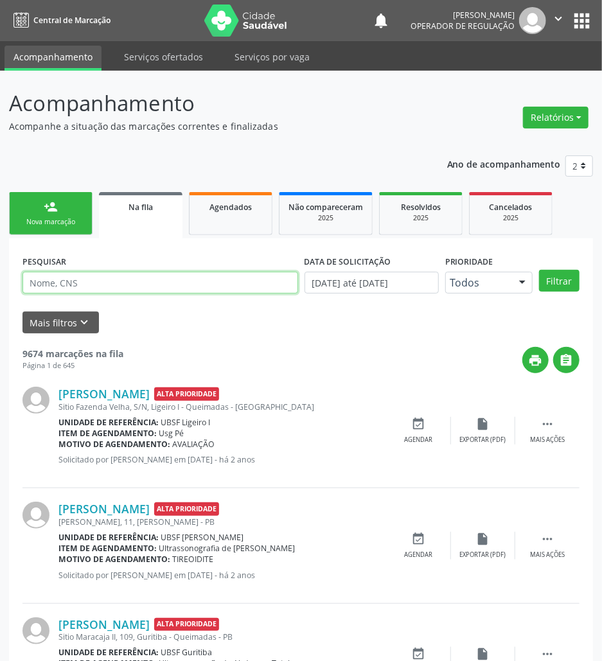
click at [176, 288] on input "text" at bounding box center [160, 283] width 276 height 22
type input "700009738585001"
click at [539, 270] on button "Filtrar" at bounding box center [559, 281] width 40 height 22
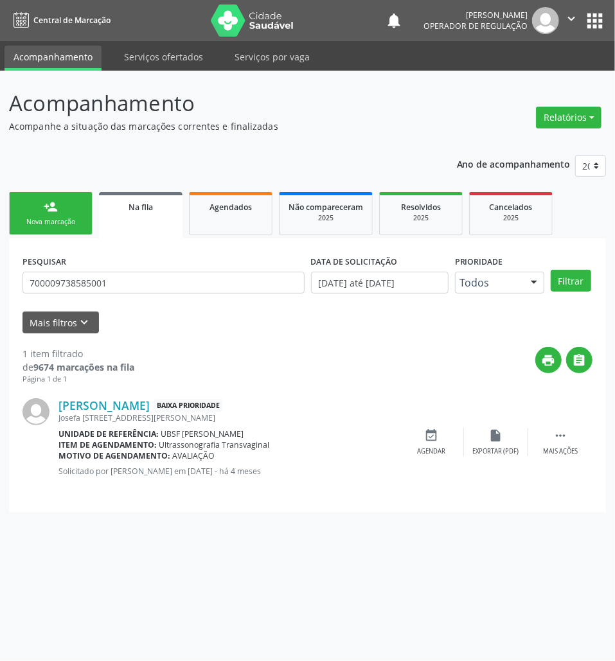
click at [436, 427] on div "Umbelina Vieira da Silva Baixa Prioridade Josefa V da Silva, 5, Anibal Teixeira…" at bounding box center [307, 442] width 570 height 114
drag, startPoint x: 438, startPoint y: 440, endPoint x: 610, endPoint y: 494, distance: 180.5
click at [437, 440] on icon "event_available" at bounding box center [432, 436] width 14 height 14
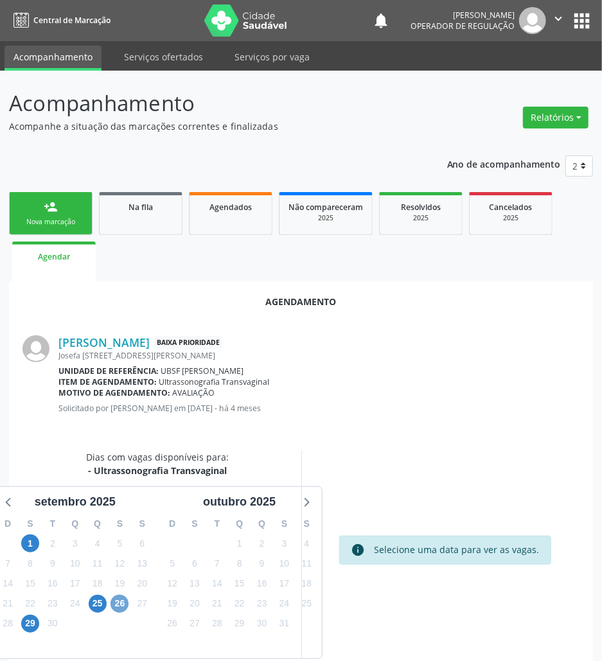
click at [120, 602] on span "26" at bounding box center [120, 604] width 18 height 18
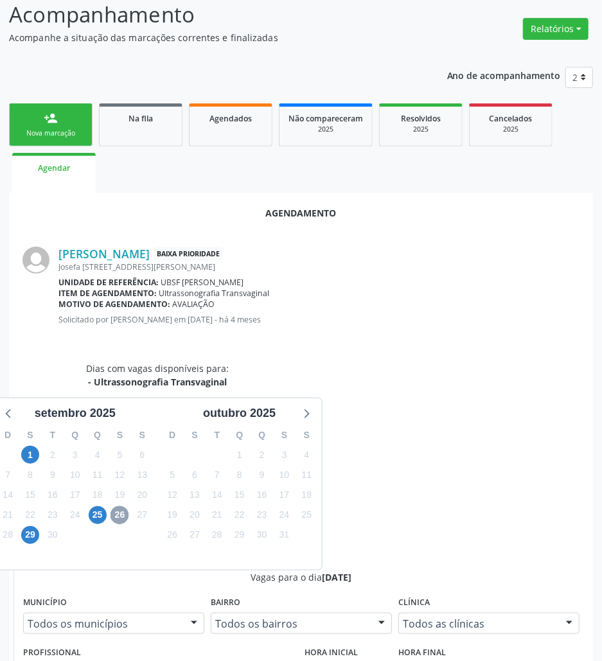
scroll to position [257, 0]
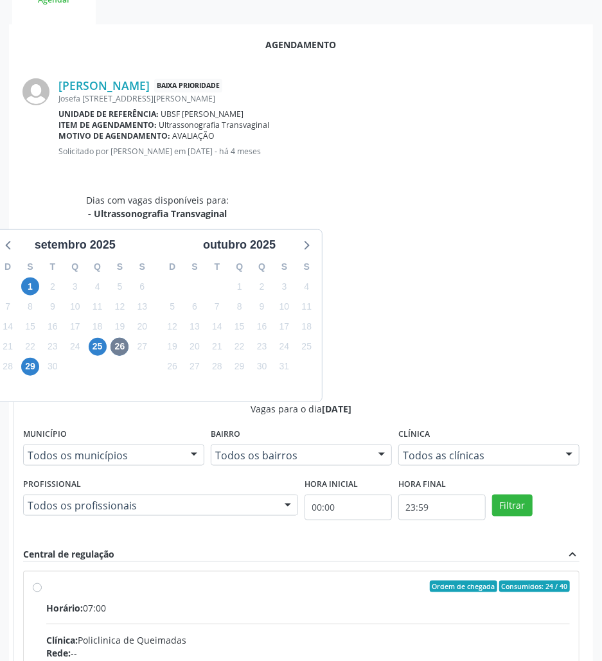
click at [42, 581] on input "Ordem de chegada Consumidos: 24 / 40 Horário: 07:00 Clínica: Policlinica de Que…" at bounding box center [37, 587] width 9 height 12
radio input "true"
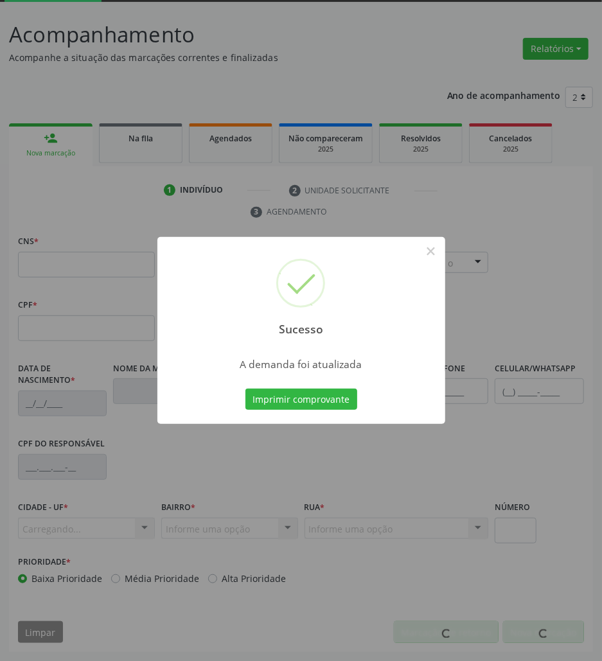
scroll to position [69, 0]
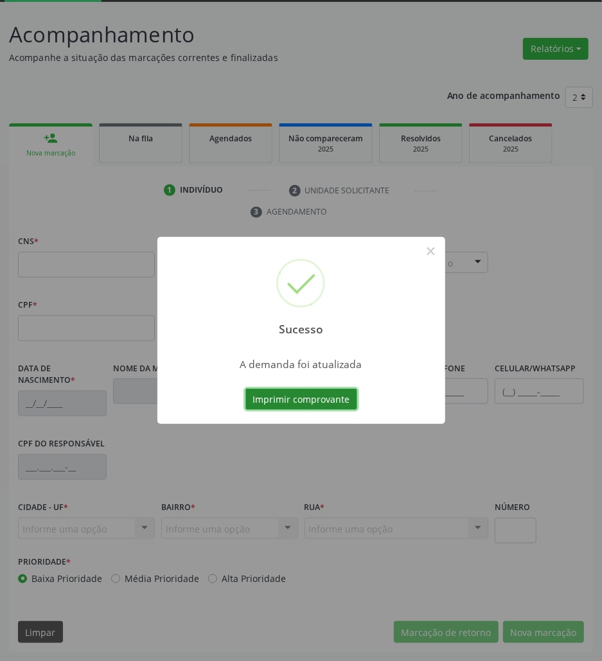
click at [260, 401] on button "Imprimir comprovante" at bounding box center [302, 400] width 112 height 22
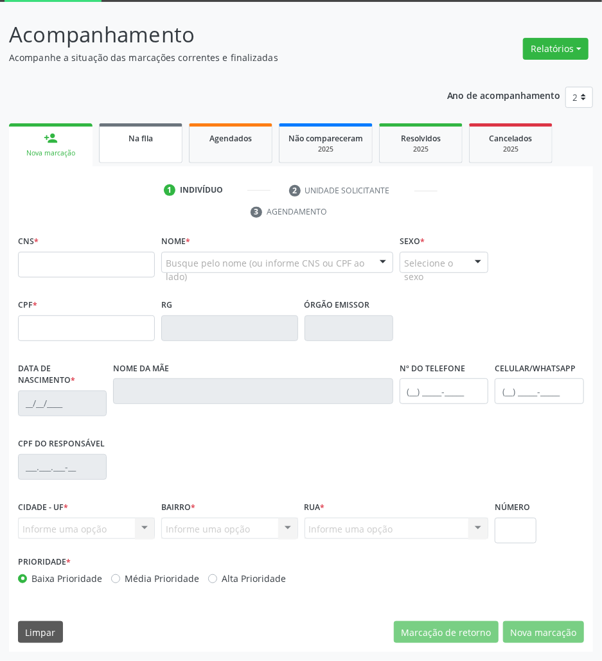
click at [165, 152] on link "Na fila" at bounding box center [141, 143] width 84 height 40
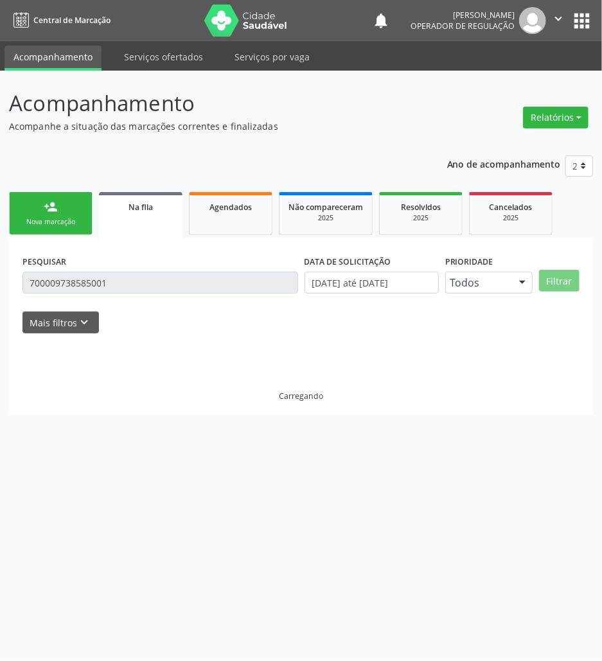
scroll to position [0, 0]
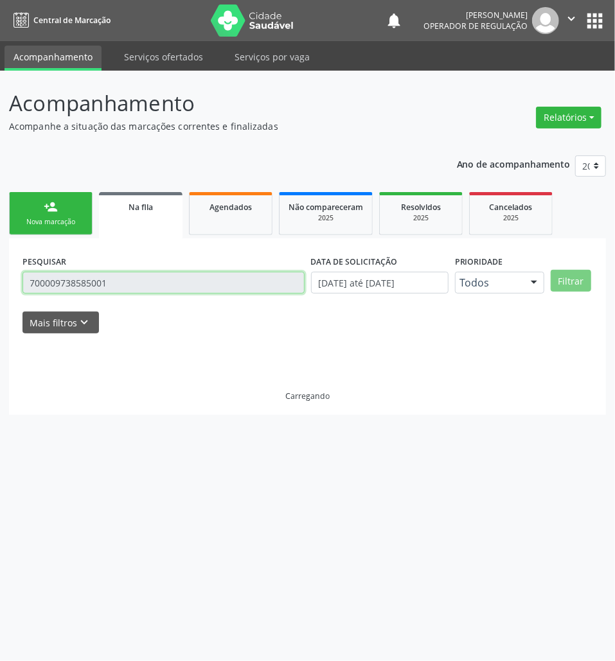
click at [104, 288] on input "700009738585001" at bounding box center [163, 283] width 282 height 22
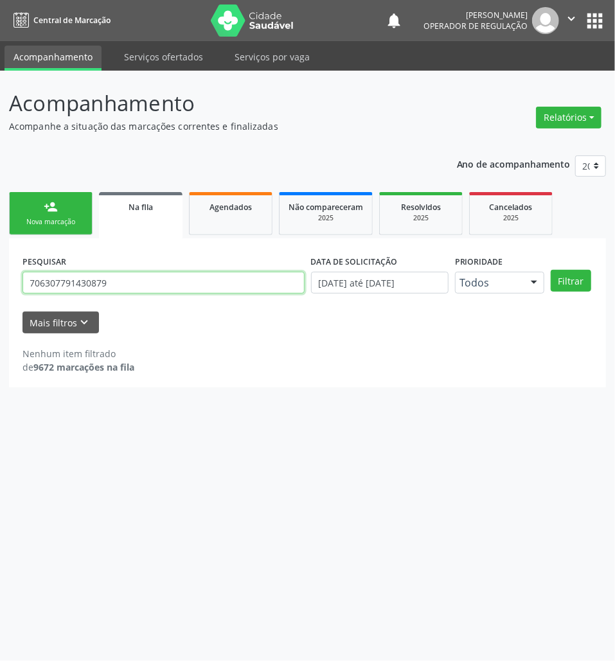
type input "706307791430879"
click at [551, 270] on button "Filtrar" at bounding box center [571, 281] width 40 height 22
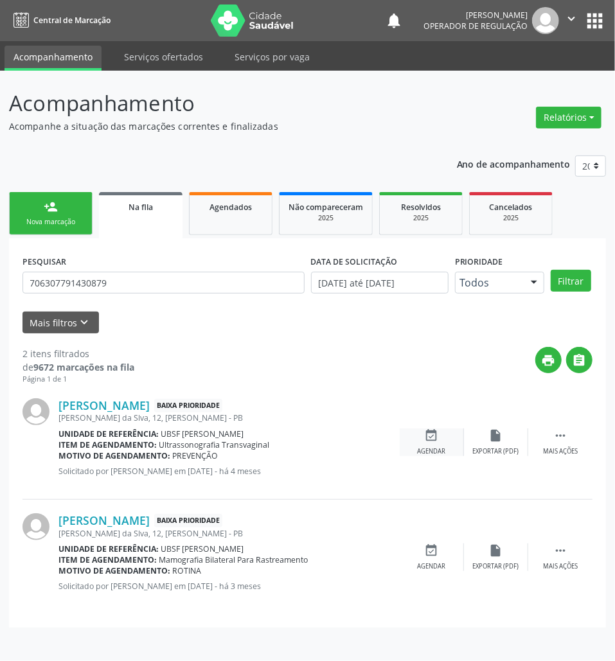
click at [440, 433] on div "event_available Agendar" at bounding box center [432, 443] width 64 height 28
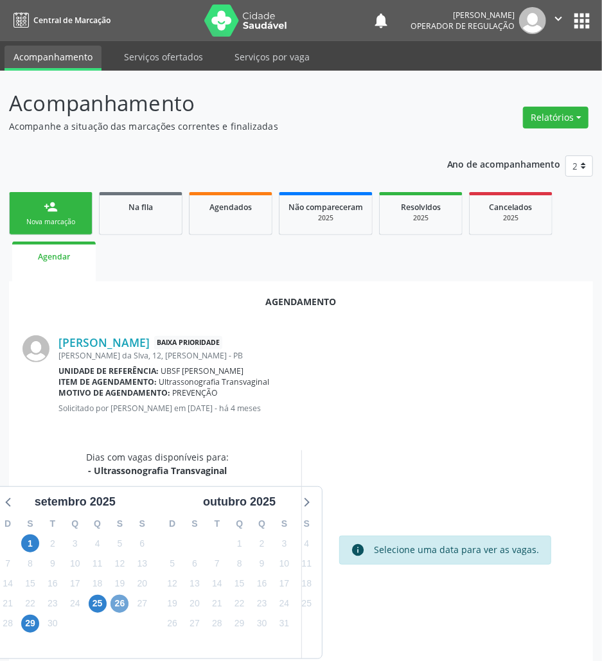
click at [119, 602] on span "26" at bounding box center [120, 604] width 18 height 18
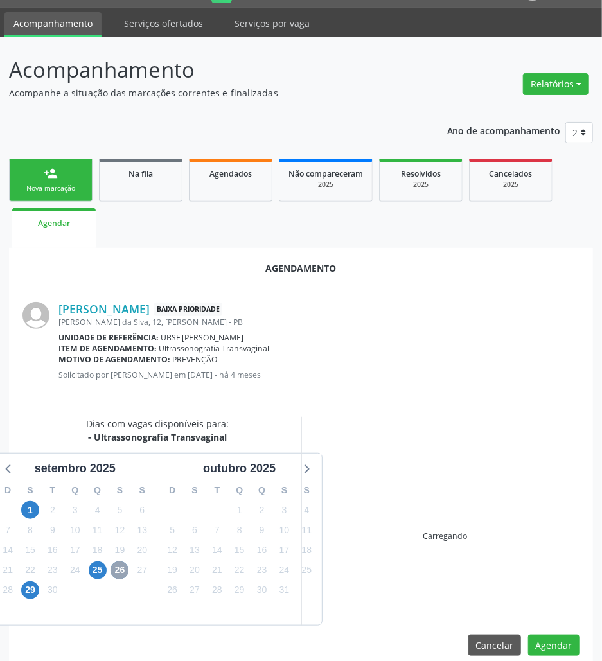
scroll to position [51, 0]
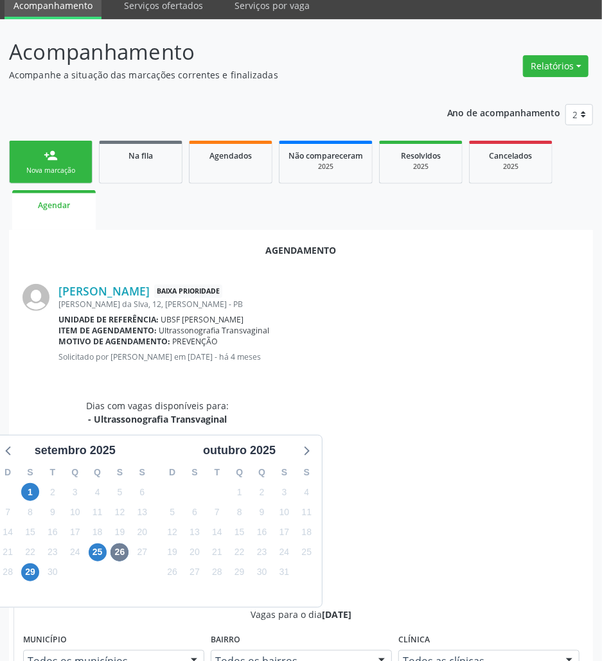
radio input "true"
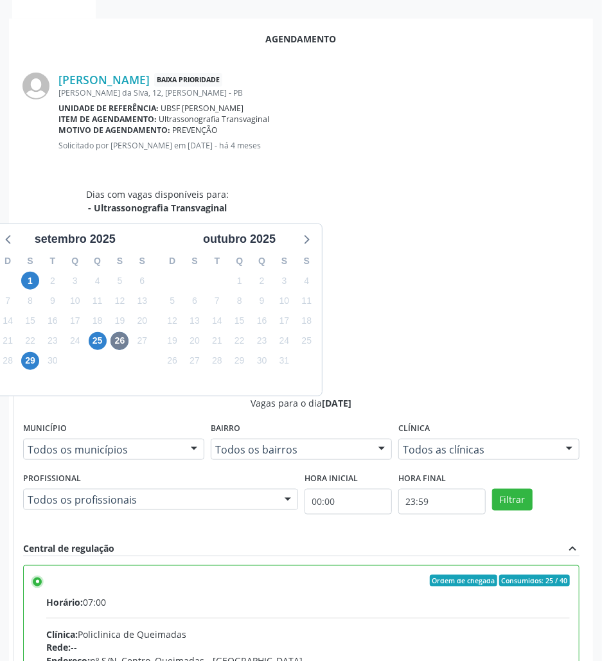
scroll to position [266, 0]
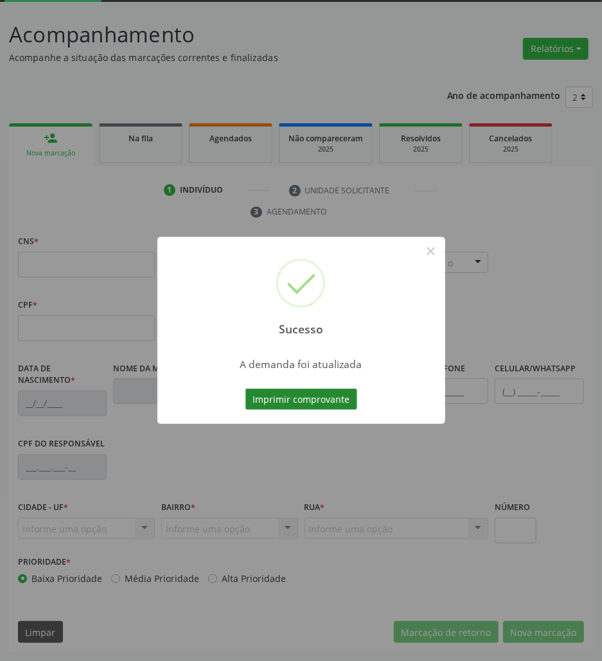
click at [271, 407] on button "Imprimir comprovante" at bounding box center [302, 400] width 112 height 22
